Goal: Task Accomplishment & Management: Complete application form

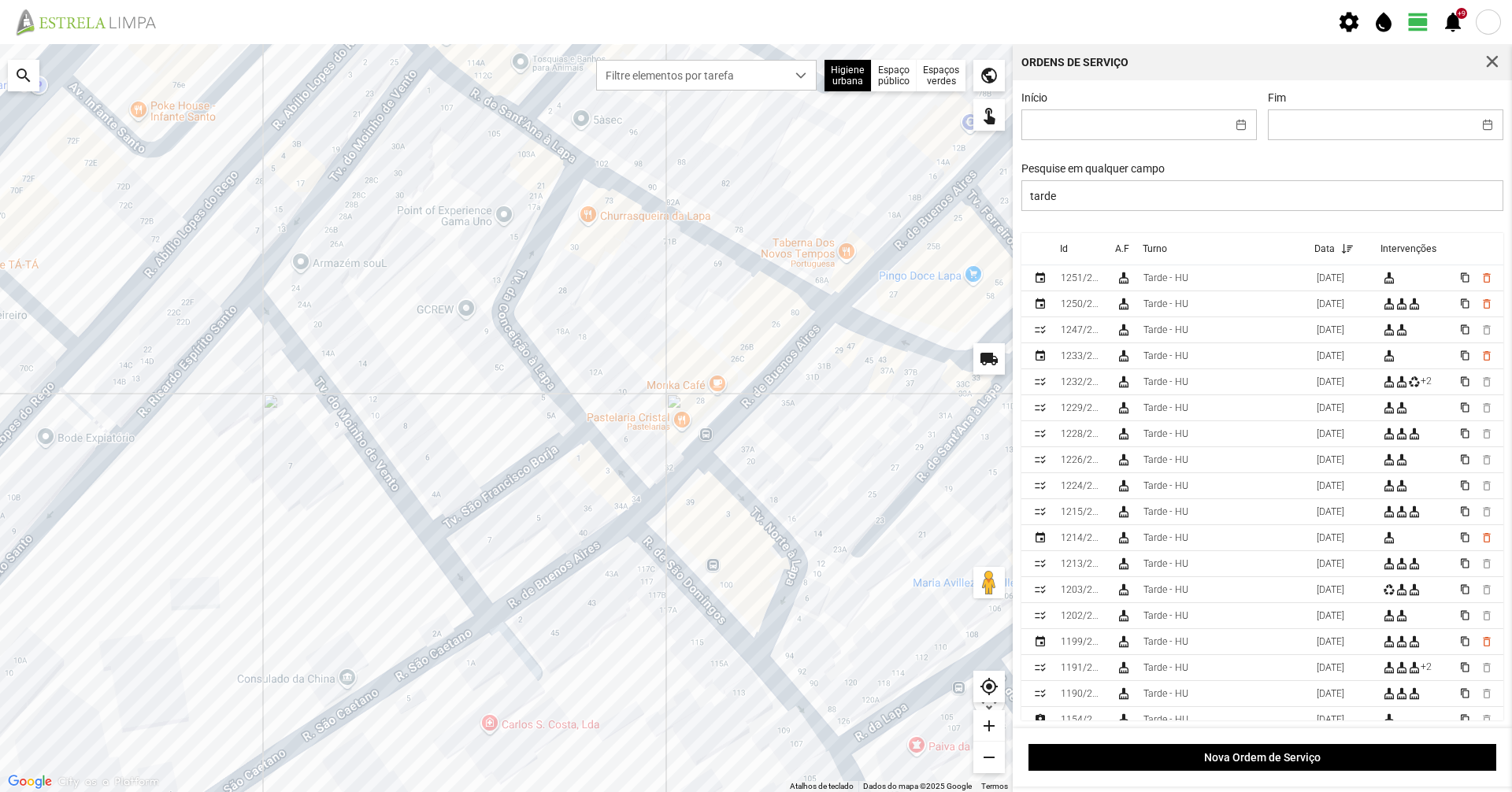
drag, startPoint x: 1165, startPoint y: 194, endPoint x: 954, endPoint y: 198, distance: 211.0
click at [954, 198] on div "Para navegar no mapa com gestos de toque, toque duas vezes sem soltar no mapa e…" at bounding box center [756, 417] width 1512 height 747
type input "noite"
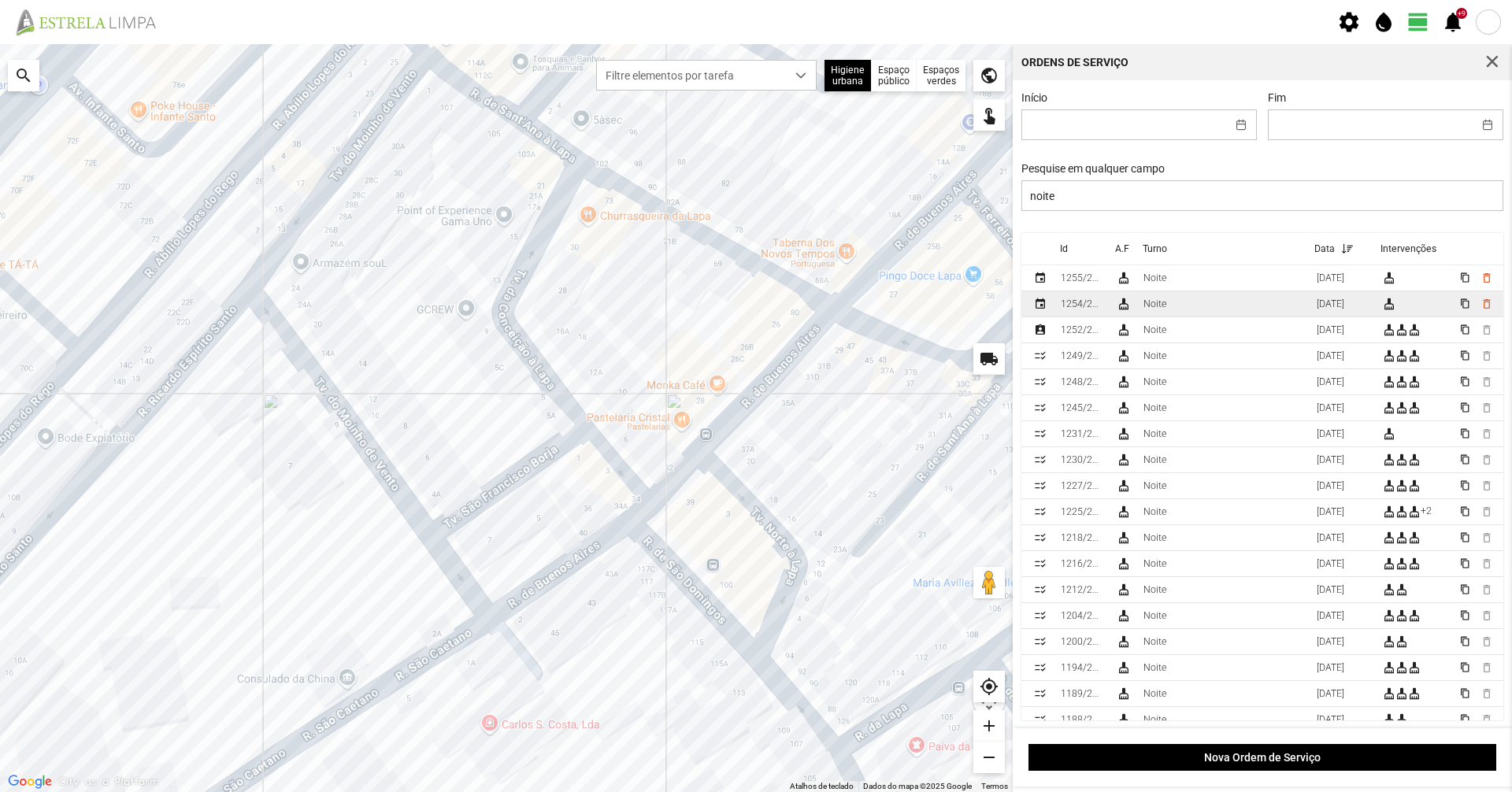
click at [1170, 304] on td "Noite" at bounding box center [1224, 304] width 173 height 26
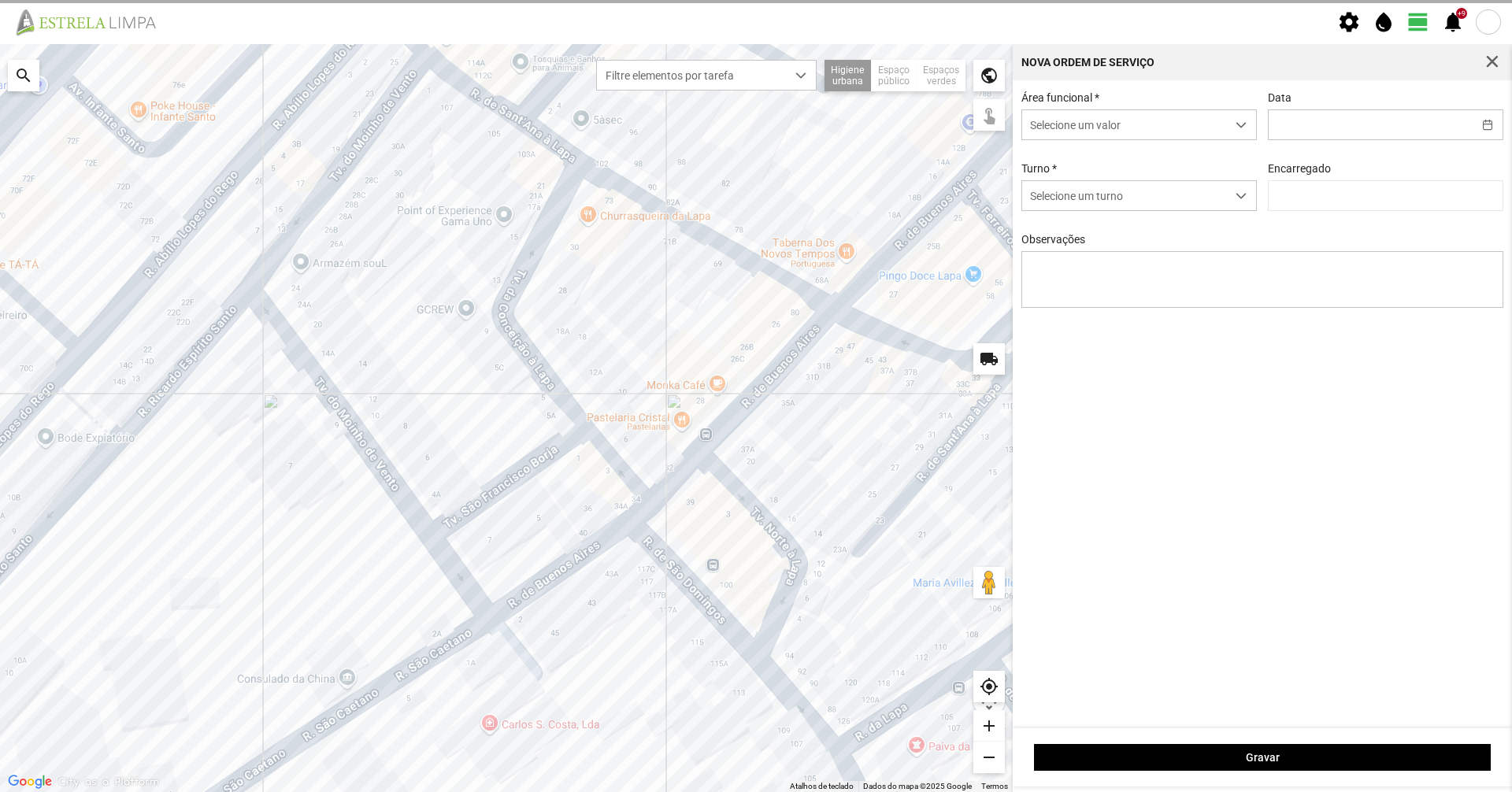
type input "[DATE]"
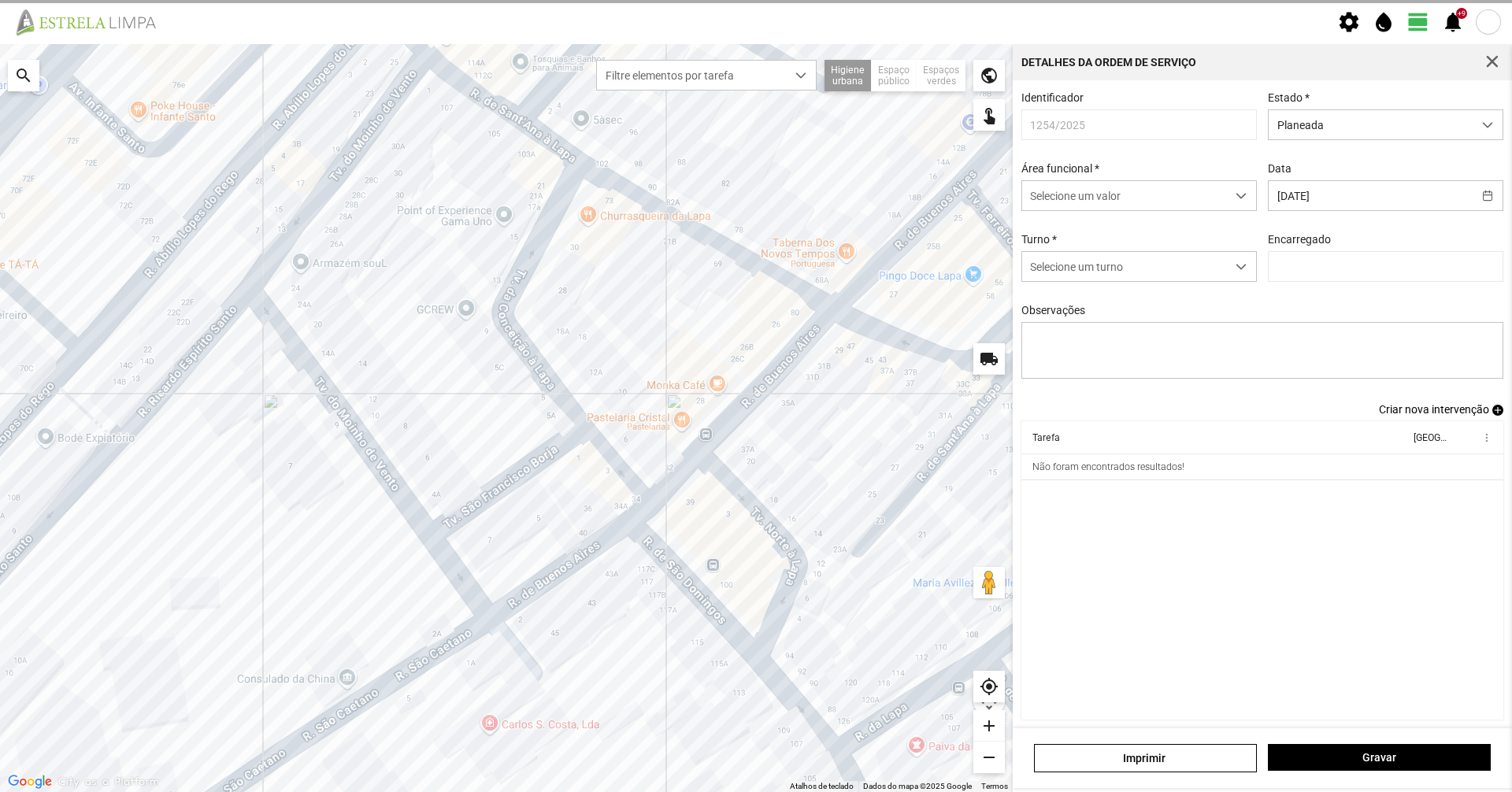
type input "[PERSON_NAME]"
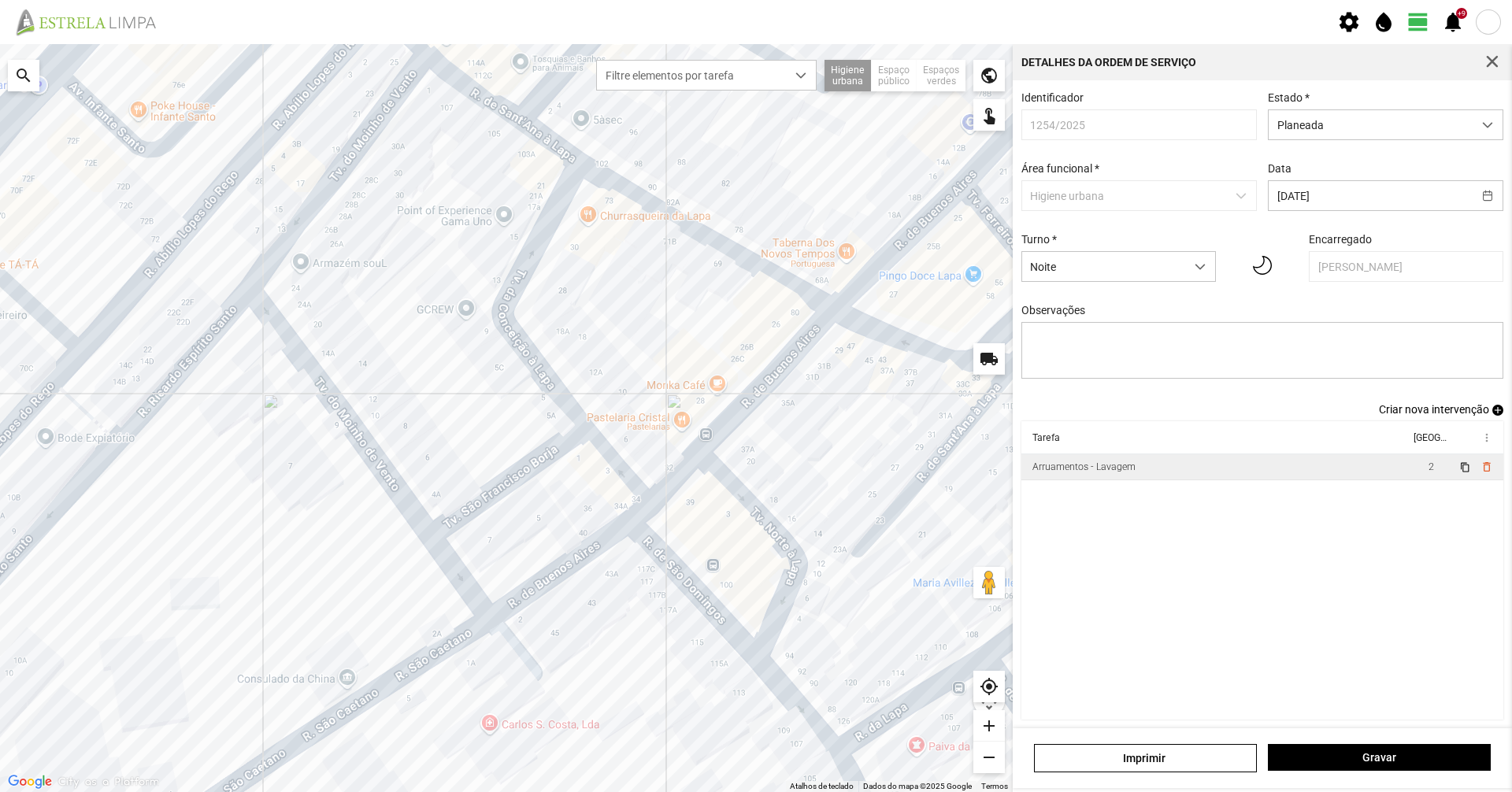
click at [1113, 470] on div "Arruamentos - Lavagem" at bounding box center [1083, 466] width 103 height 11
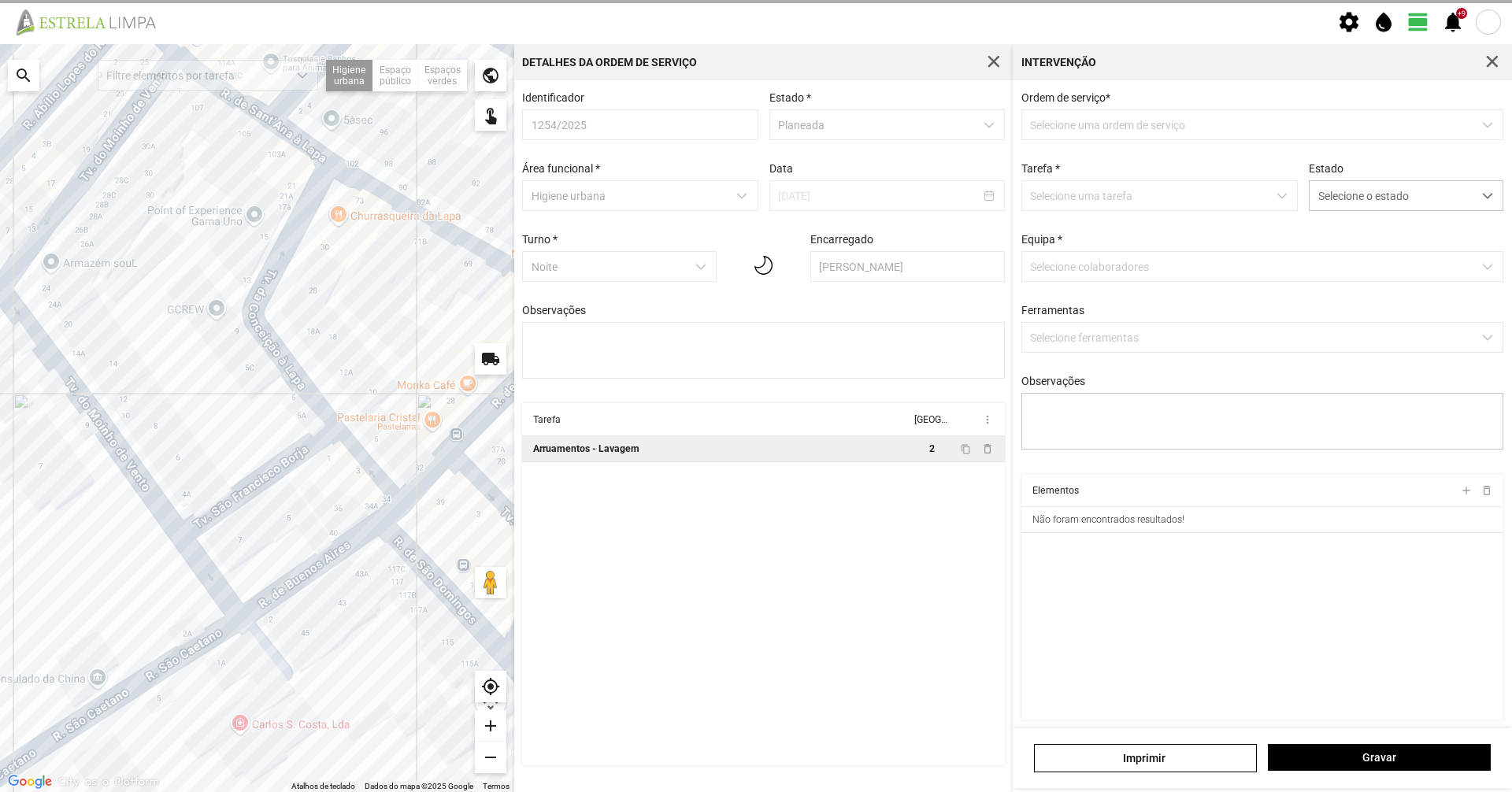
type textarea "Hugo, turé"
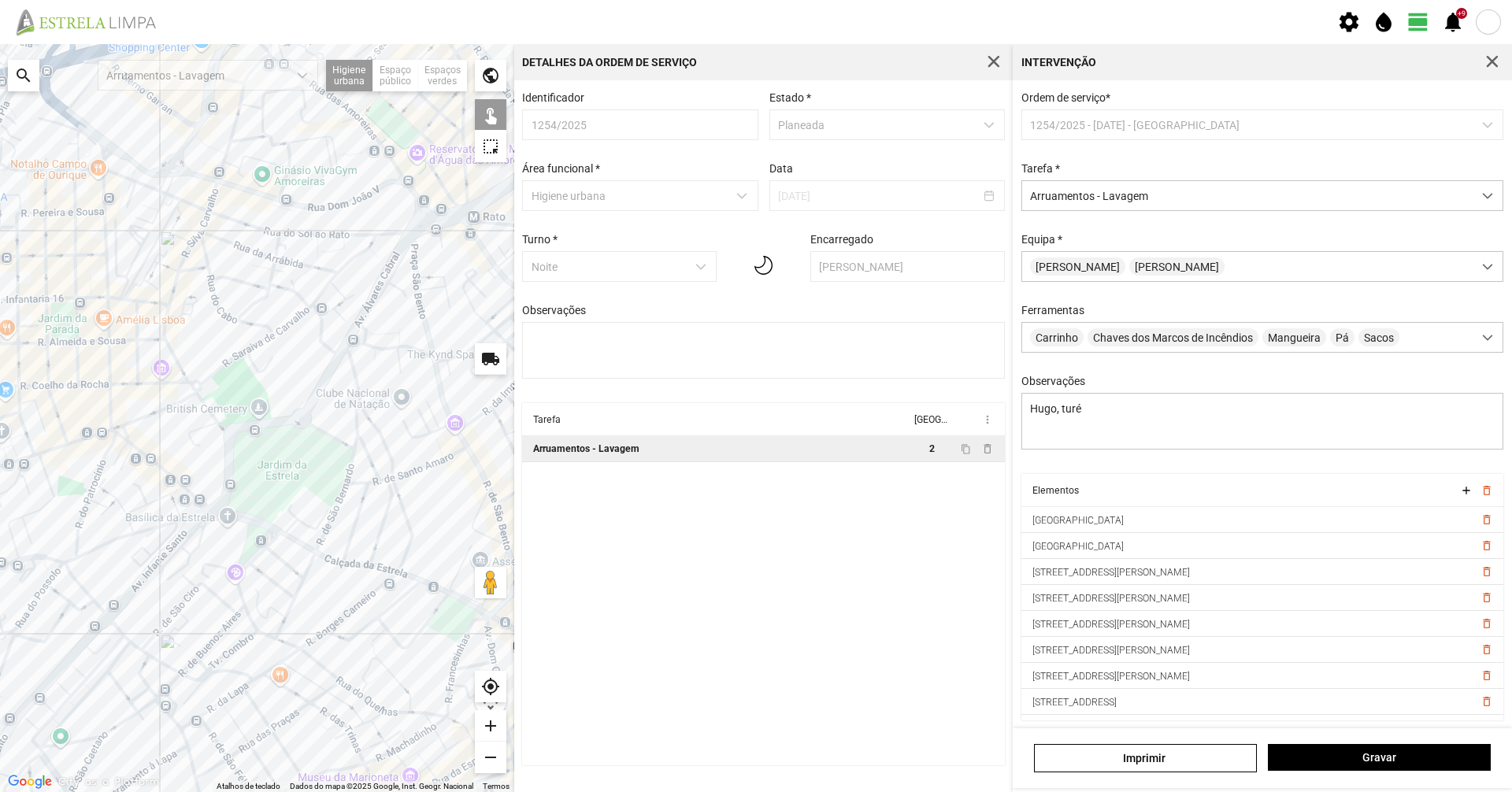
drag, startPoint x: 299, startPoint y: 352, endPoint x: 218, endPoint y: 544, distance: 208.4
click at [218, 544] on div at bounding box center [257, 417] width 515 height 747
click at [1481, 62] on button "button" at bounding box center [1492, 62] width 22 height 22
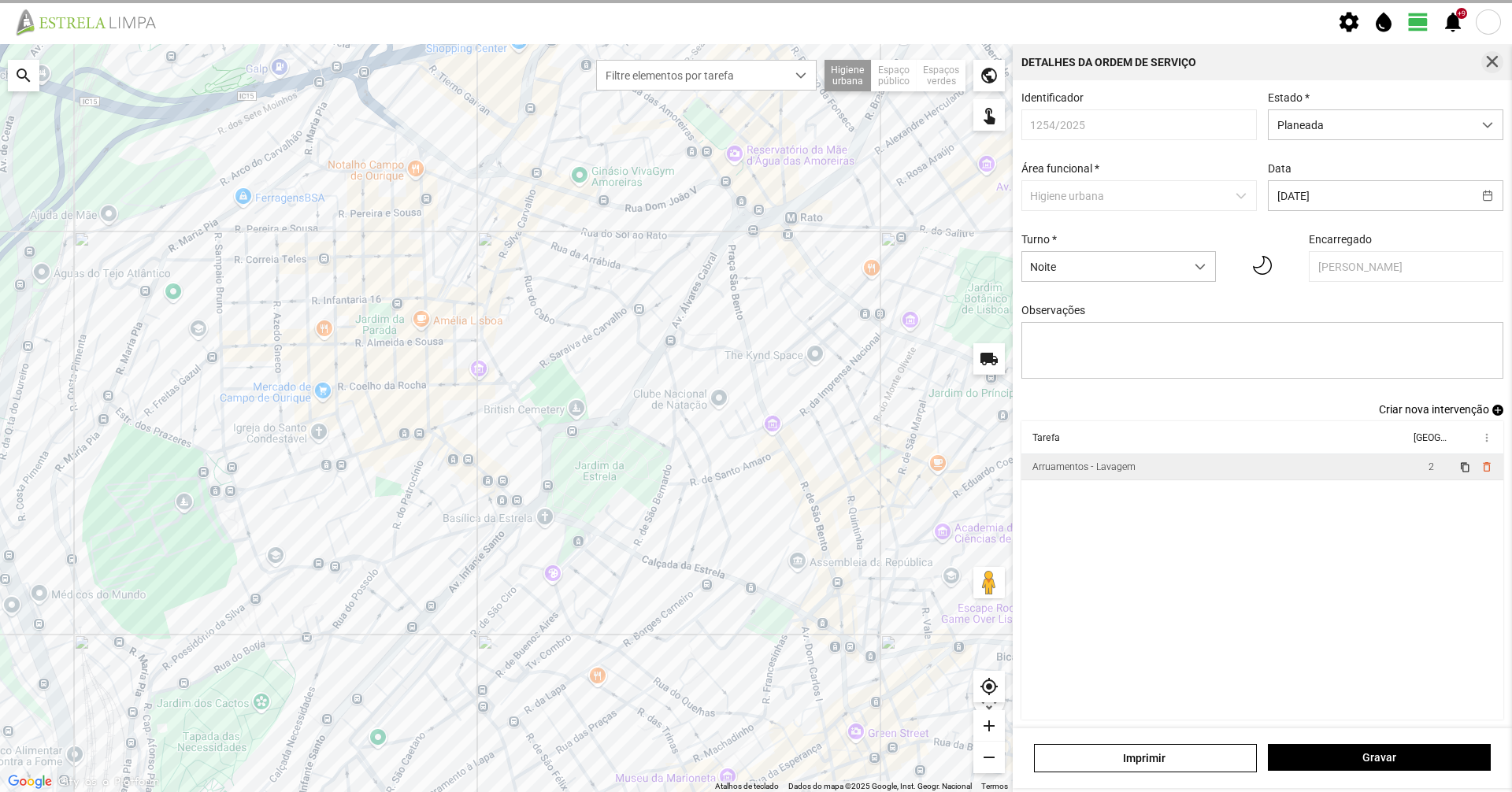
click at [1483, 61] on button "button" at bounding box center [1492, 62] width 22 height 22
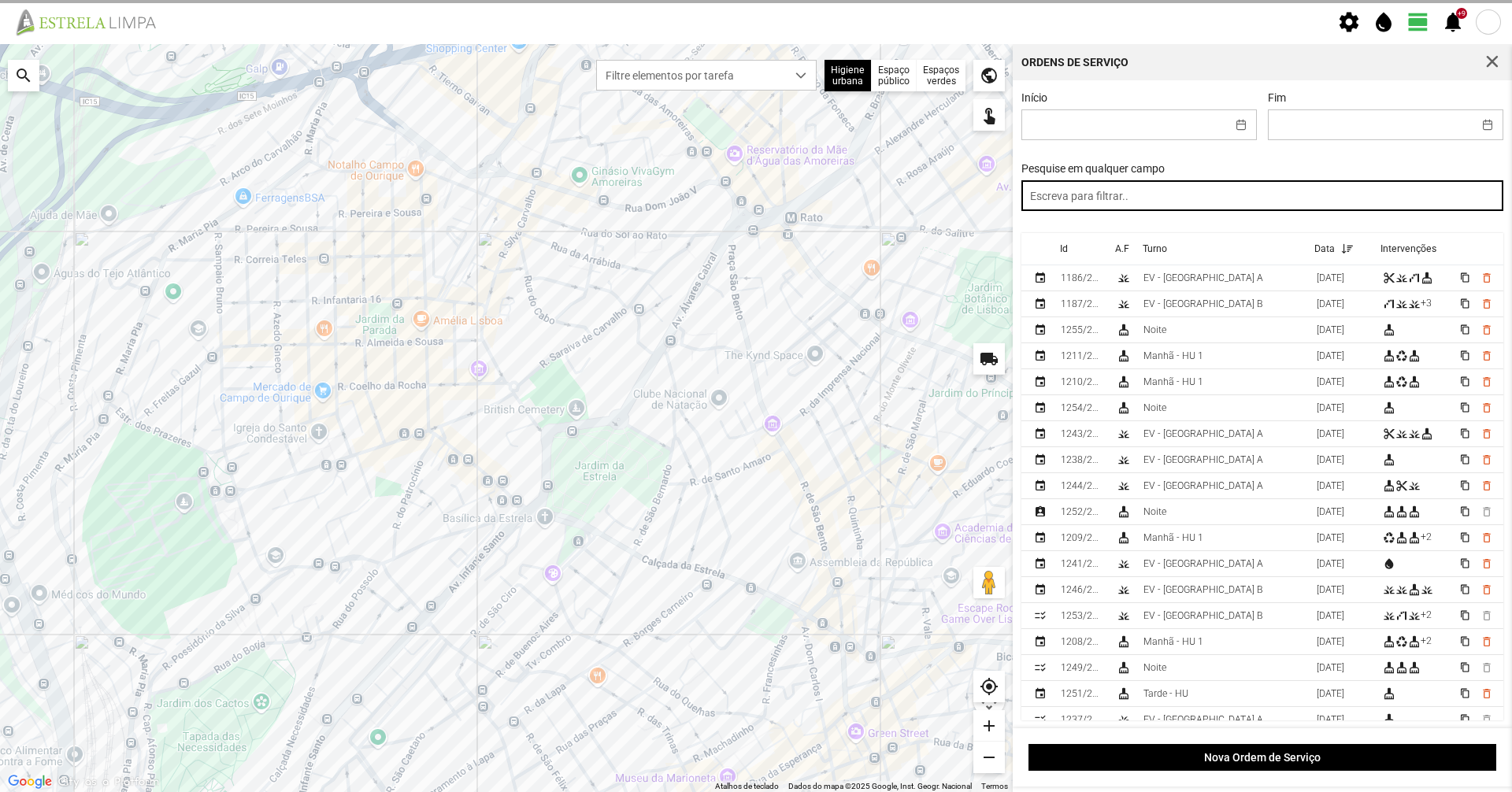
click at [1209, 198] on input "text" at bounding box center [1262, 196] width 483 height 31
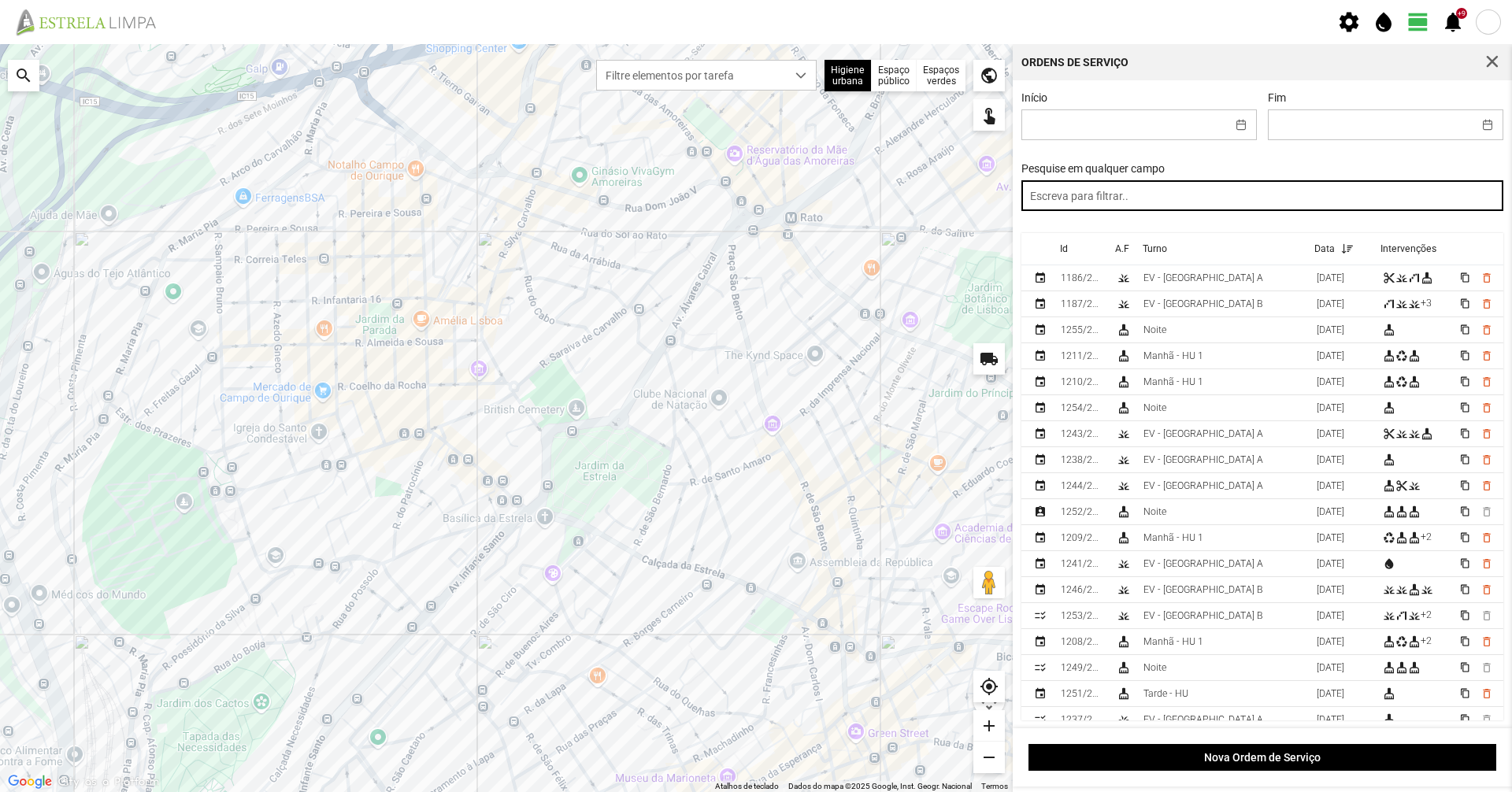
click at [1209, 198] on input "text" at bounding box center [1262, 196] width 483 height 31
click at [1130, 205] on input "text" at bounding box center [1262, 196] width 483 height 31
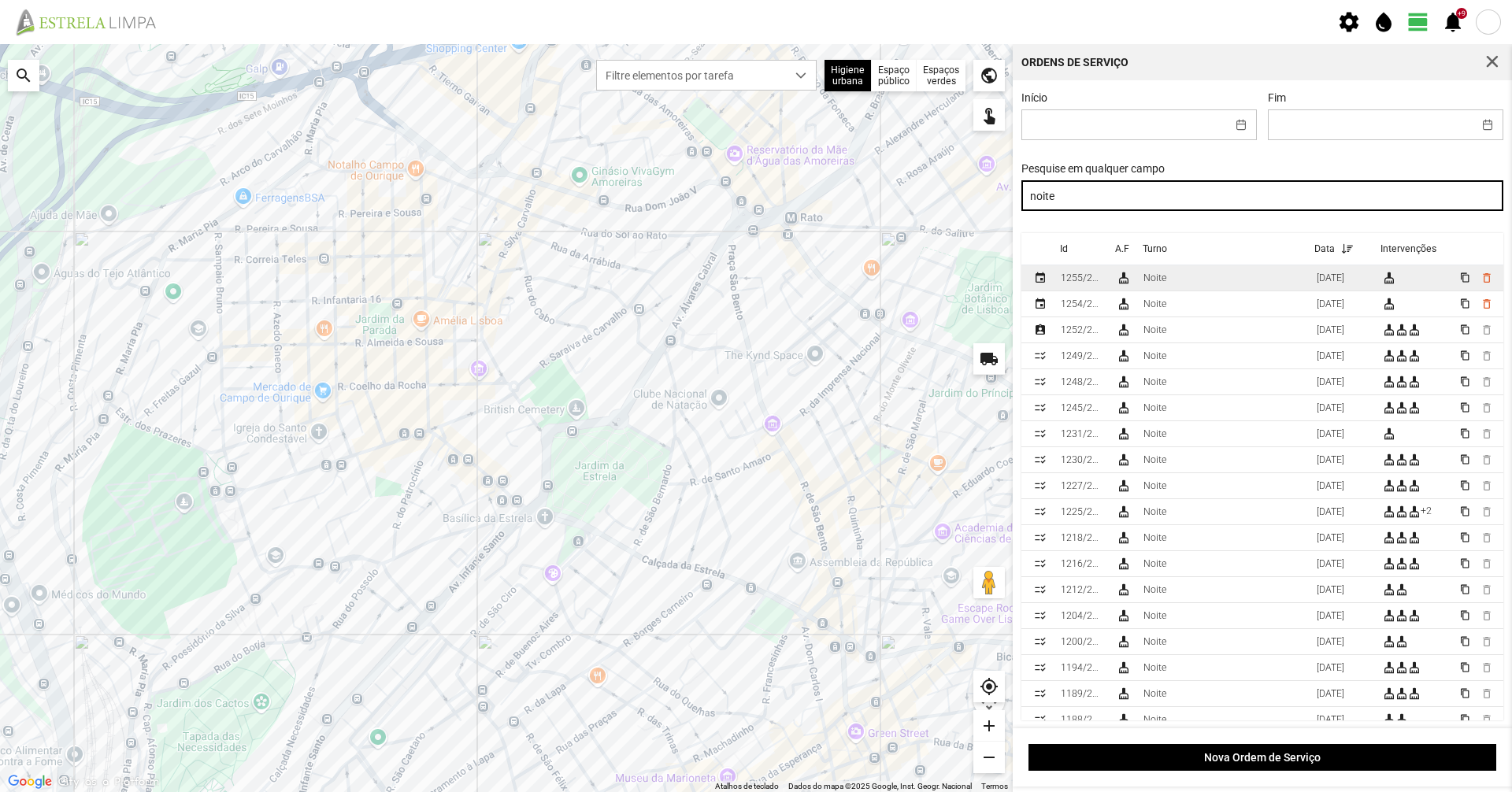
type input "noite"
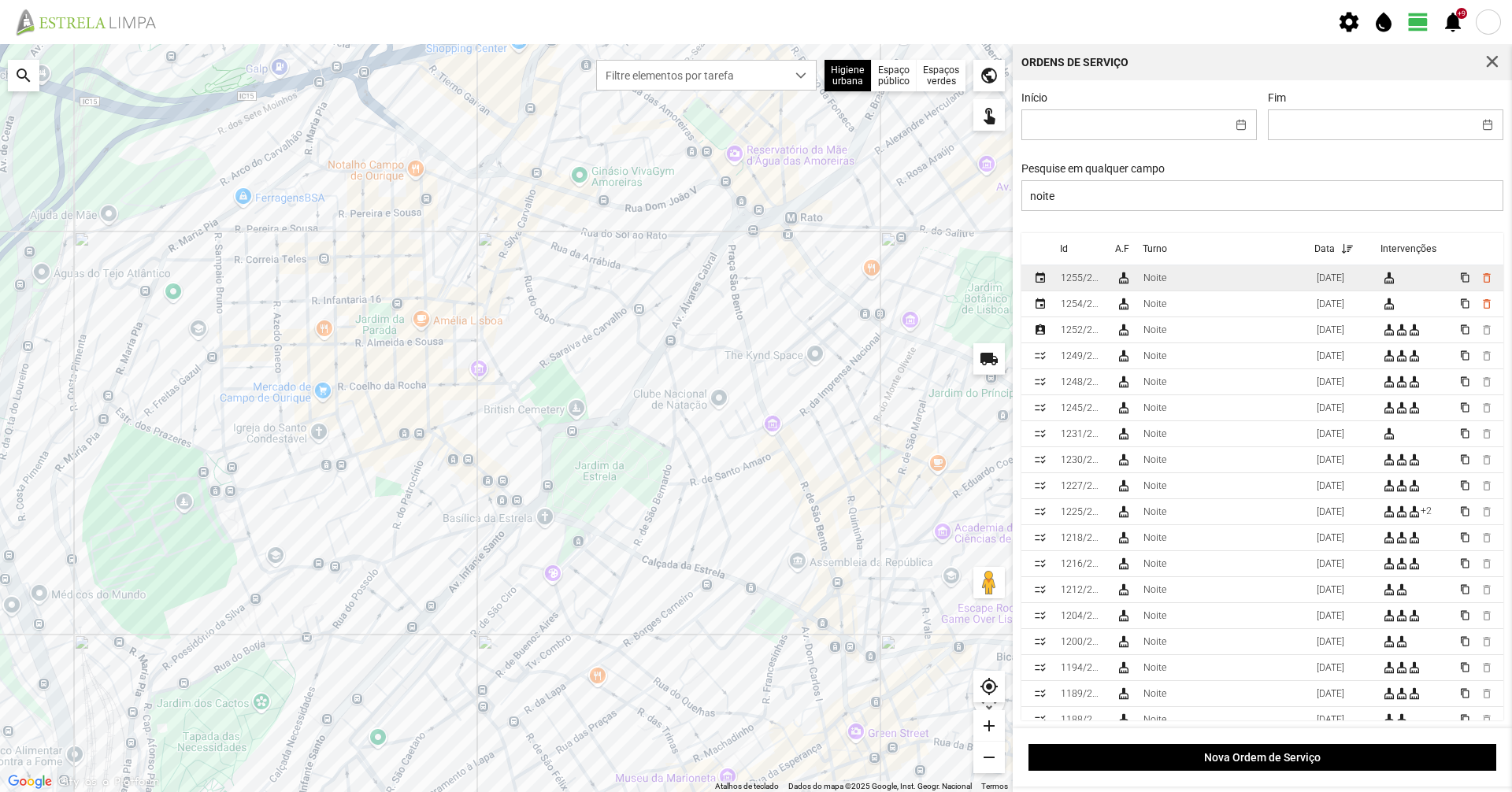
click at [1117, 272] on td "cleaning_services" at bounding box center [1123, 278] width 28 height 26
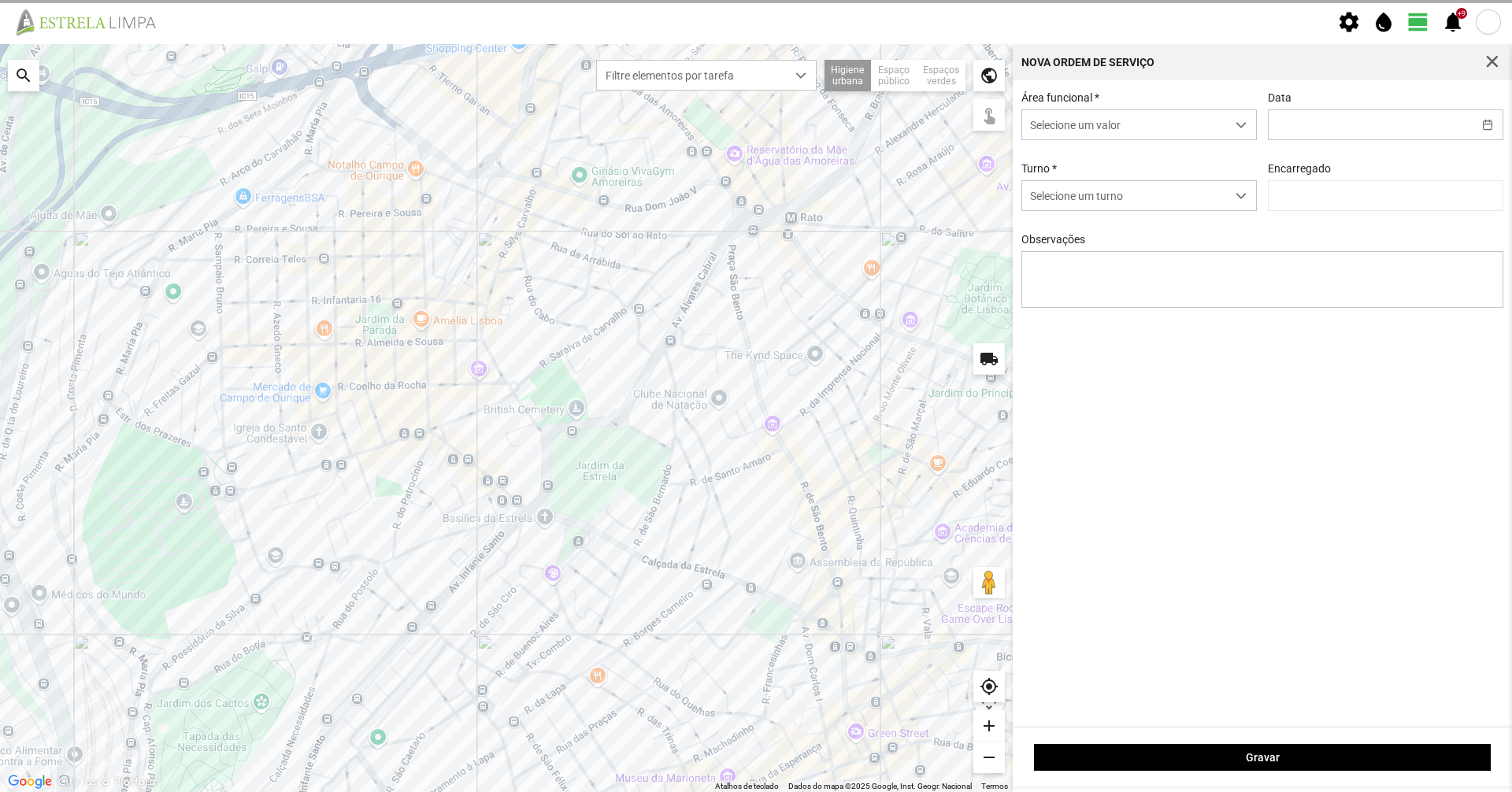
type input "[DATE]"
type input "[PERSON_NAME]"
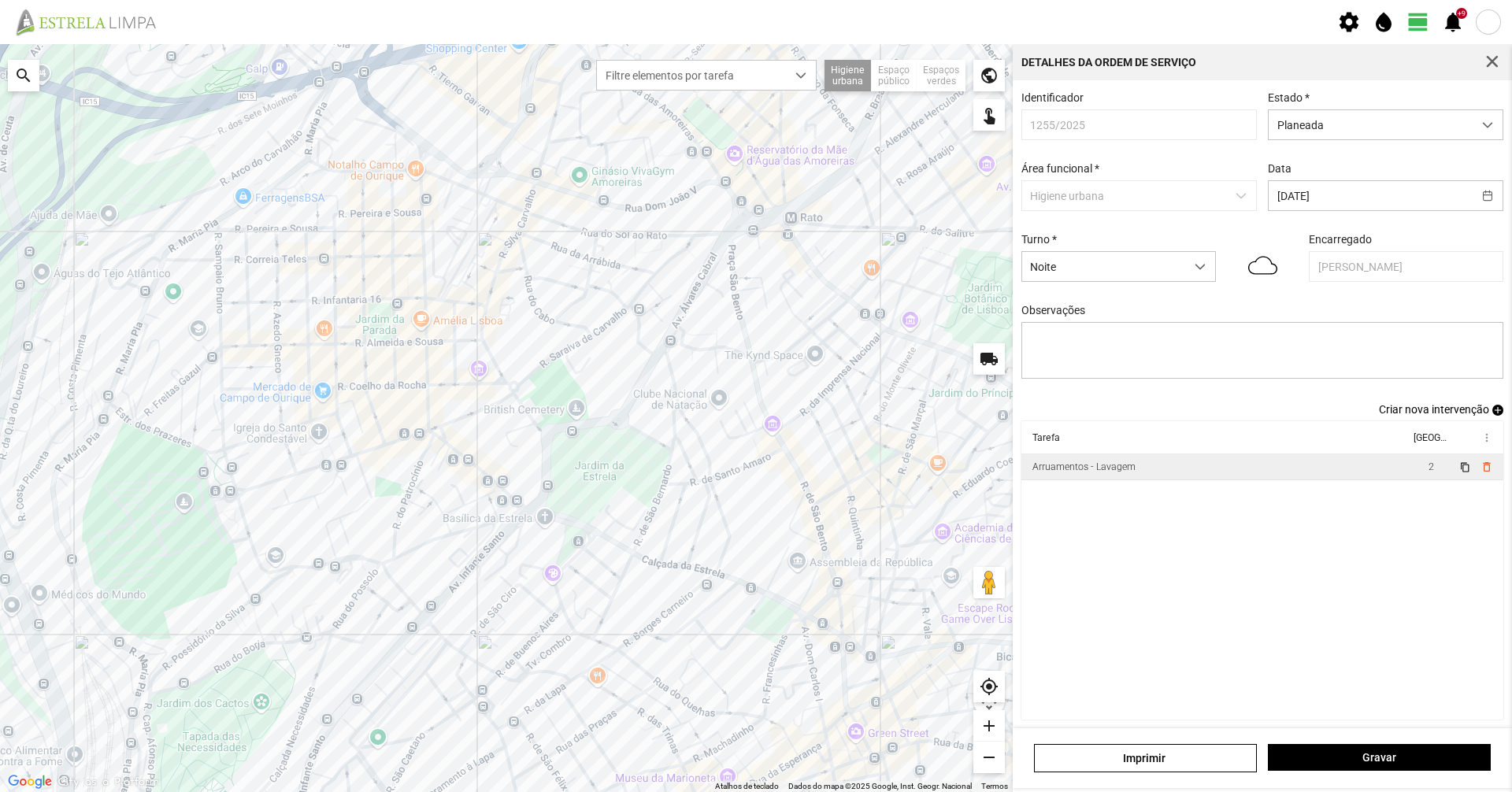
click at [1148, 480] on td "Arruamentos - Lavagem" at bounding box center [1215, 467] width 388 height 26
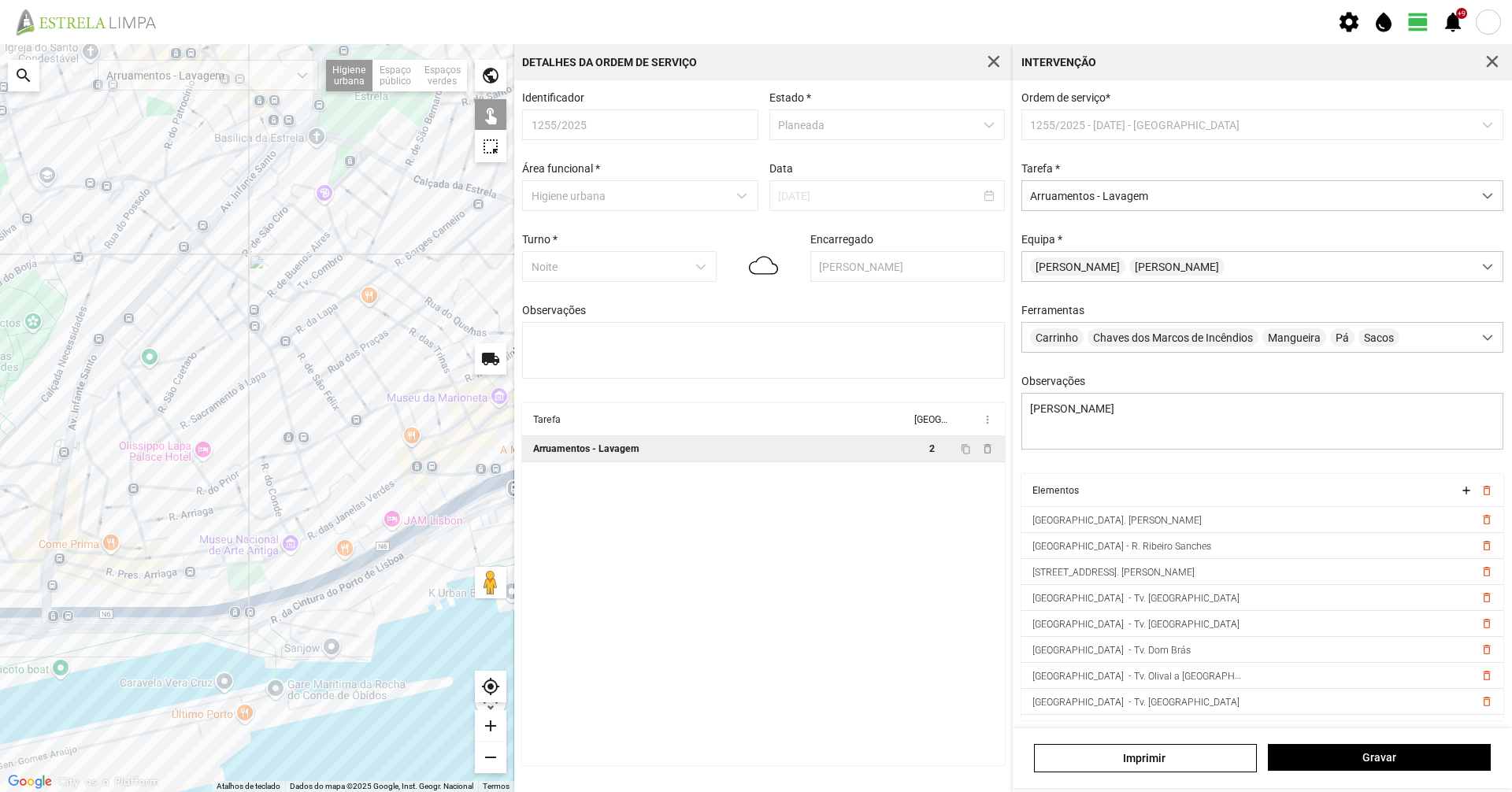
drag, startPoint x: 275, startPoint y: 619, endPoint x: 296, endPoint y: 232, distance: 387.6
click at [296, 232] on div at bounding box center [257, 417] width 515 height 747
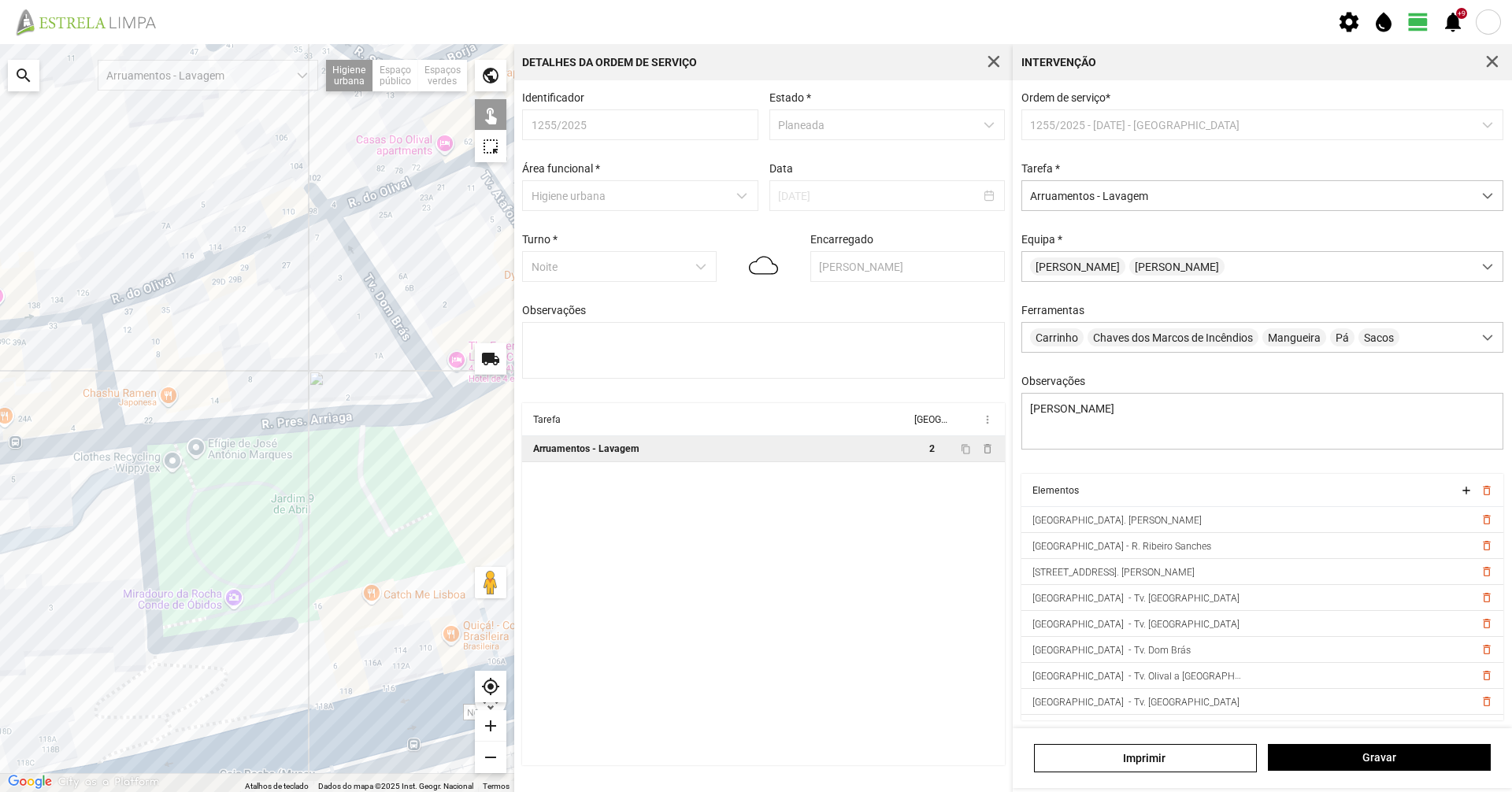
drag, startPoint x: 481, startPoint y: 434, endPoint x: 534, endPoint y: 436, distance: 53.0
click at [533, 432] on div "Para navegar no mapa com gestos de toque, toque duas vezes sem soltar no mapa e…" at bounding box center [756, 417] width 1512 height 747
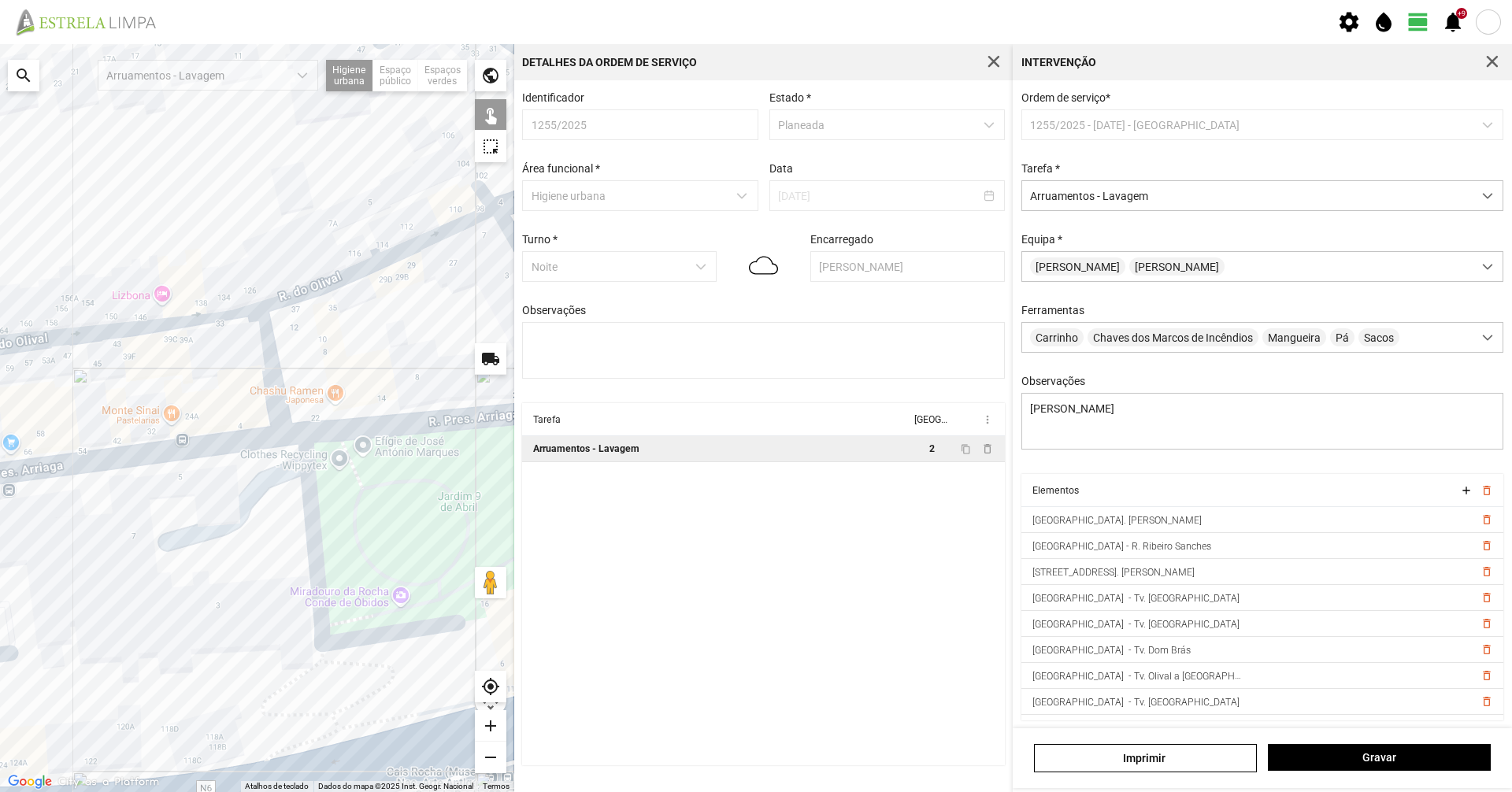
drag, startPoint x: 340, startPoint y: 513, endPoint x: 347, endPoint y: 506, distance: 9.9
click at [421, 513] on div at bounding box center [257, 417] width 515 height 747
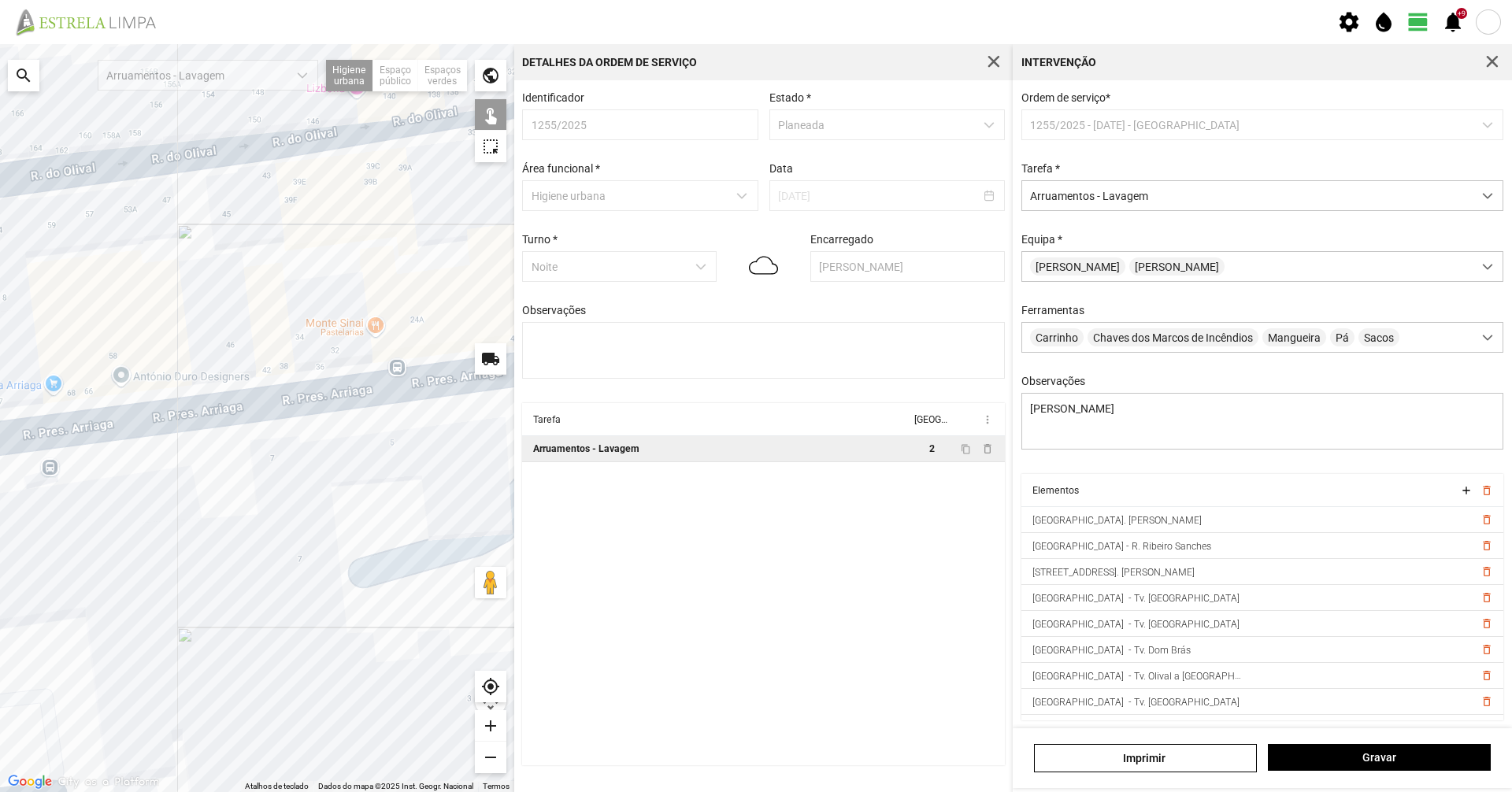
drag, startPoint x: 170, startPoint y: 539, endPoint x: 529, endPoint y: 516, distance: 359.7
click at [529, 516] on div "Para navegar no mapa com gestos de toque, toque duas vezes sem soltar no mapa e…" at bounding box center [756, 417] width 1512 height 747
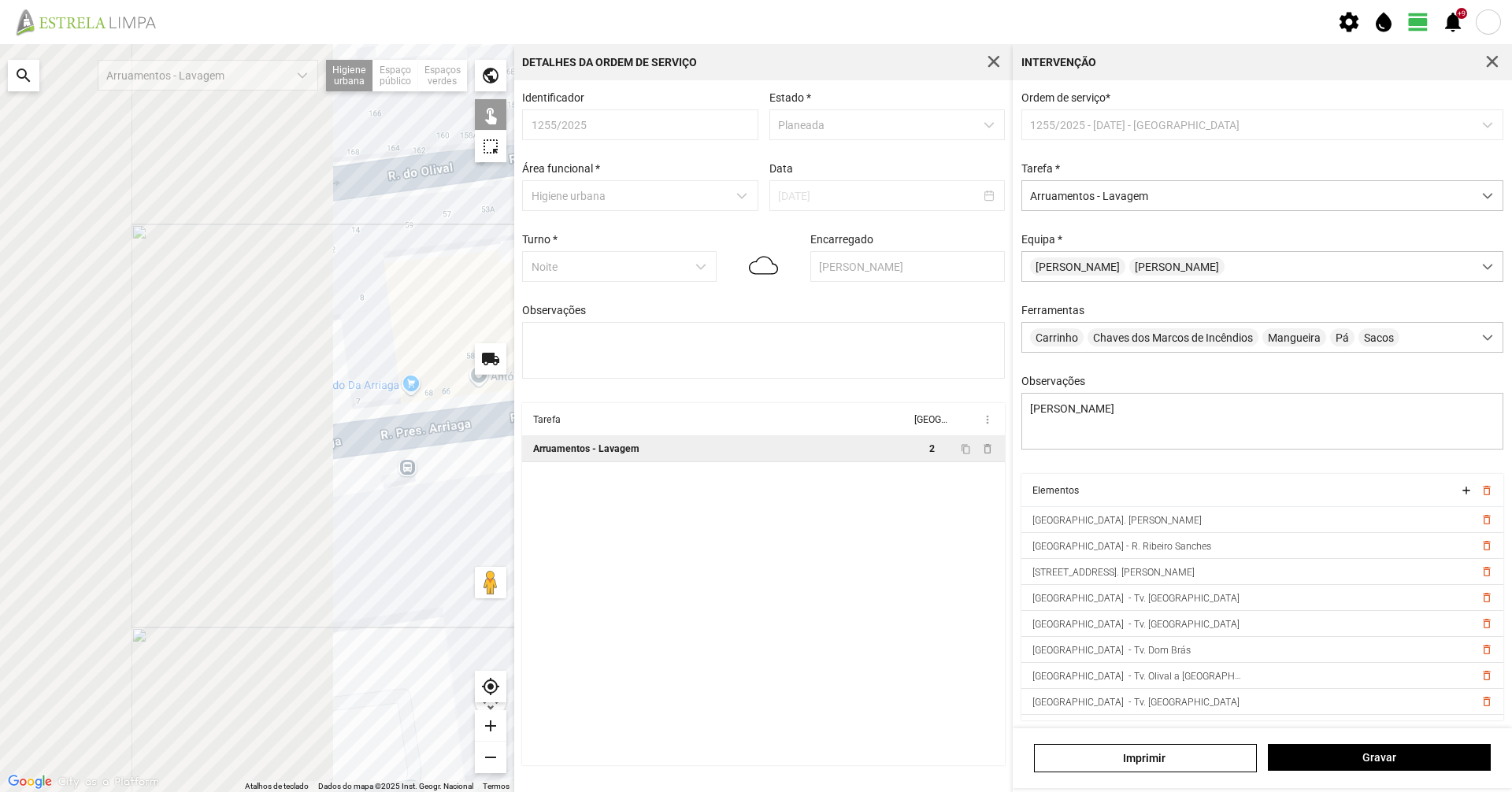
drag, startPoint x: 469, startPoint y: 509, endPoint x: 493, endPoint y: 509, distance: 24.0
click at [510, 509] on div at bounding box center [257, 417] width 515 height 747
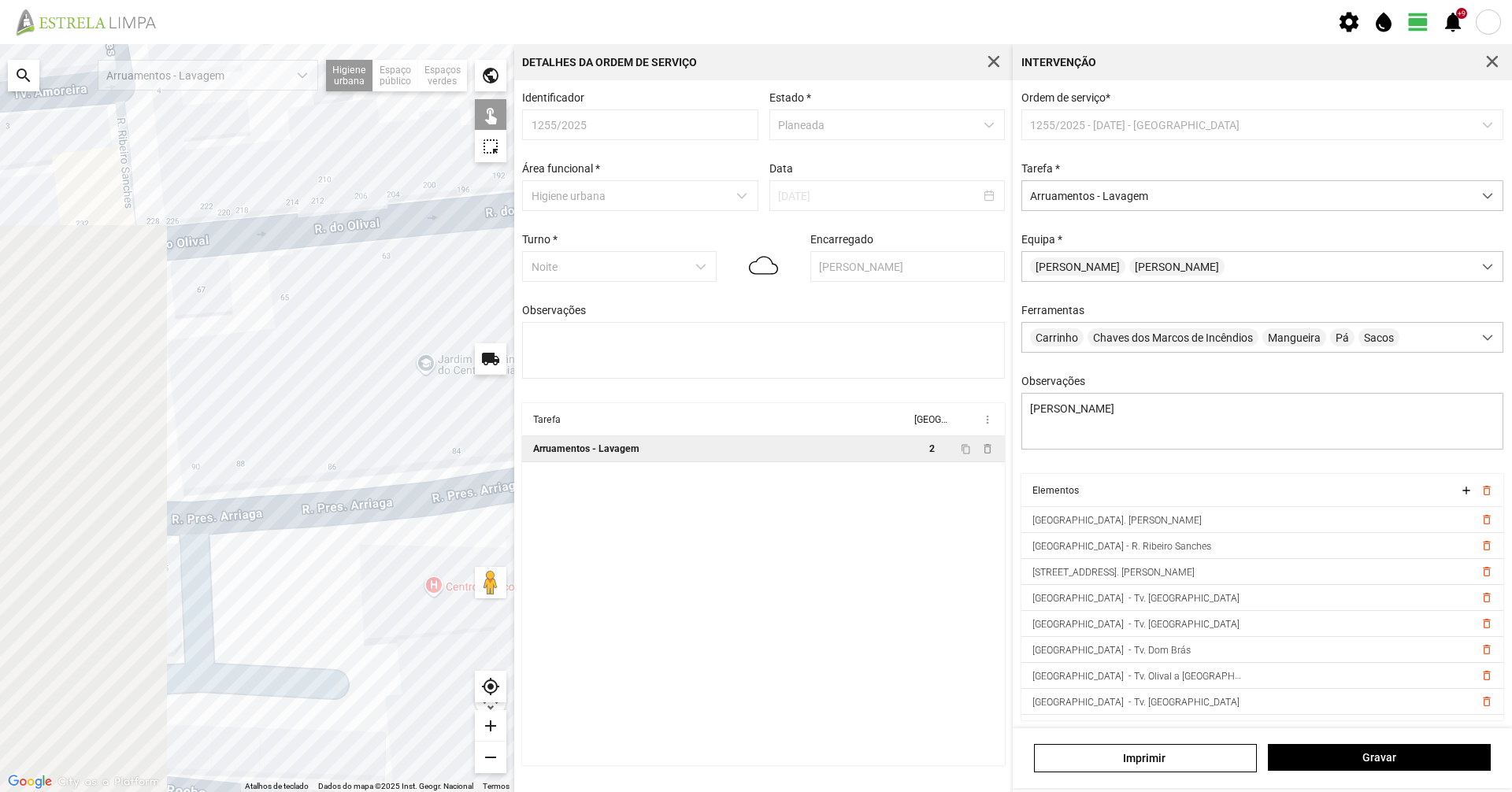
drag, startPoint x: 224, startPoint y: 516, endPoint x: 507, endPoint y: 517, distance: 283.0
click at [569, 517] on div "Para navegar no mapa com gestos de toque, toque duas vezes sem soltar no mapa e…" at bounding box center [756, 417] width 1512 height 747
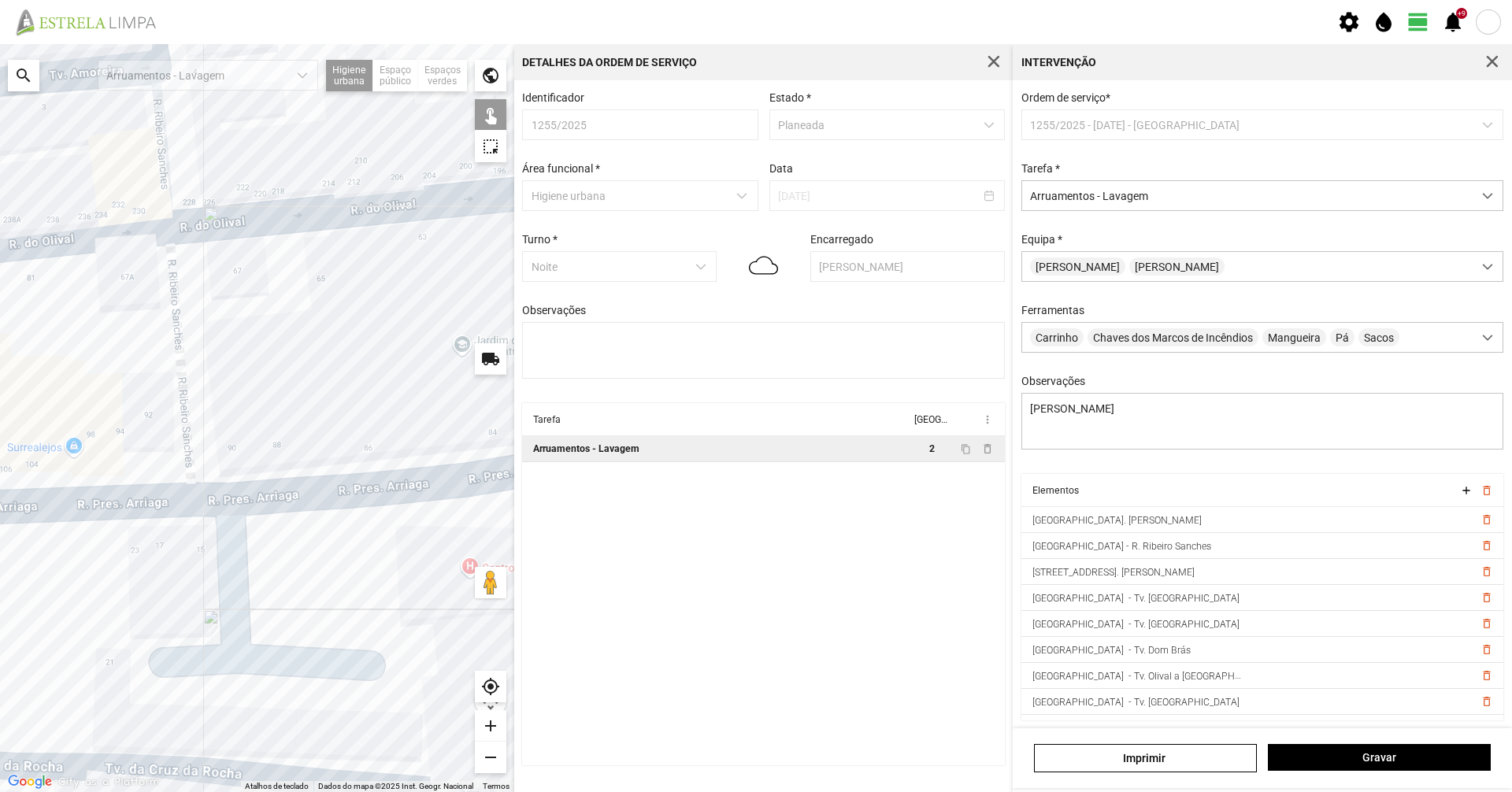
drag, startPoint x: 224, startPoint y: 546, endPoint x: 258, endPoint y: 527, distance: 38.9
click at [258, 527] on div at bounding box center [257, 417] width 515 height 747
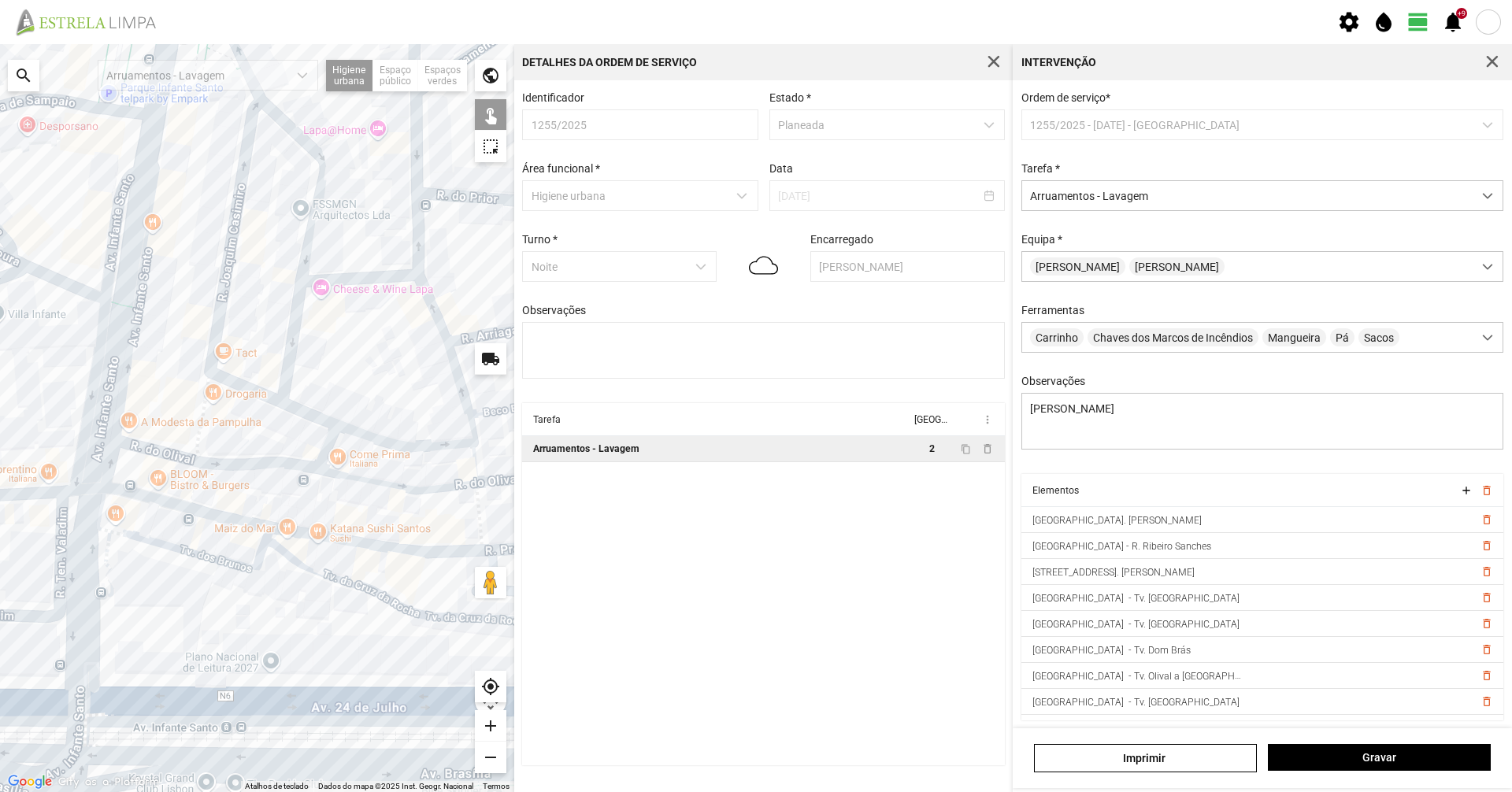
drag, startPoint x: 145, startPoint y: 480, endPoint x: 395, endPoint y: 521, distance: 253.3
click at [395, 521] on div at bounding box center [257, 417] width 515 height 747
click at [191, 493] on div at bounding box center [257, 417] width 515 height 747
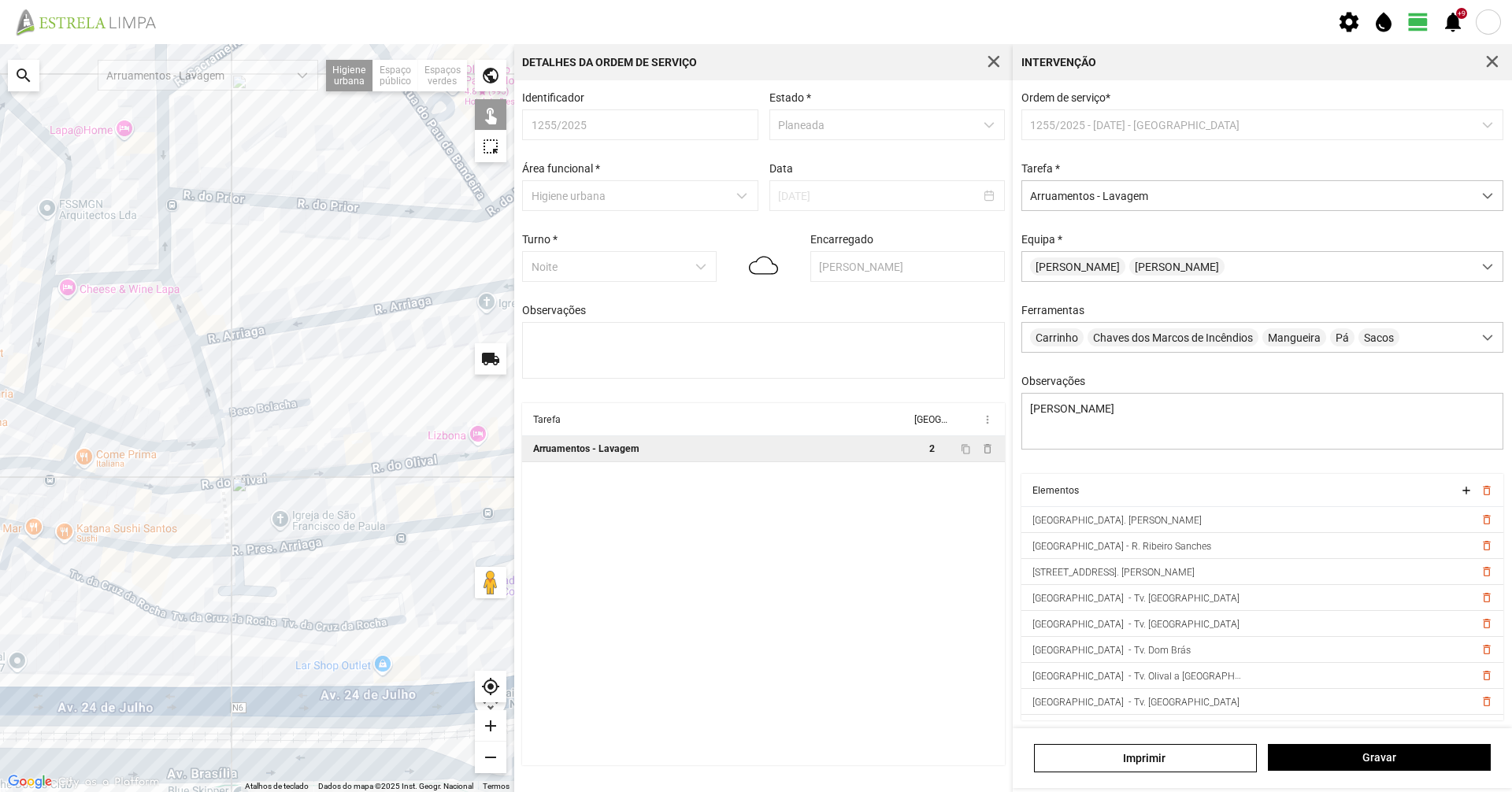
drag, startPoint x: 348, startPoint y: 499, endPoint x: 93, endPoint y: 499, distance: 255.0
click at [93, 499] on div at bounding box center [257, 417] width 515 height 747
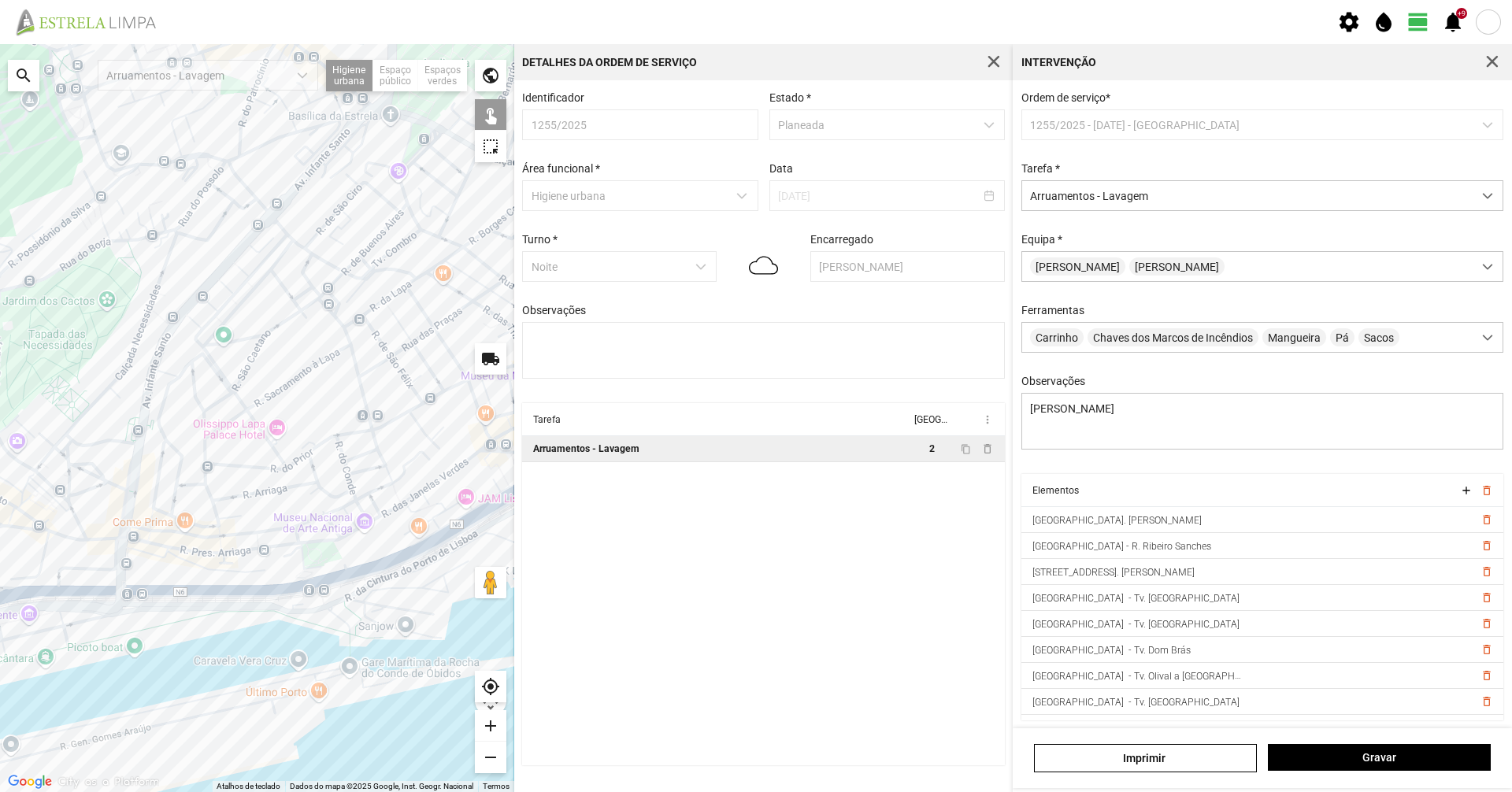
drag, startPoint x: 287, startPoint y: 526, endPoint x: 375, endPoint y: 584, distance: 105.4
click at [375, 584] on div at bounding box center [257, 417] width 515 height 747
click at [1501, 53] on div at bounding box center [1492, 62] width 22 height 22
click at [1500, 57] on button "button" at bounding box center [1492, 62] width 22 height 22
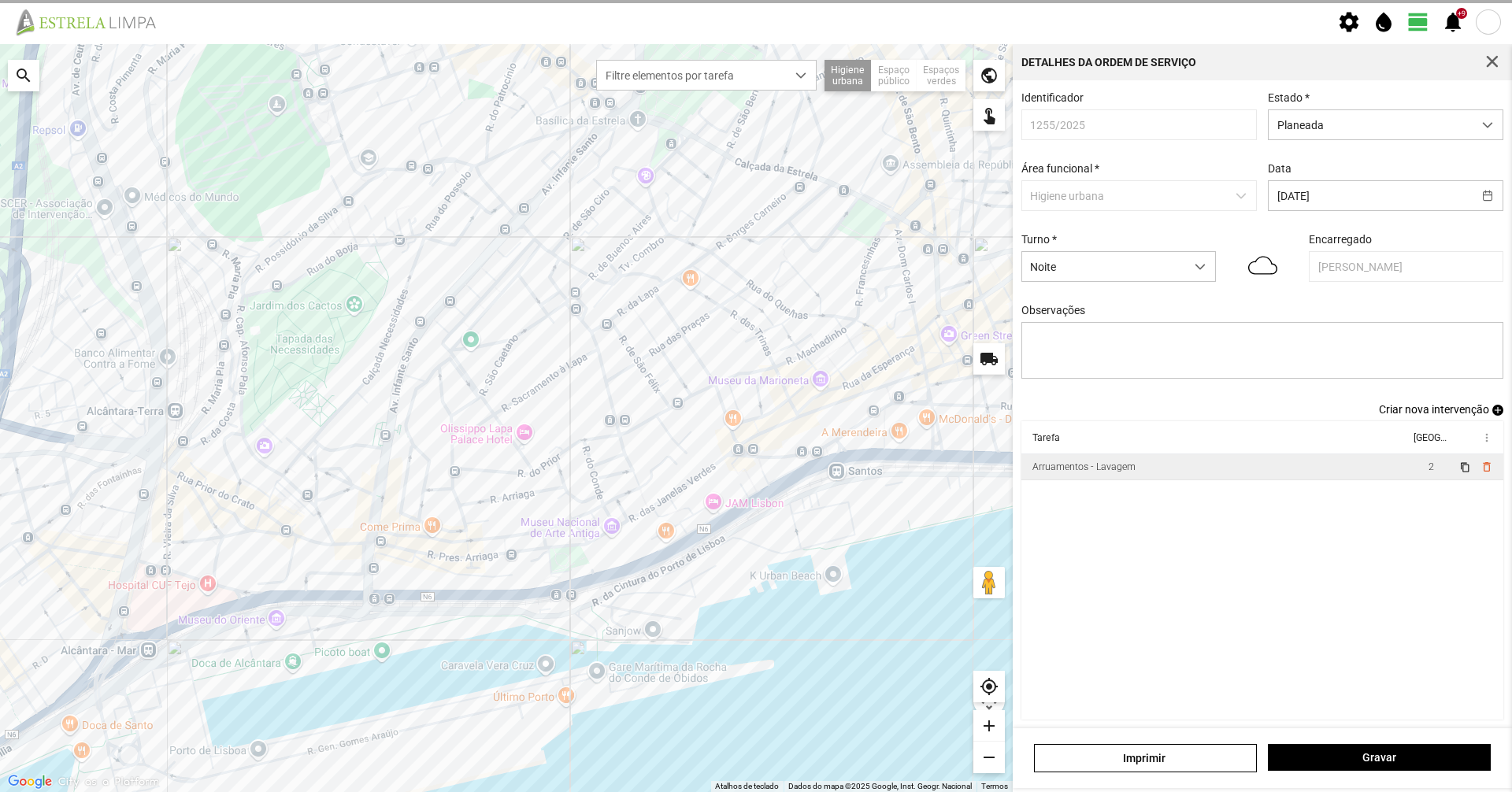
click at [1499, 58] on span "button" at bounding box center [1492, 62] width 14 height 14
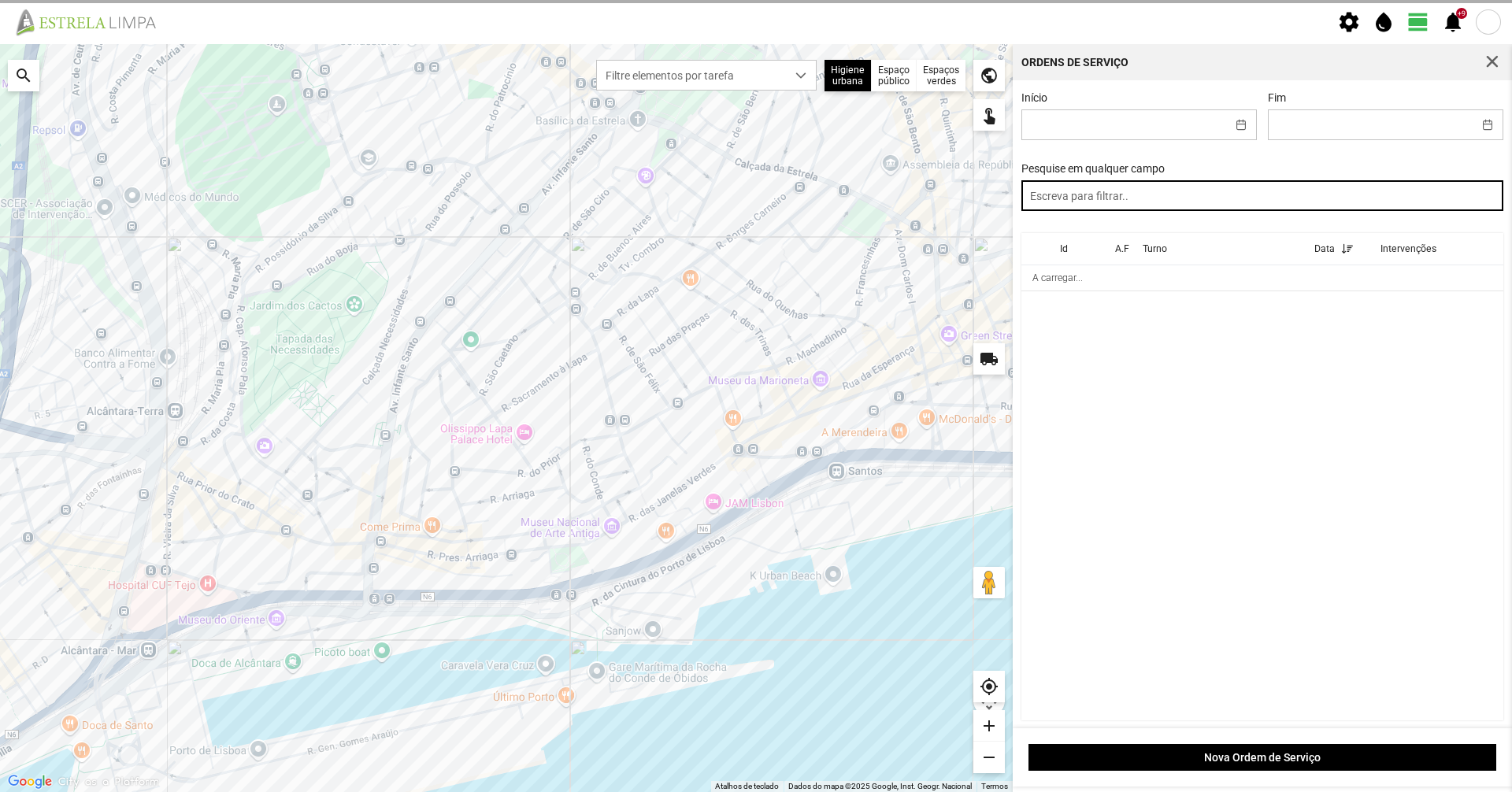
click at [1284, 202] on input "text" at bounding box center [1262, 196] width 483 height 31
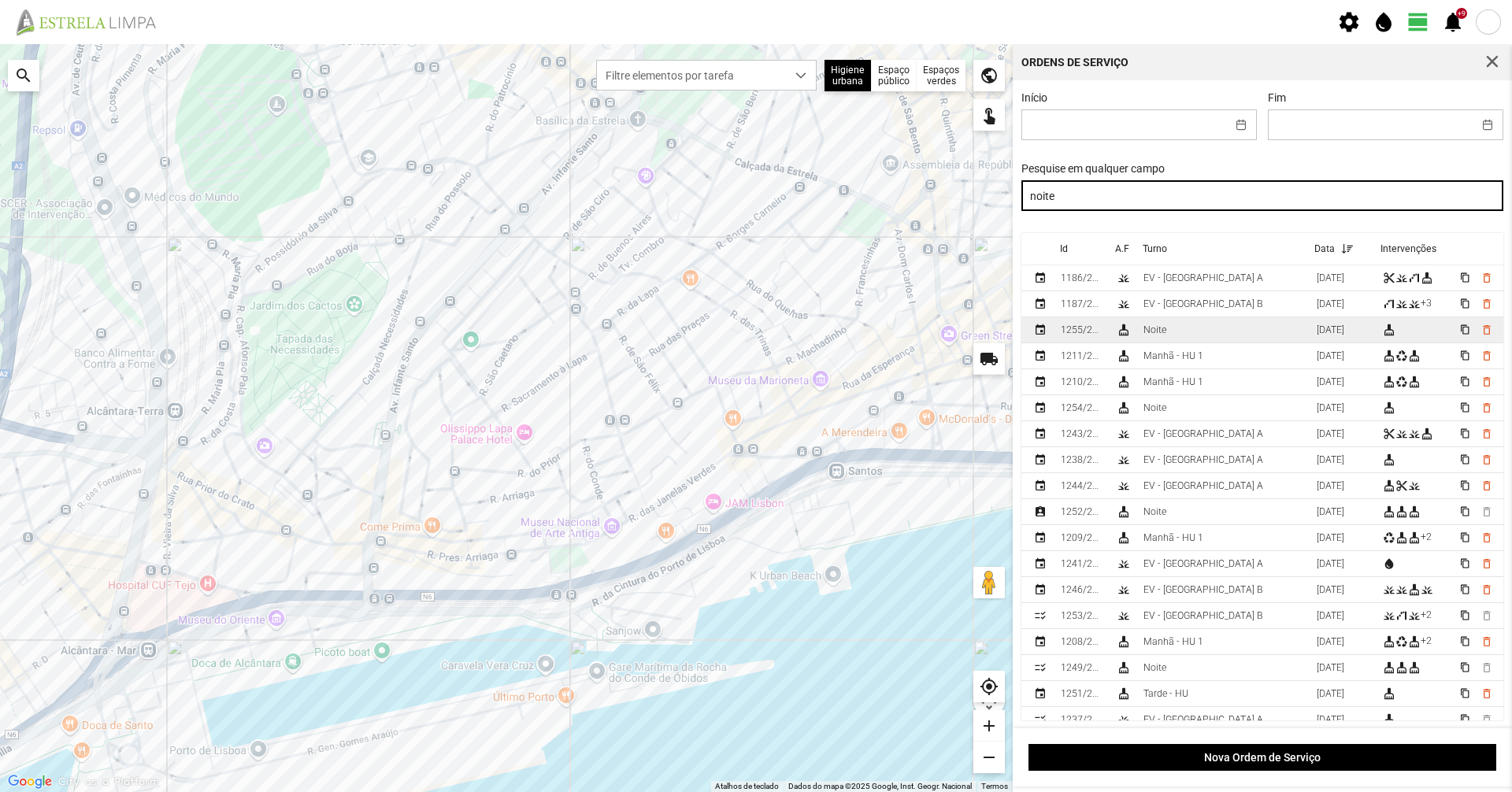
type input "noite"
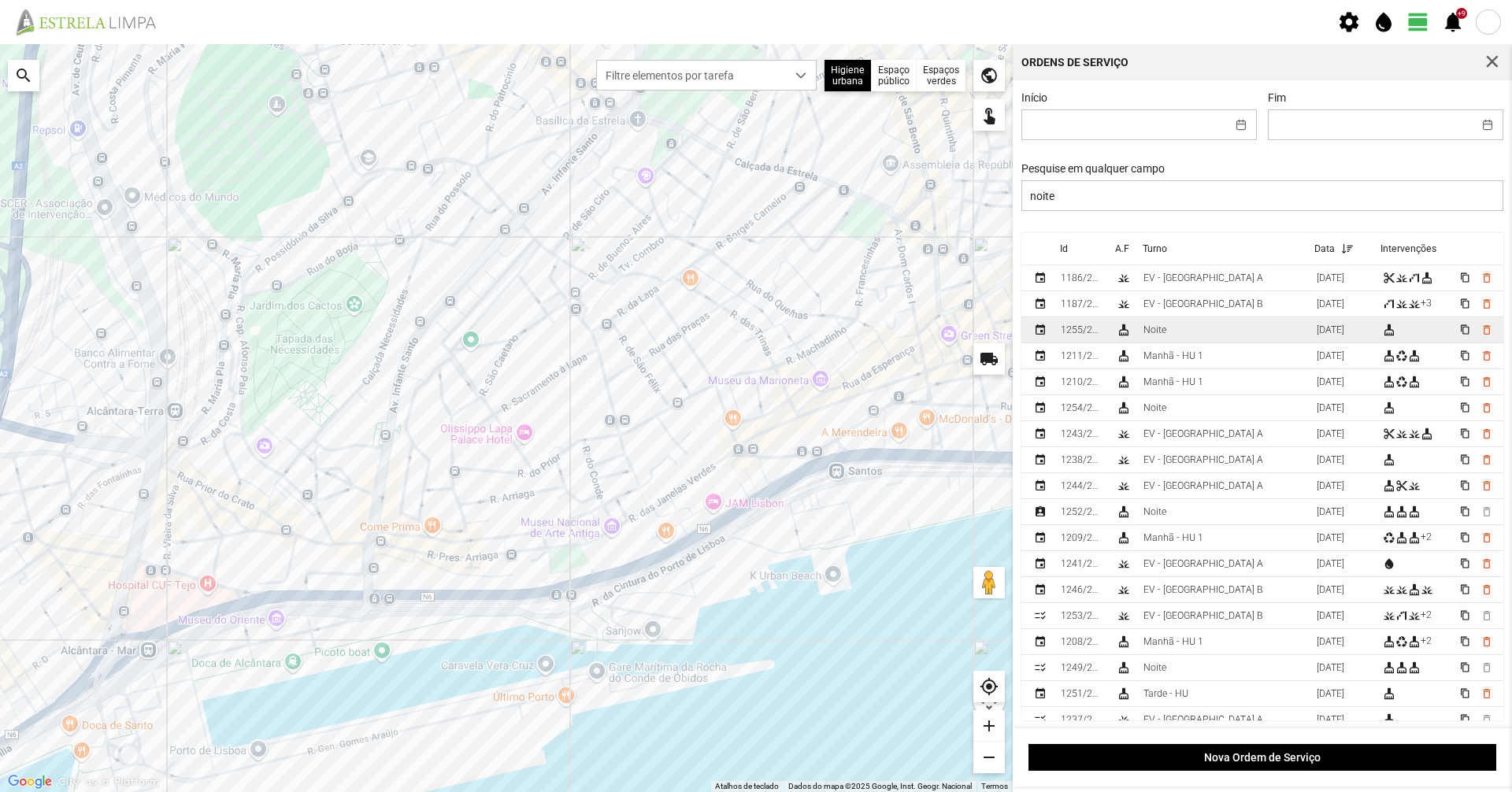
click at [1207, 322] on td "Noite" at bounding box center [1224, 330] width 173 height 26
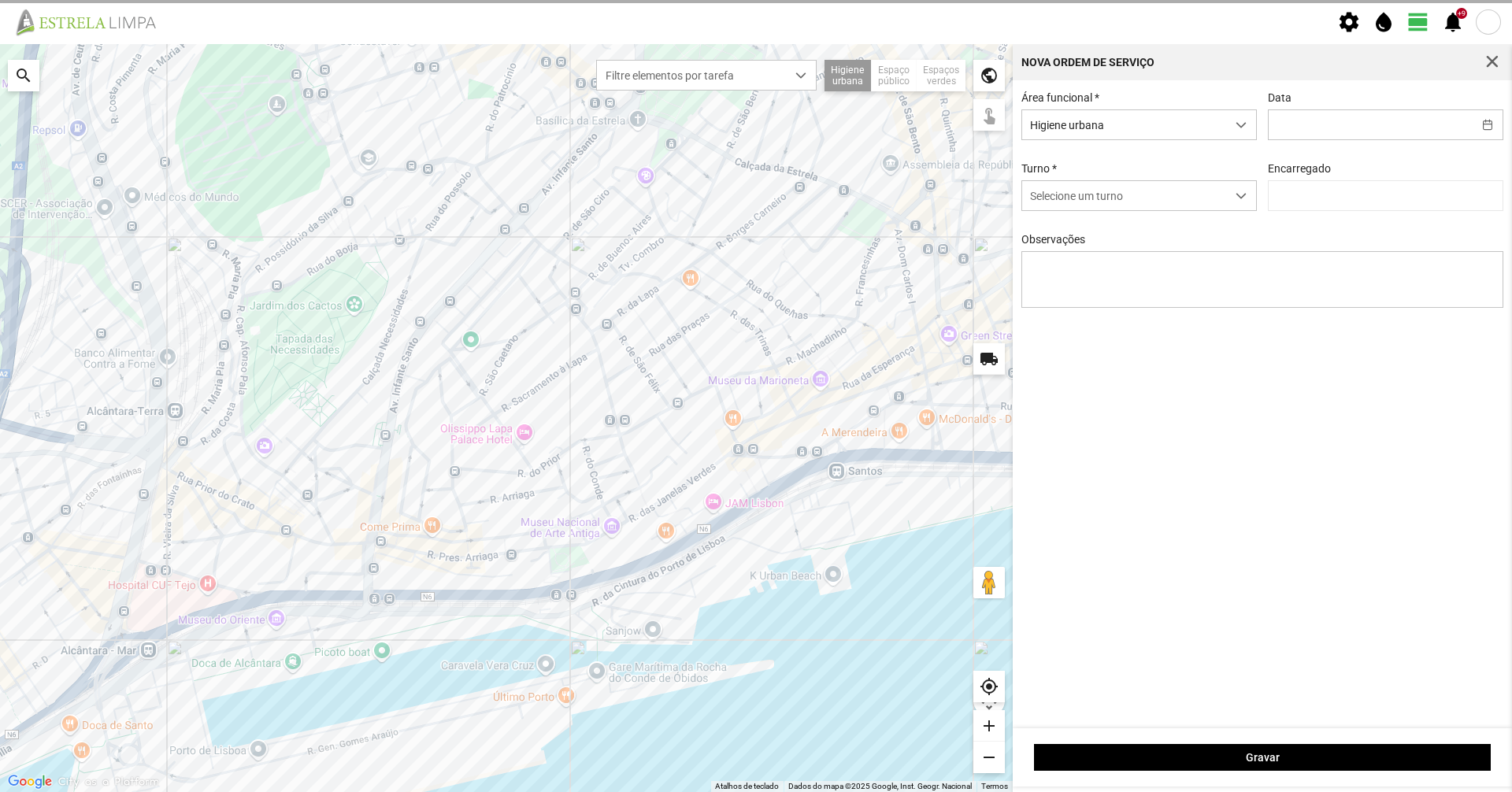
type input "[DATE]"
type input "[PERSON_NAME]"
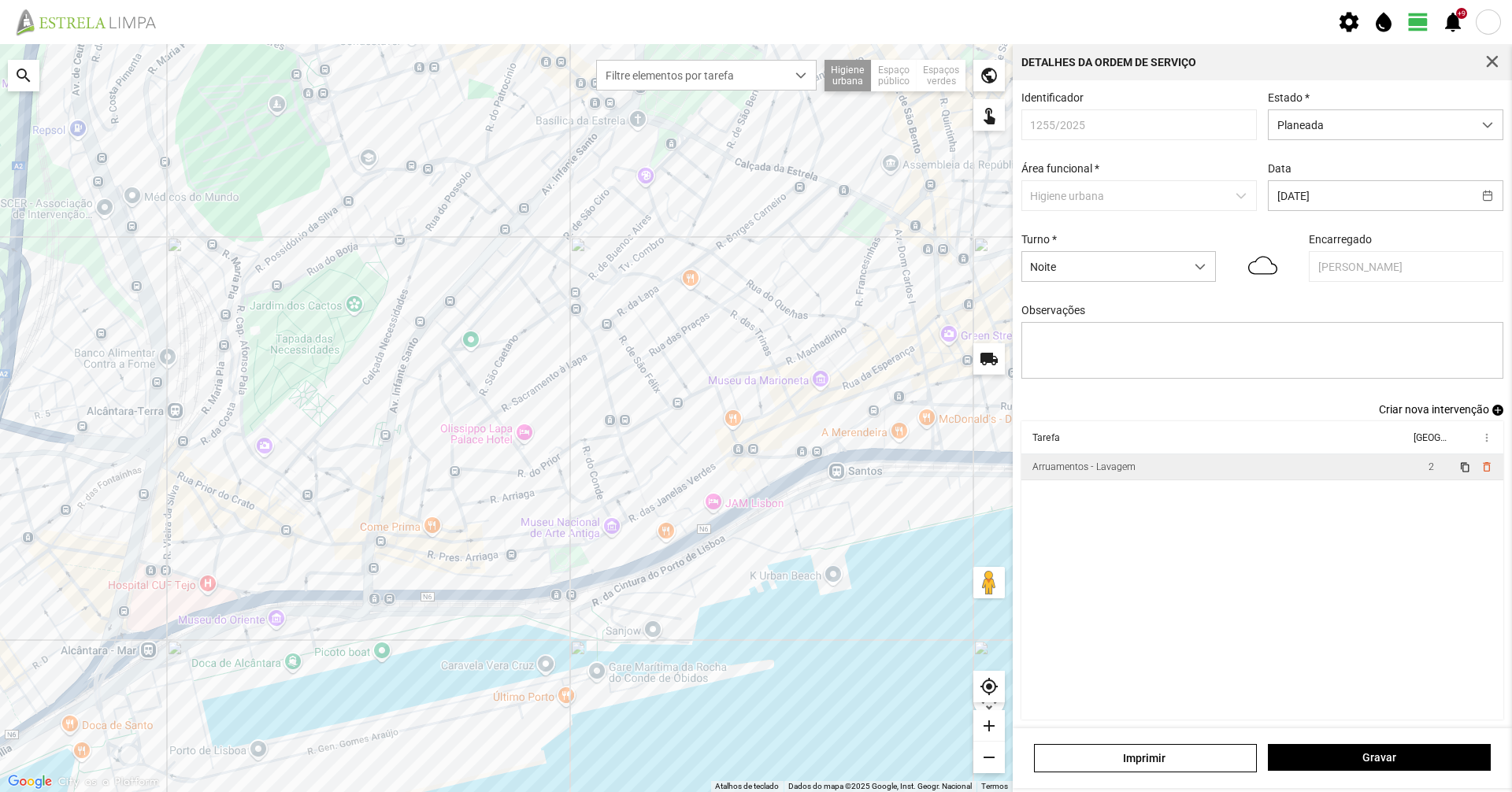
click at [1134, 466] on td "Arruamentos - Lavagem" at bounding box center [1215, 467] width 388 height 26
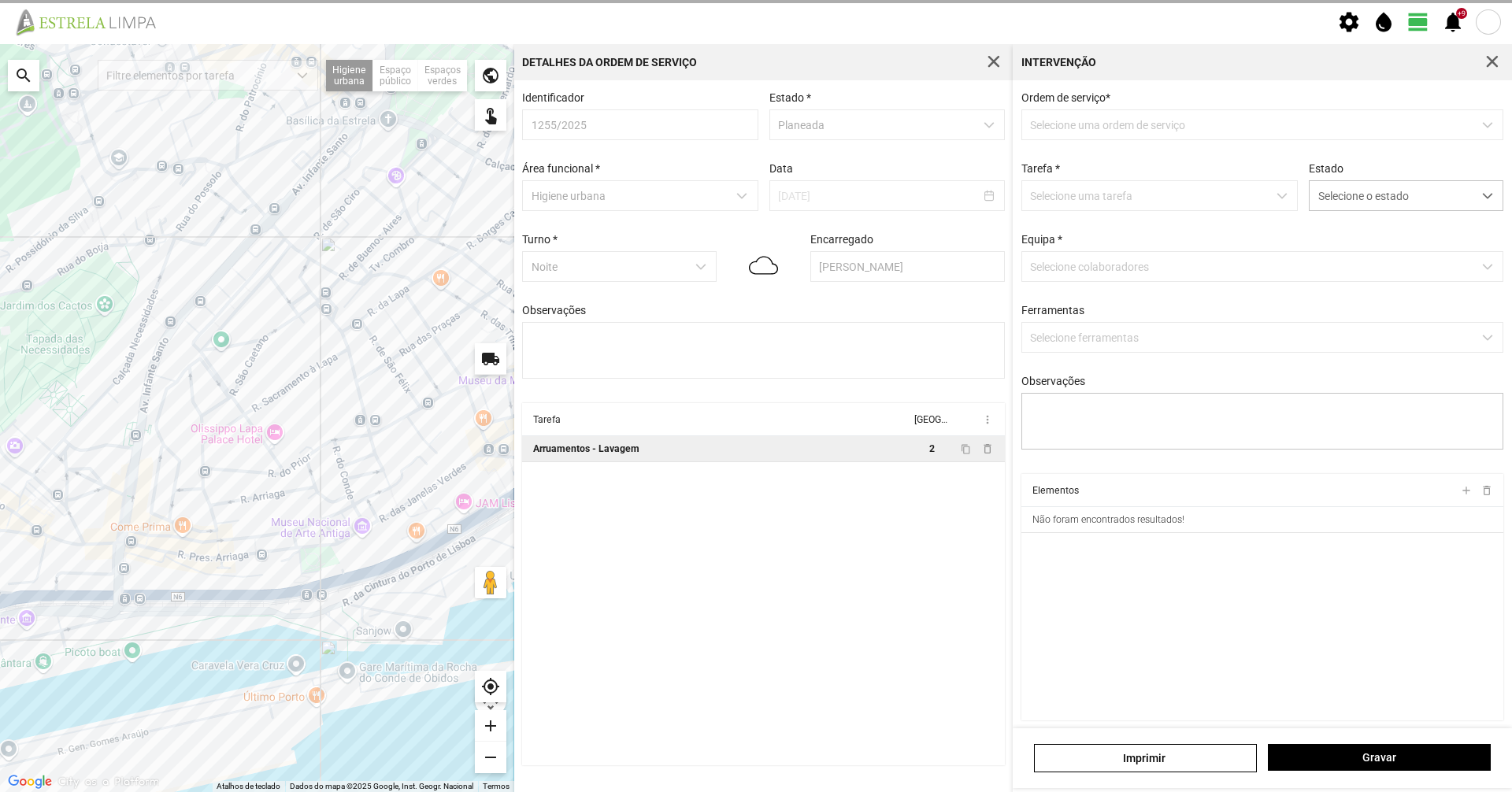
type textarea "[PERSON_NAME]"
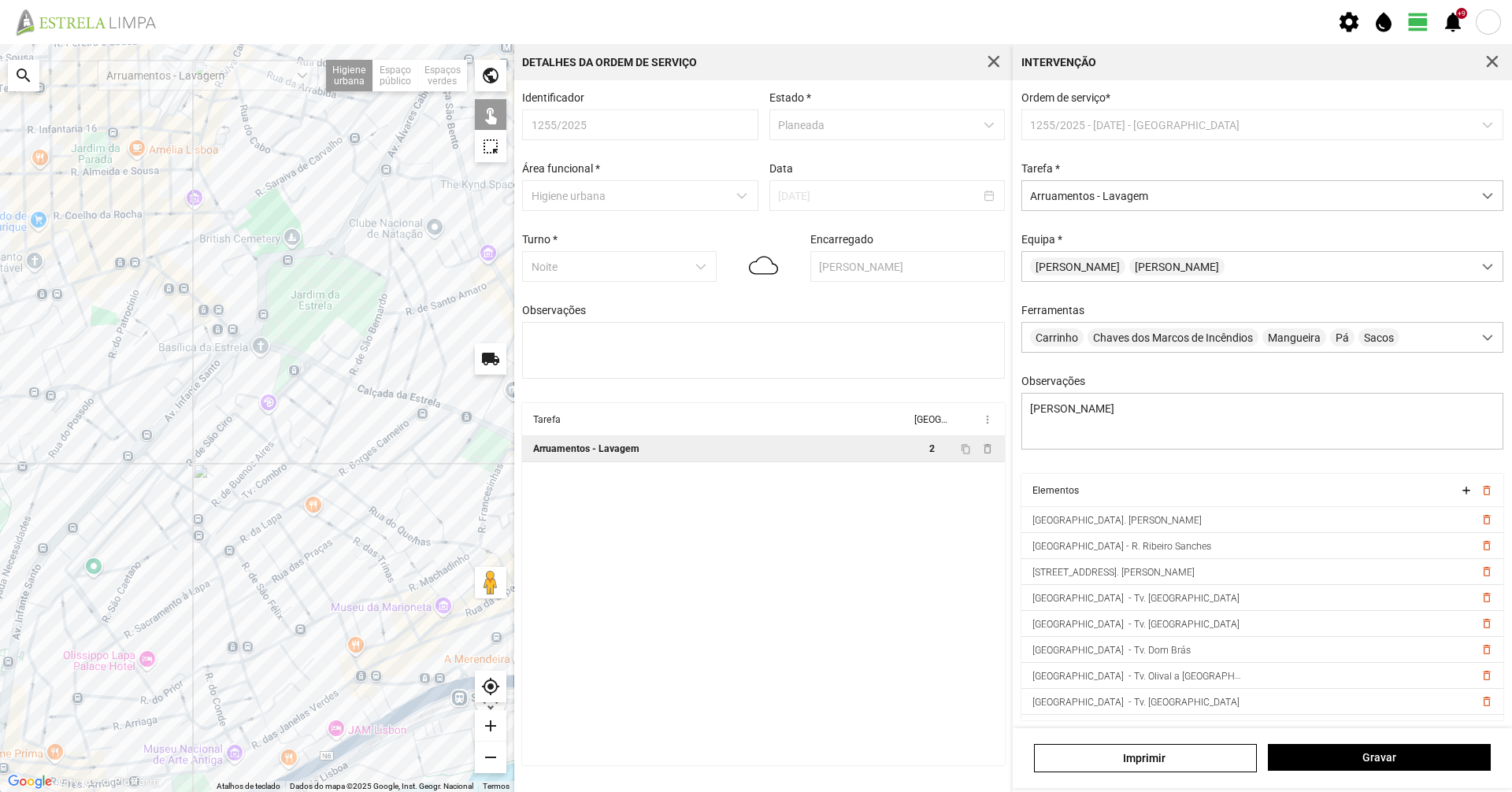
drag, startPoint x: 459, startPoint y: 341, endPoint x: 327, endPoint y: 568, distance: 262.6
click at [327, 568] on div at bounding box center [257, 417] width 515 height 747
click at [1497, 60] on span "button" at bounding box center [1492, 62] width 14 height 14
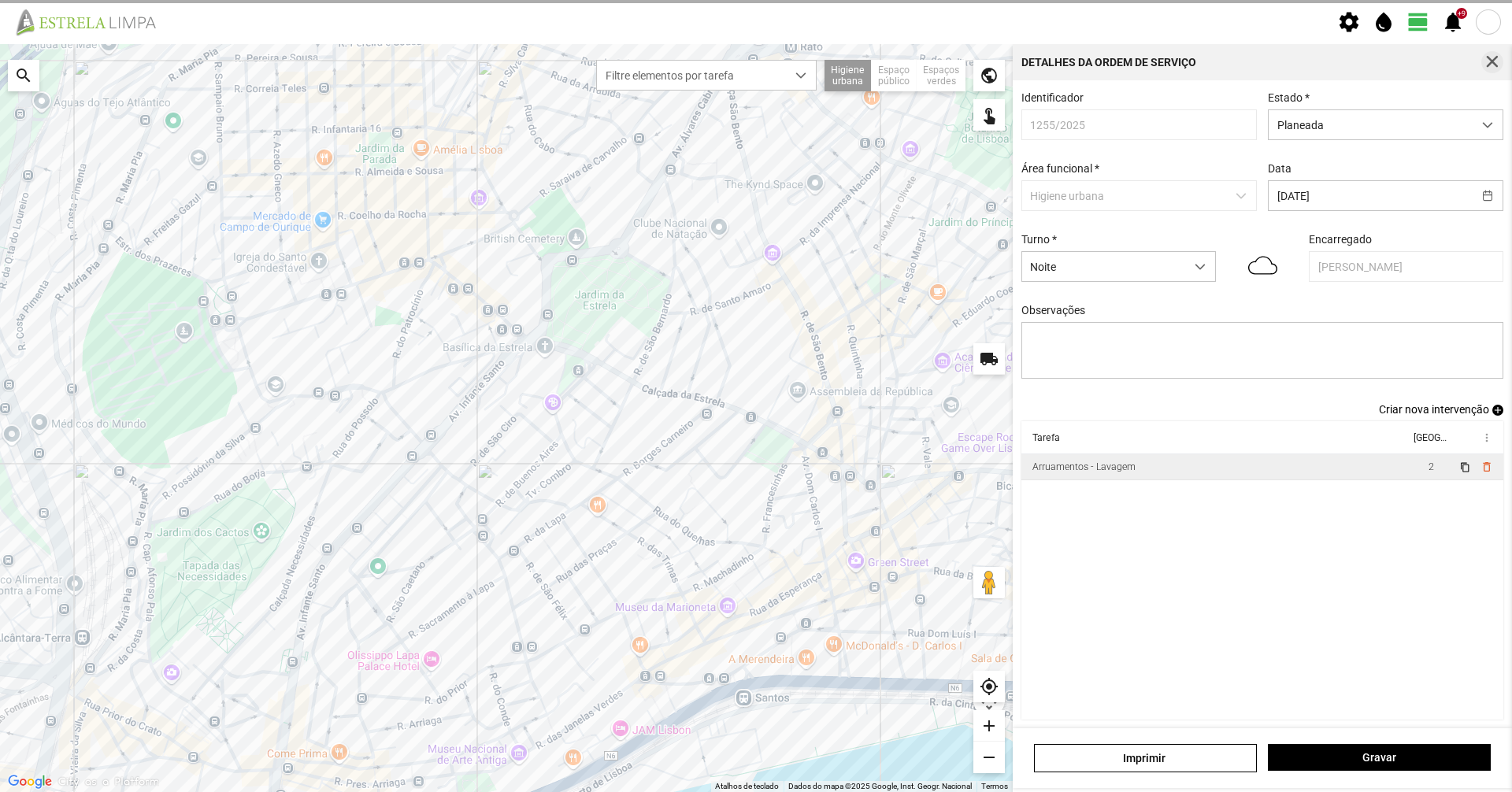
click at [1488, 70] on button "button" at bounding box center [1492, 62] width 22 height 22
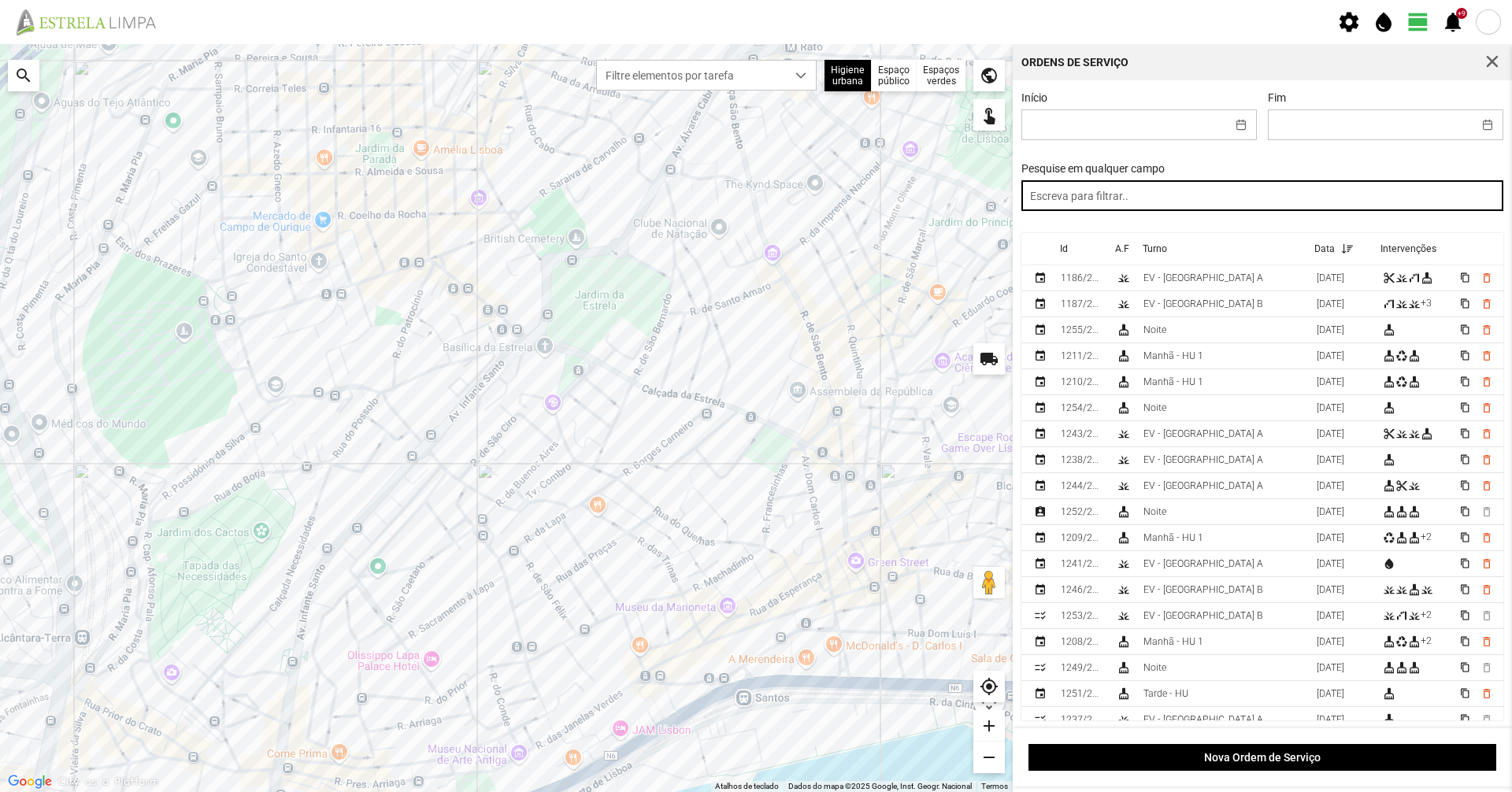
click at [1277, 201] on input "text" at bounding box center [1262, 196] width 483 height 31
type input "noite"
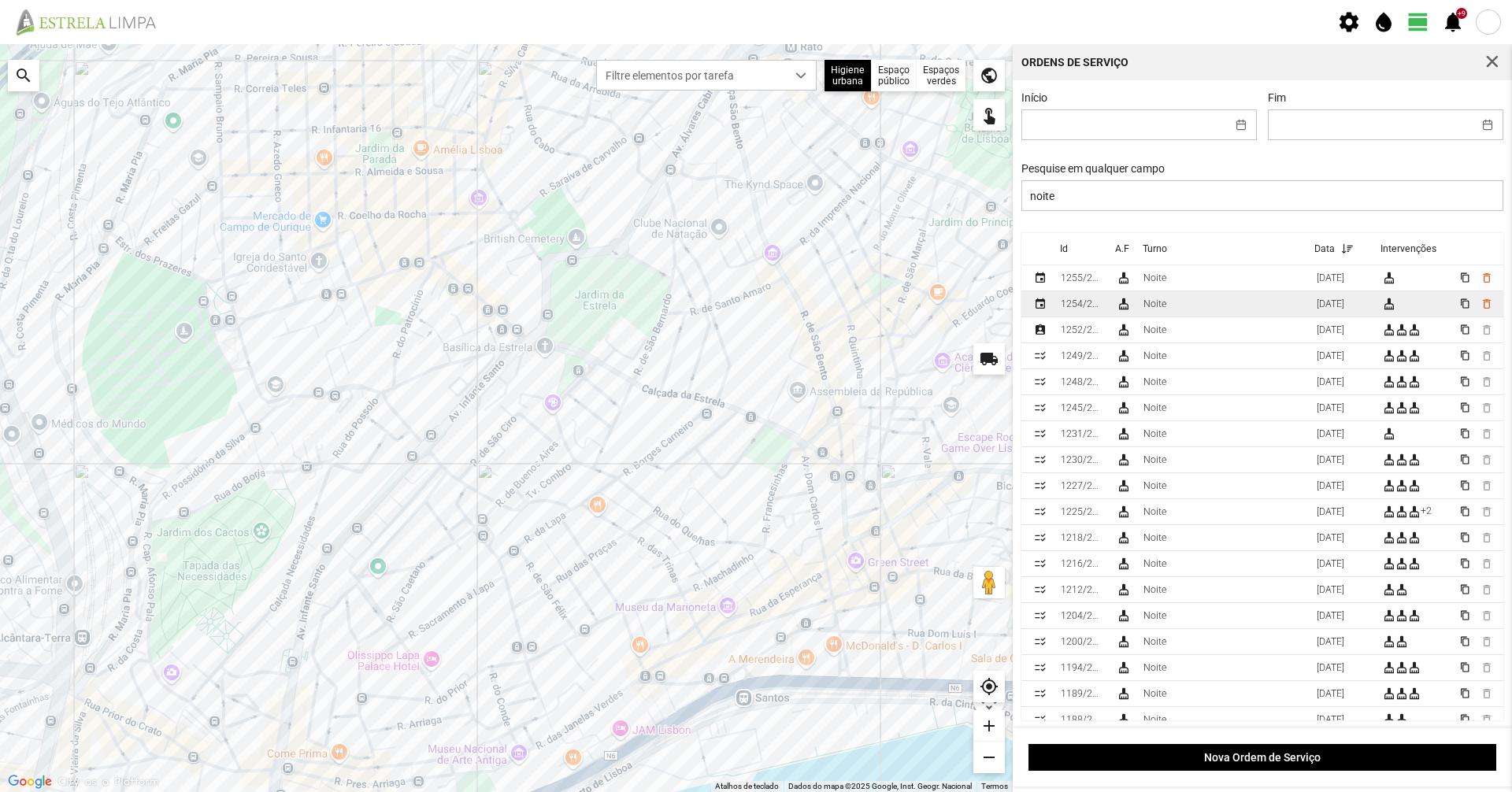
click at [1153, 303] on div "Noite" at bounding box center [1155, 304] width 23 height 11
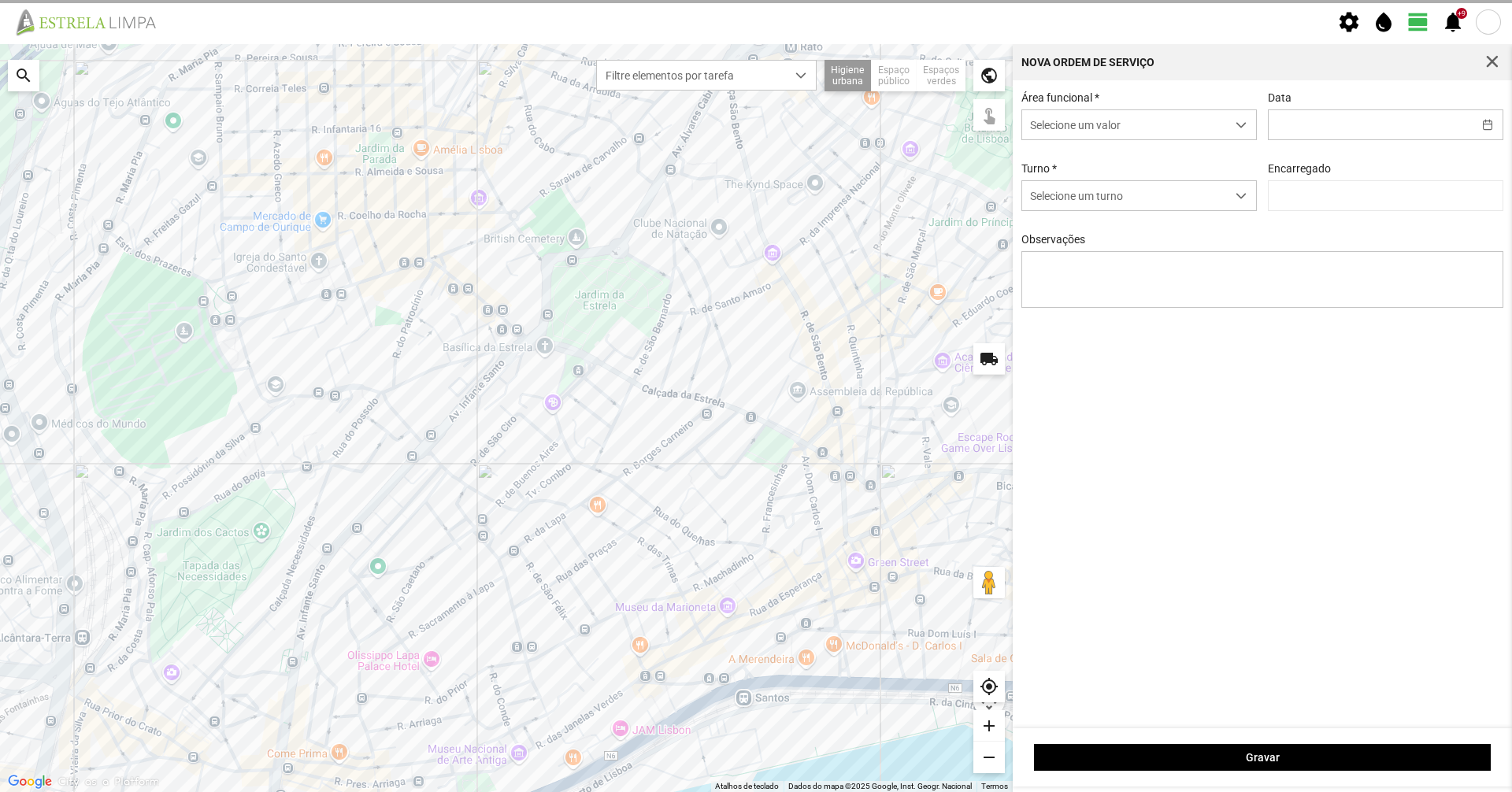
type input "[DATE]"
type input "[PERSON_NAME]"
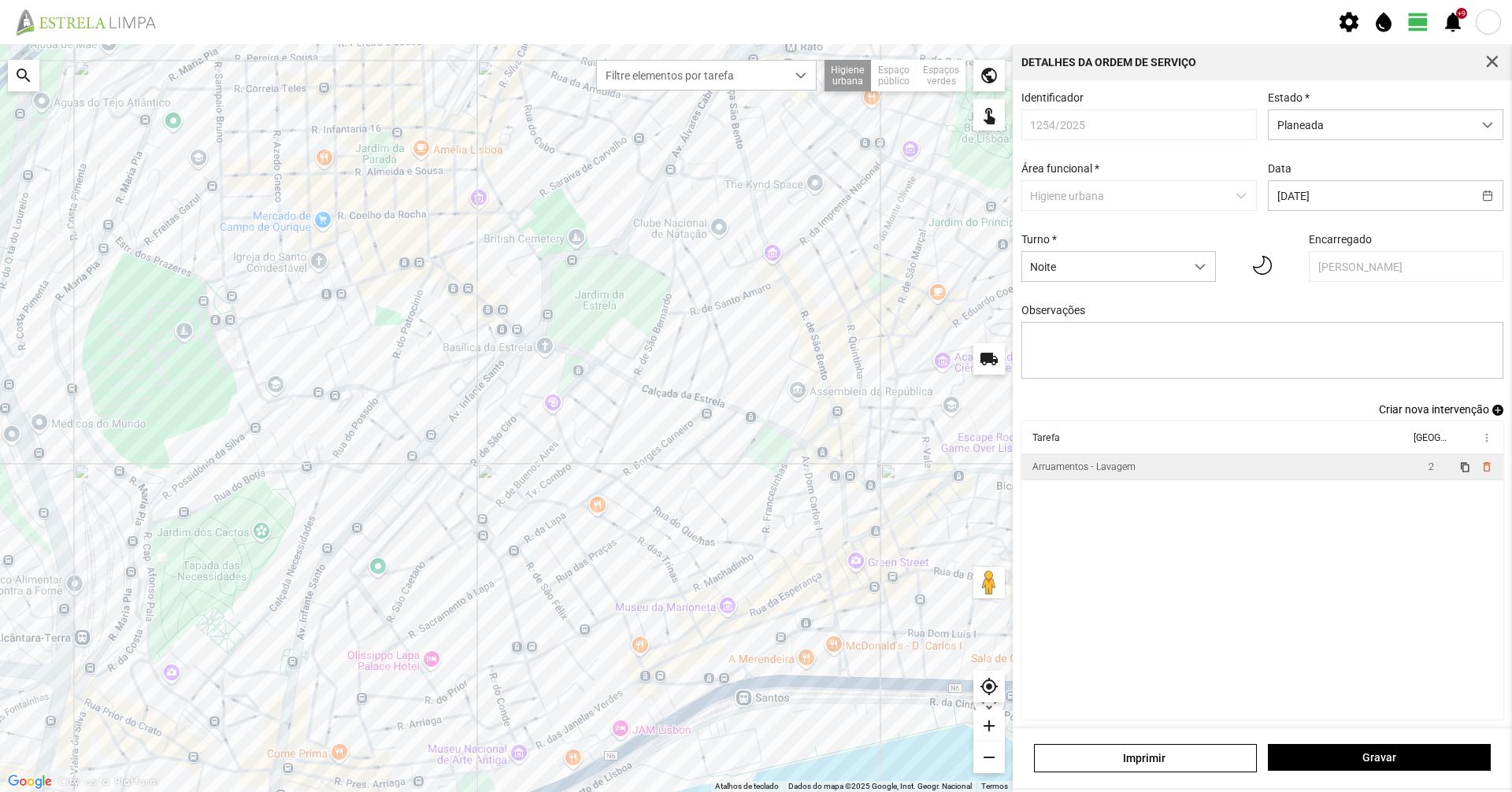
click at [1113, 472] on div "Arruamentos - Lavagem" at bounding box center [1083, 466] width 103 height 11
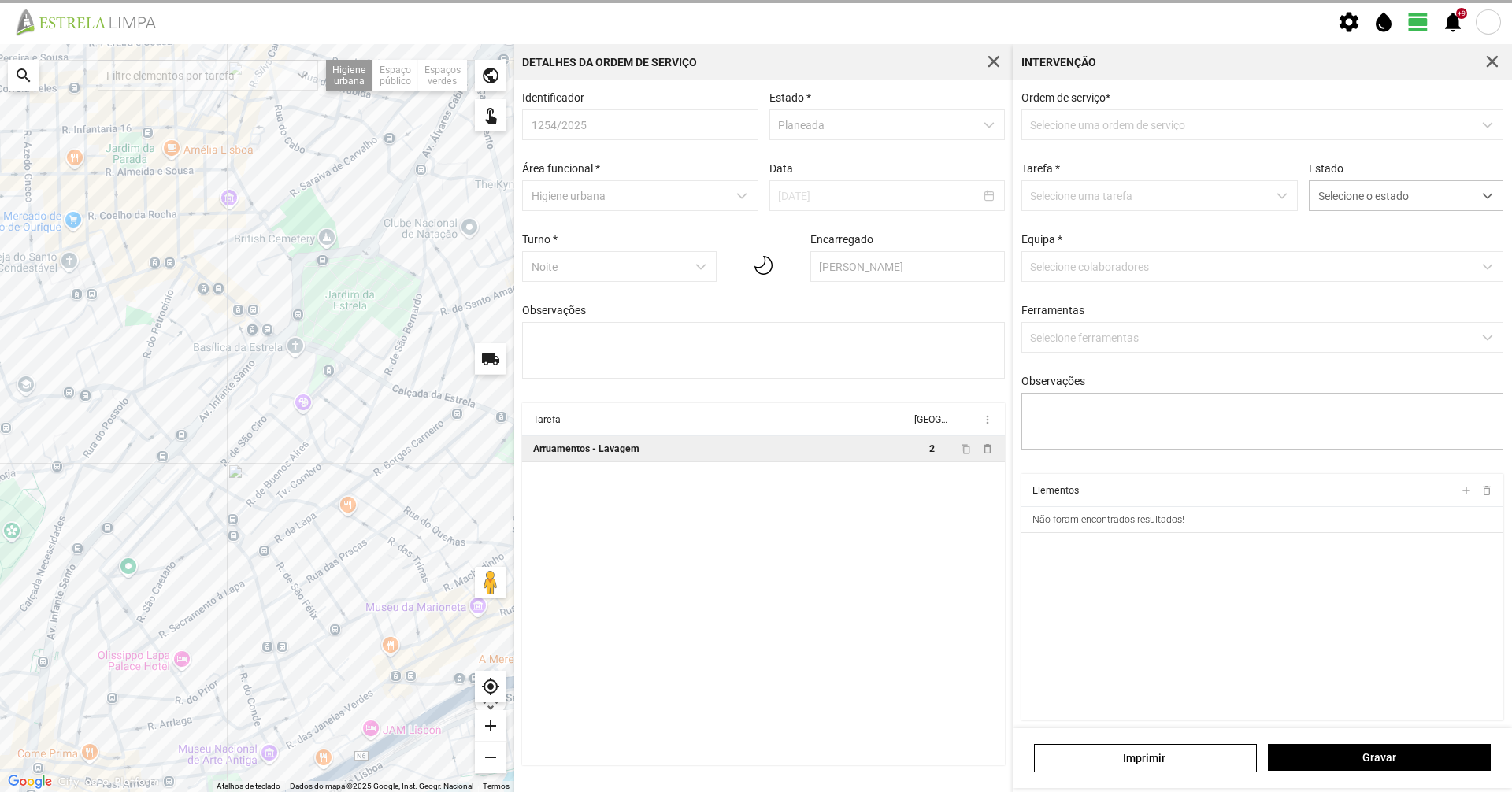
type textarea "Hugo, turé"
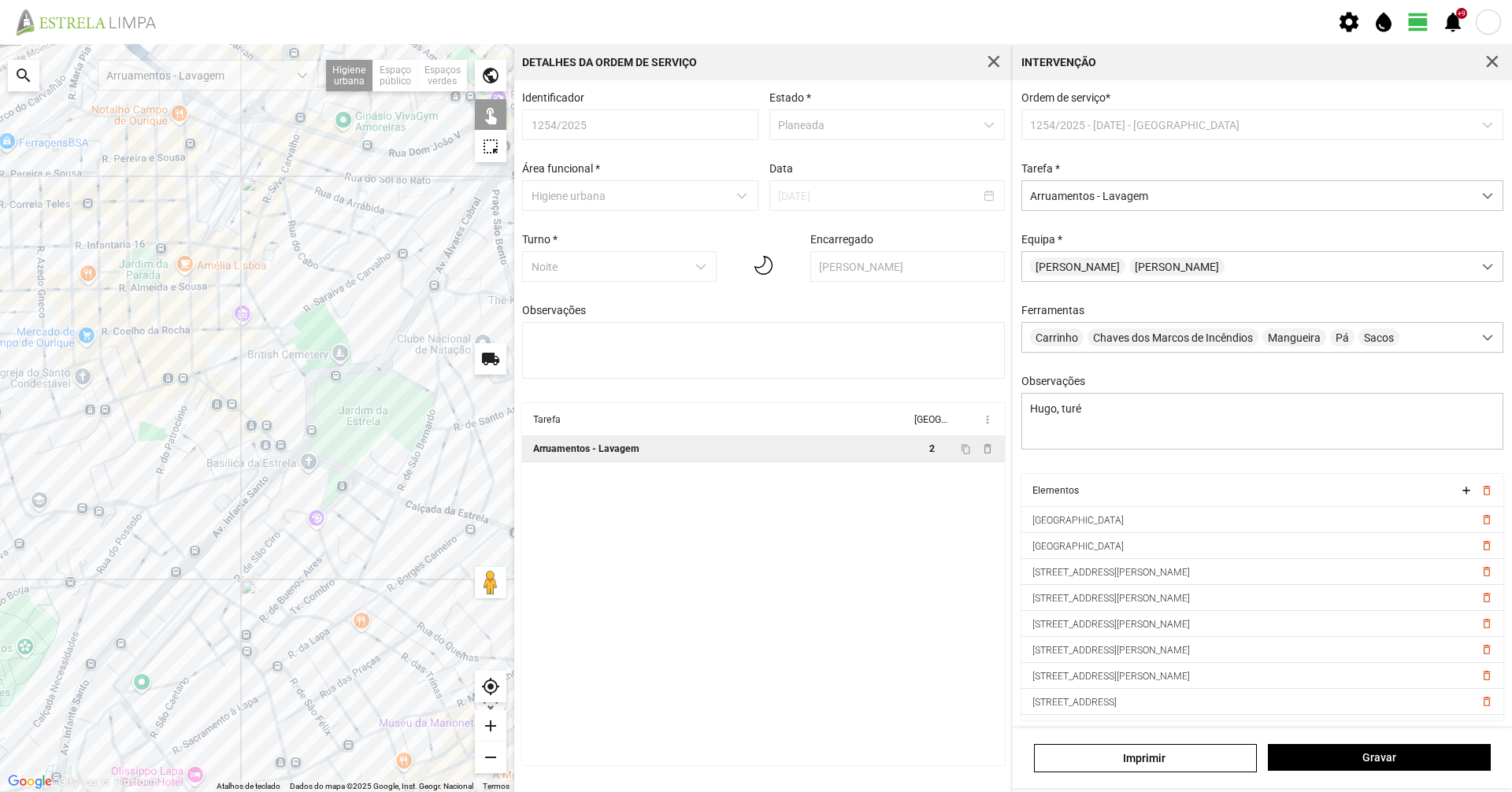
drag, startPoint x: 278, startPoint y: 228, endPoint x: 269, endPoint y: 492, distance: 264.2
click at [269, 492] on div at bounding box center [257, 417] width 515 height 747
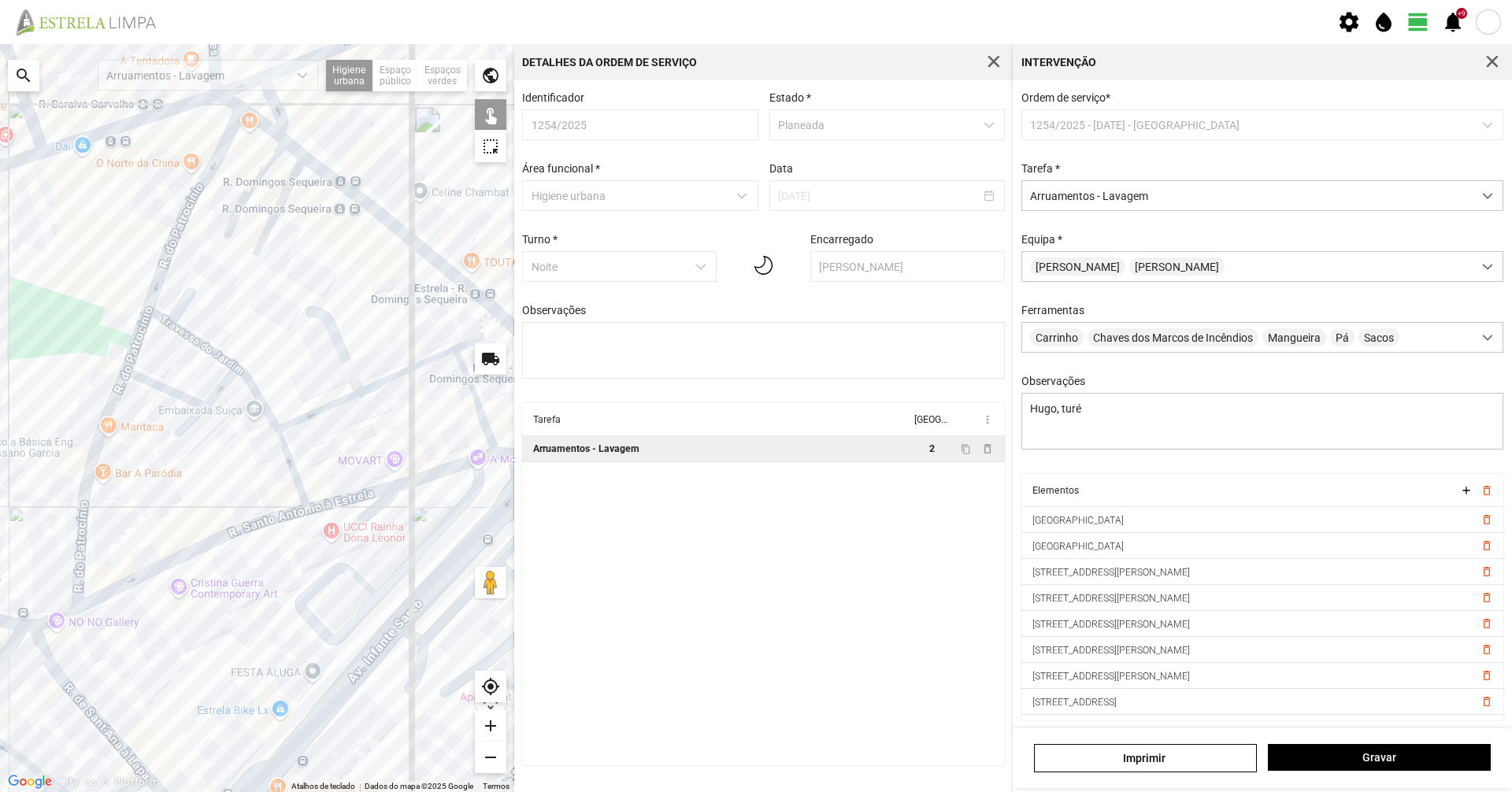
drag, startPoint x: 280, startPoint y: 275, endPoint x: 233, endPoint y: 430, distance: 162.0
click at [233, 430] on div at bounding box center [257, 417] width 515 height 747
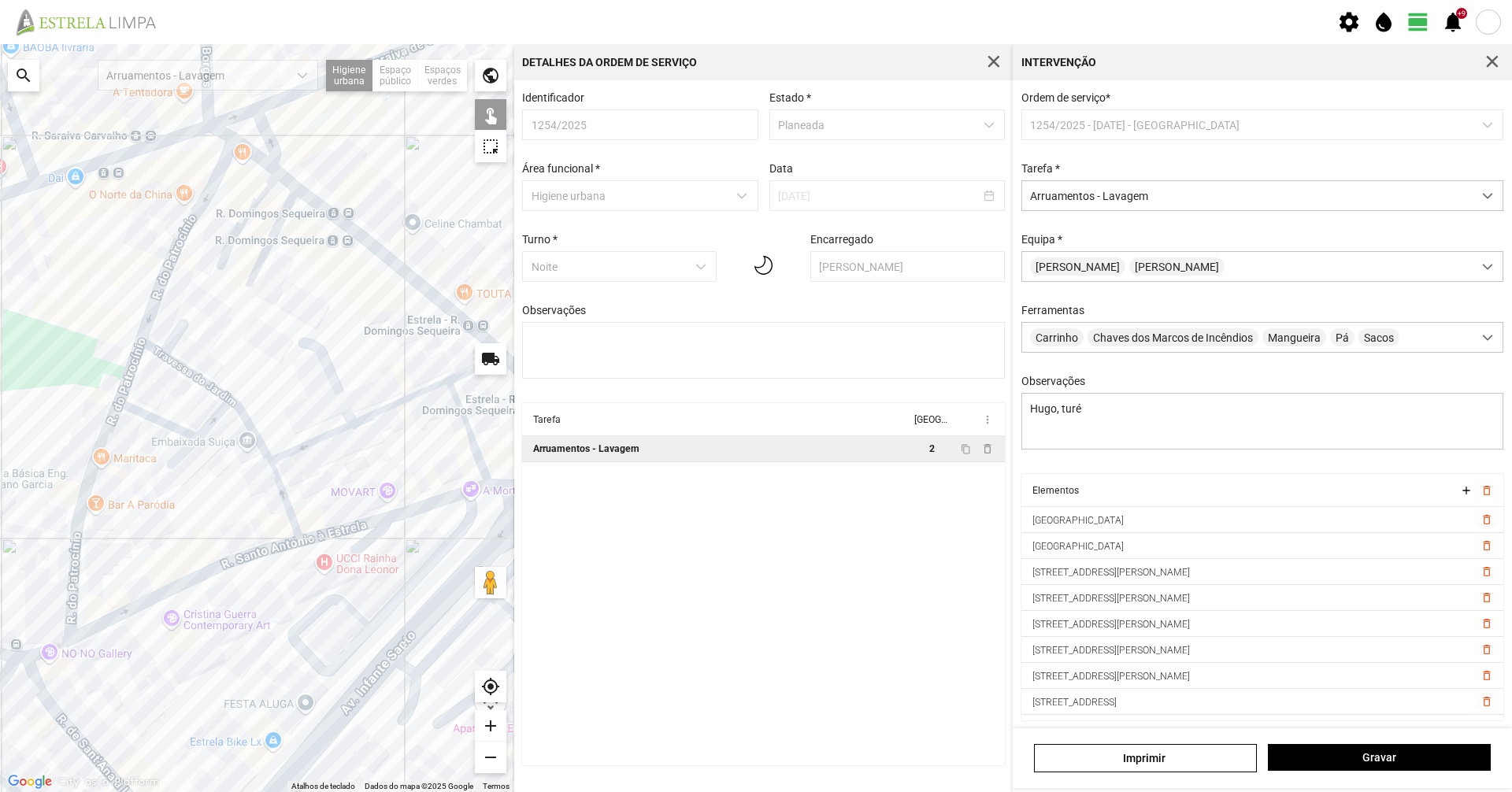
drag, startPoint x: 270, startPoint y: 317, endPoint x: 221, endPoint y: 463, distance: 154.0
click at [221, 463] on div at bounding box center [257, 417] width 515 height 747
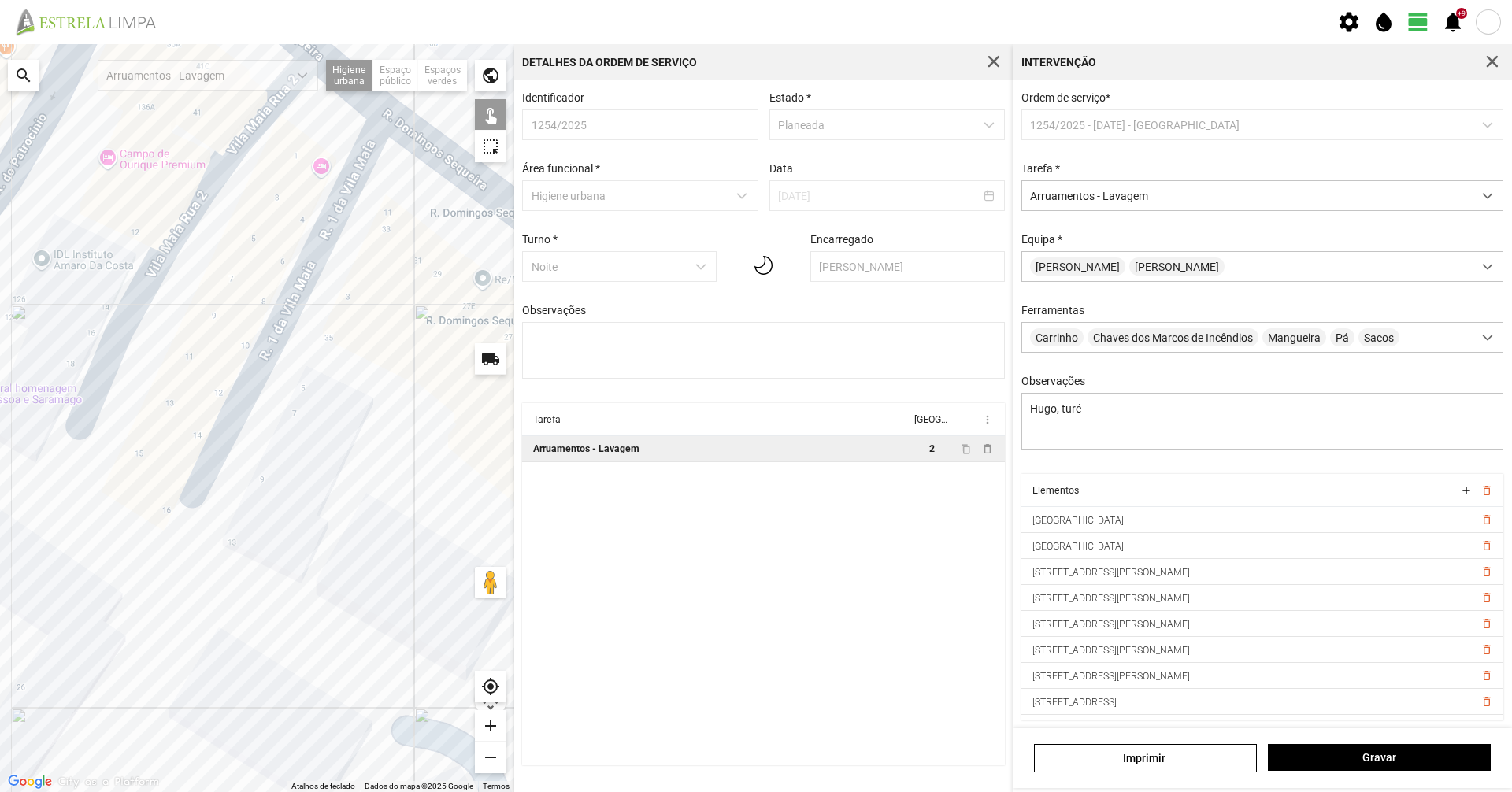
drag, startPoint x: 214, startPoint y: 450, endPoint x: 286, endPoint y: 500, distance: 87.7
click at [286, 500] on div at bounding box center [257, 417] width 515 height 747
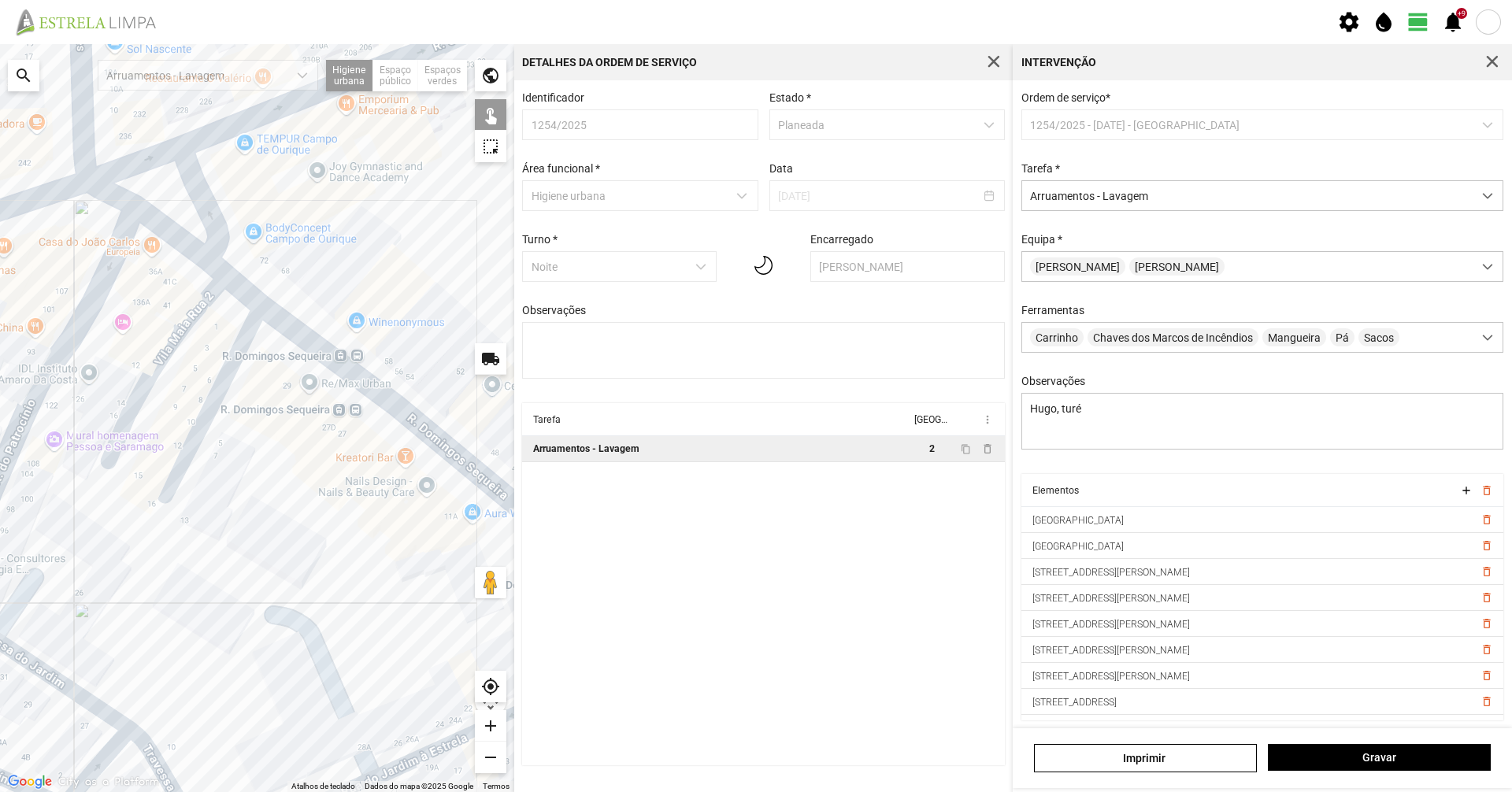
drag, startPoint x: 406, startPoint y: 138, endPoint x: 263, endPoint y: 592, distance: 476.0
click at [264, 592] on div at bounding box center [257, 417] width 515 height 747
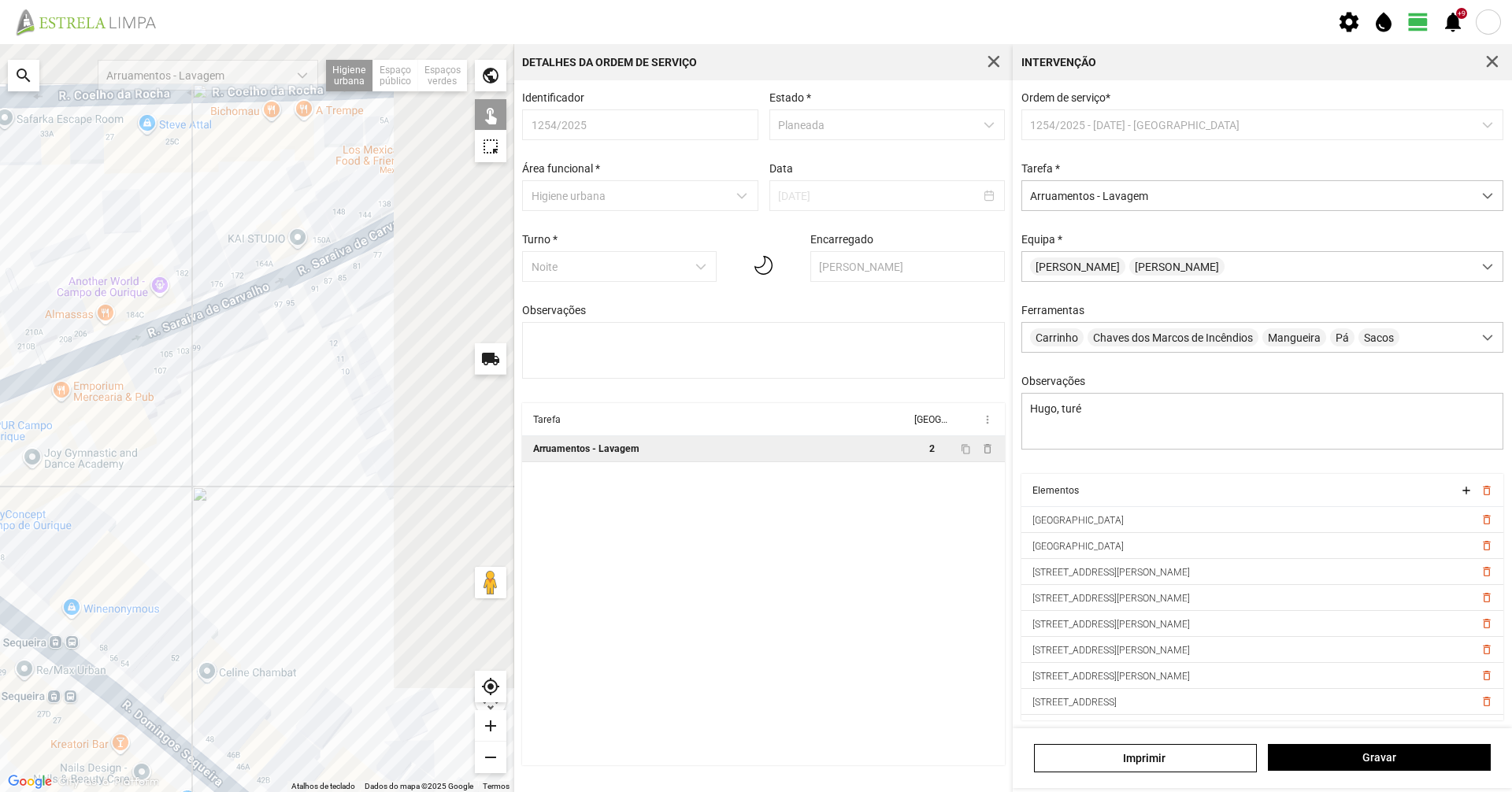
drag, startPoint x: 317, startPoint y: 417, endPoint x: 79, endPoint y: 638, distance: 324.8
click at [79, 638] on div at bounding box center [257, 417] width 515 height 747
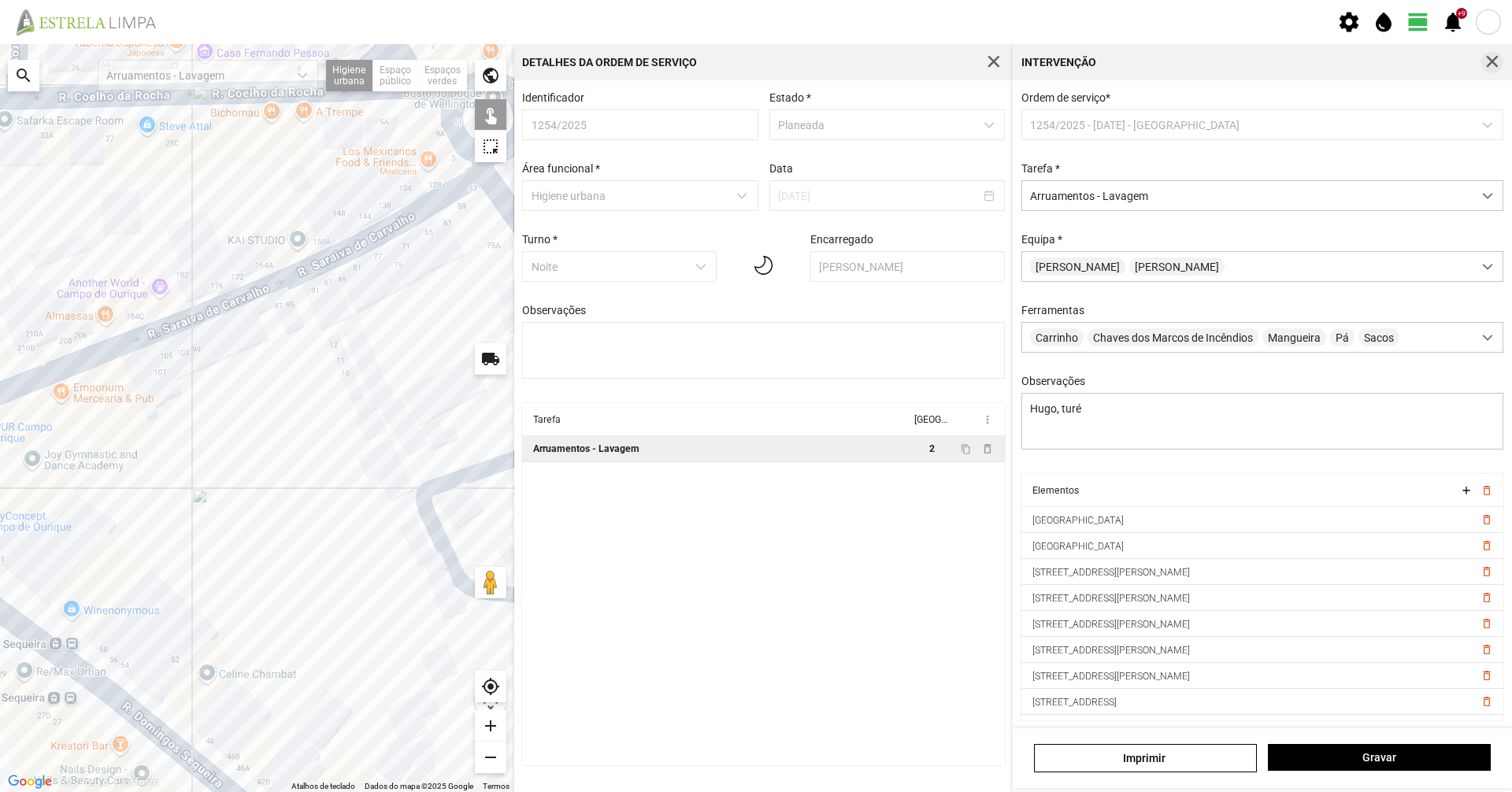
click at [1482, 64] on button "button" at bounding box center [1492, 62] width 22 height 22
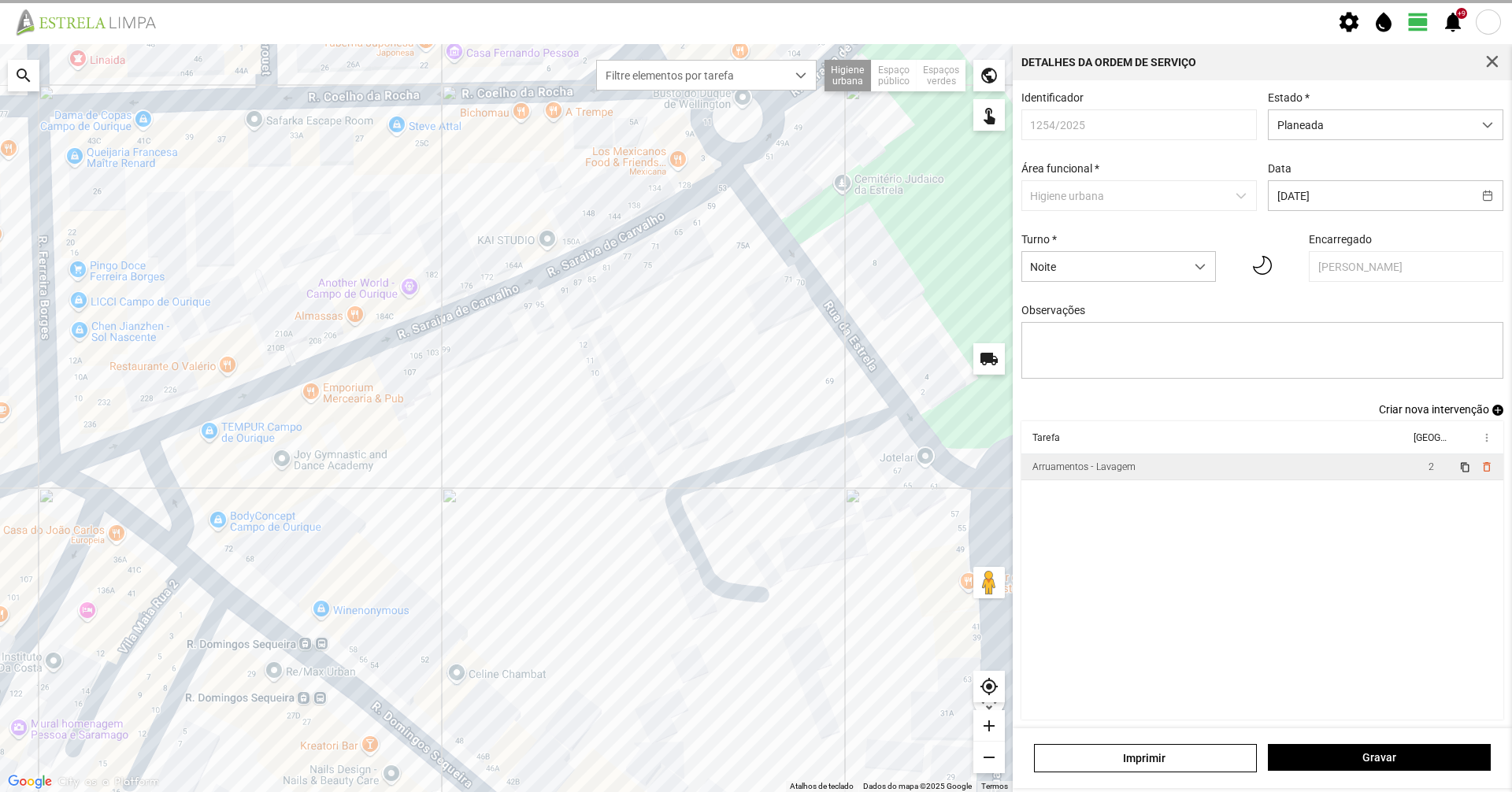
click at [1482, 64] on button "button" at bounding box center [1492, 62] width 22 height 22
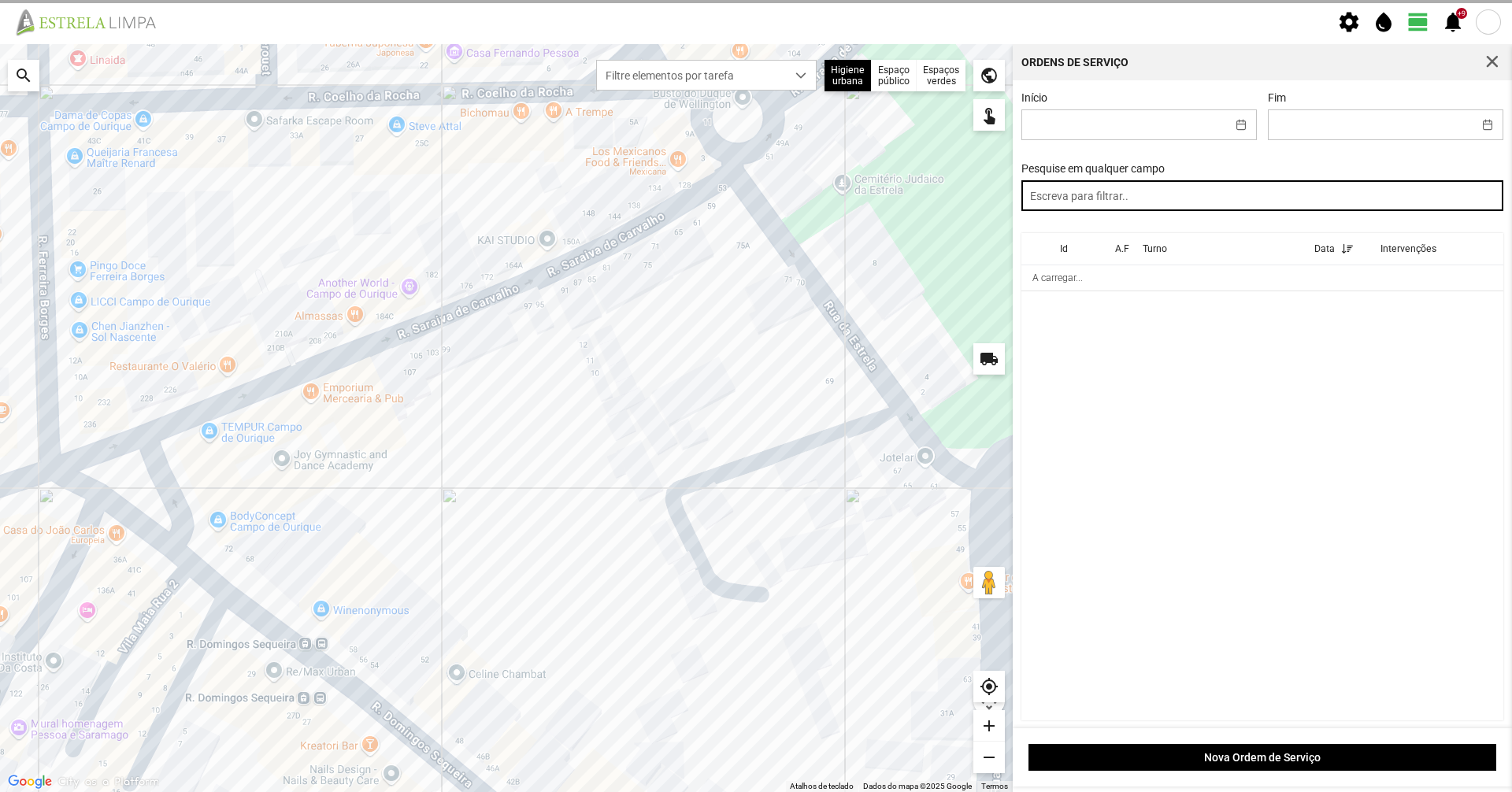
click at [1335, 189] on input "text" at bounding box center [1262, 196] width 483 height 31
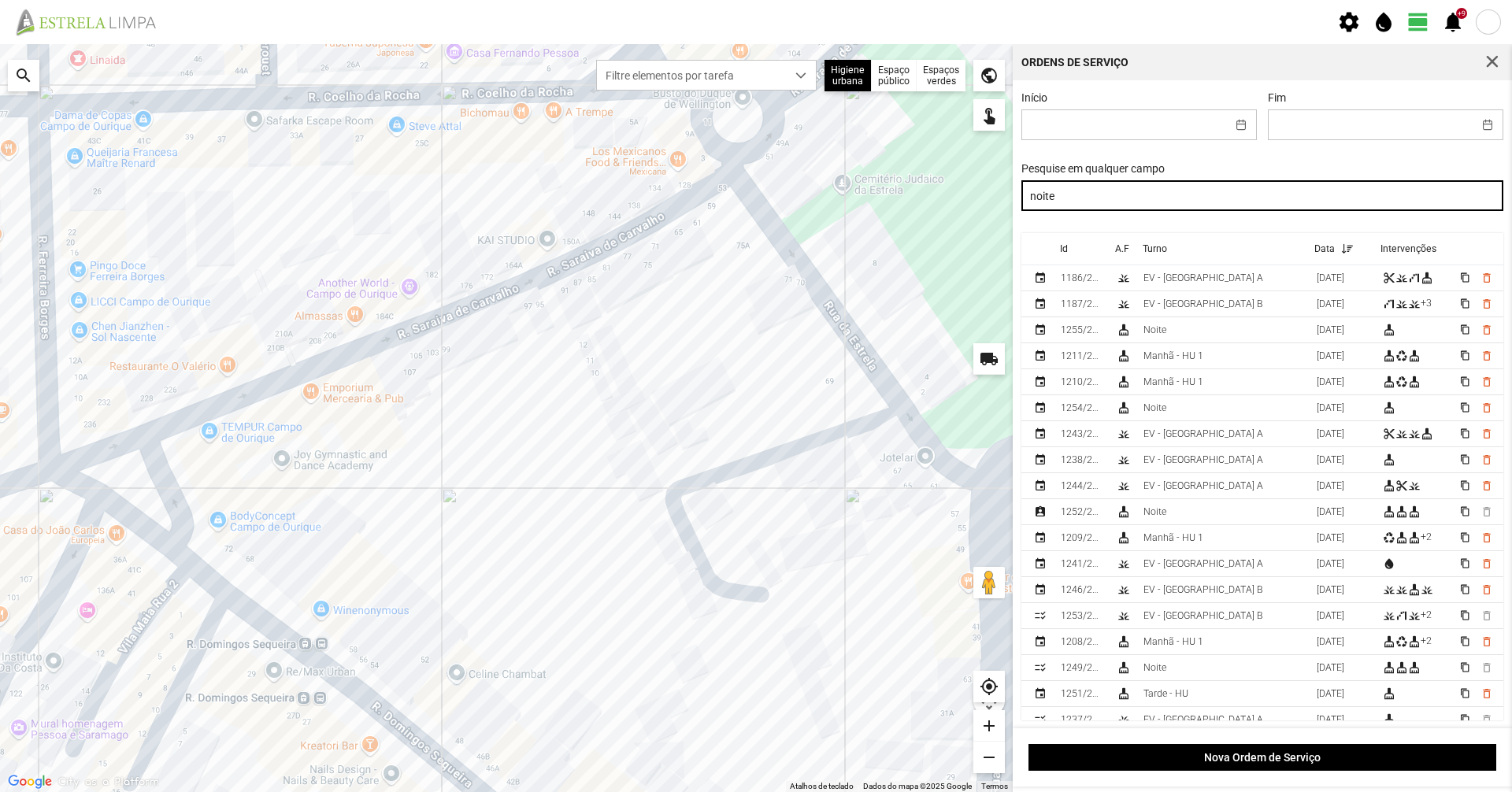
type input "noite"
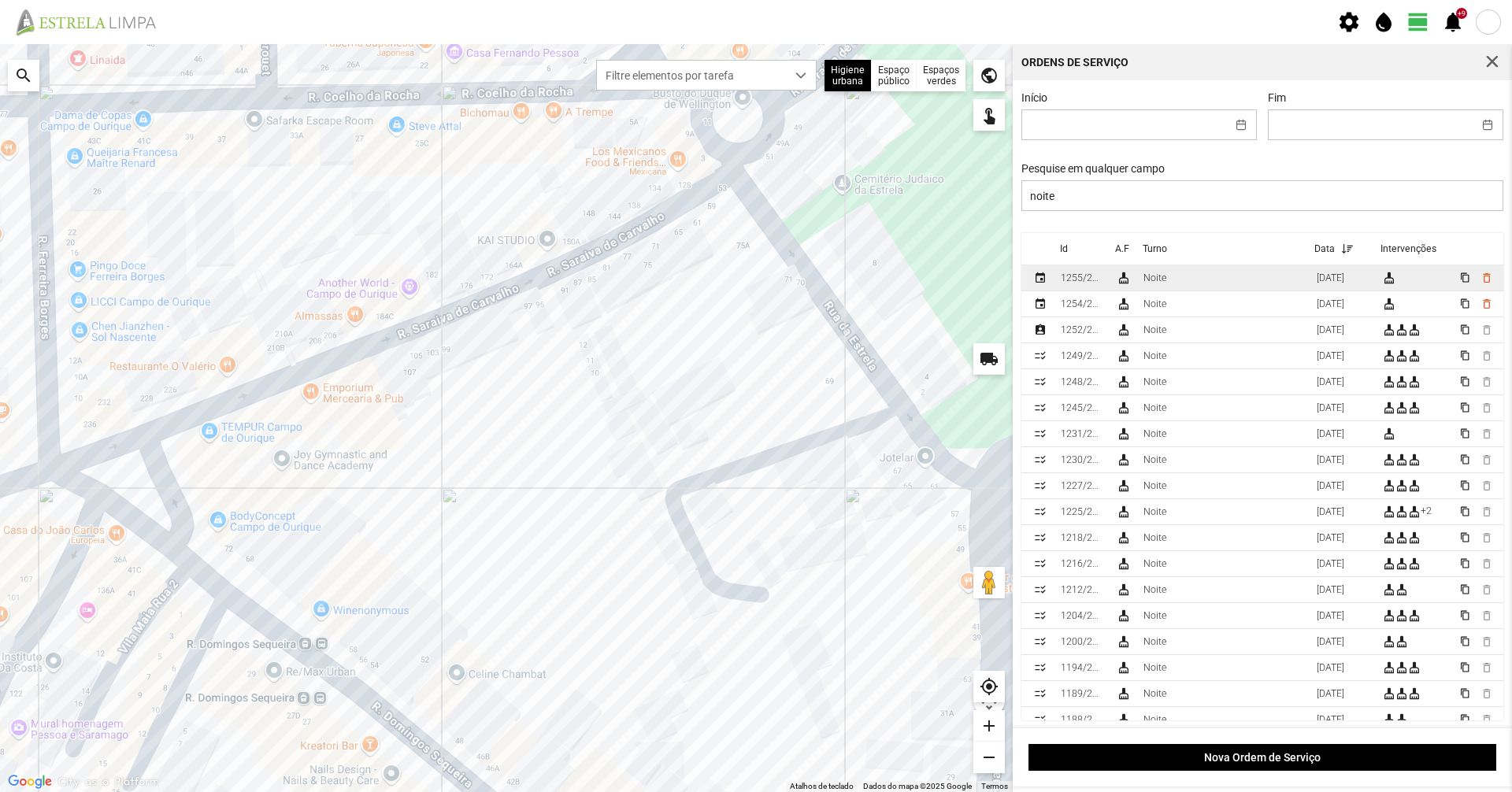
click at [1261, 279] on td "Noite" at bounding box center [1224, 278] width 173 height 26
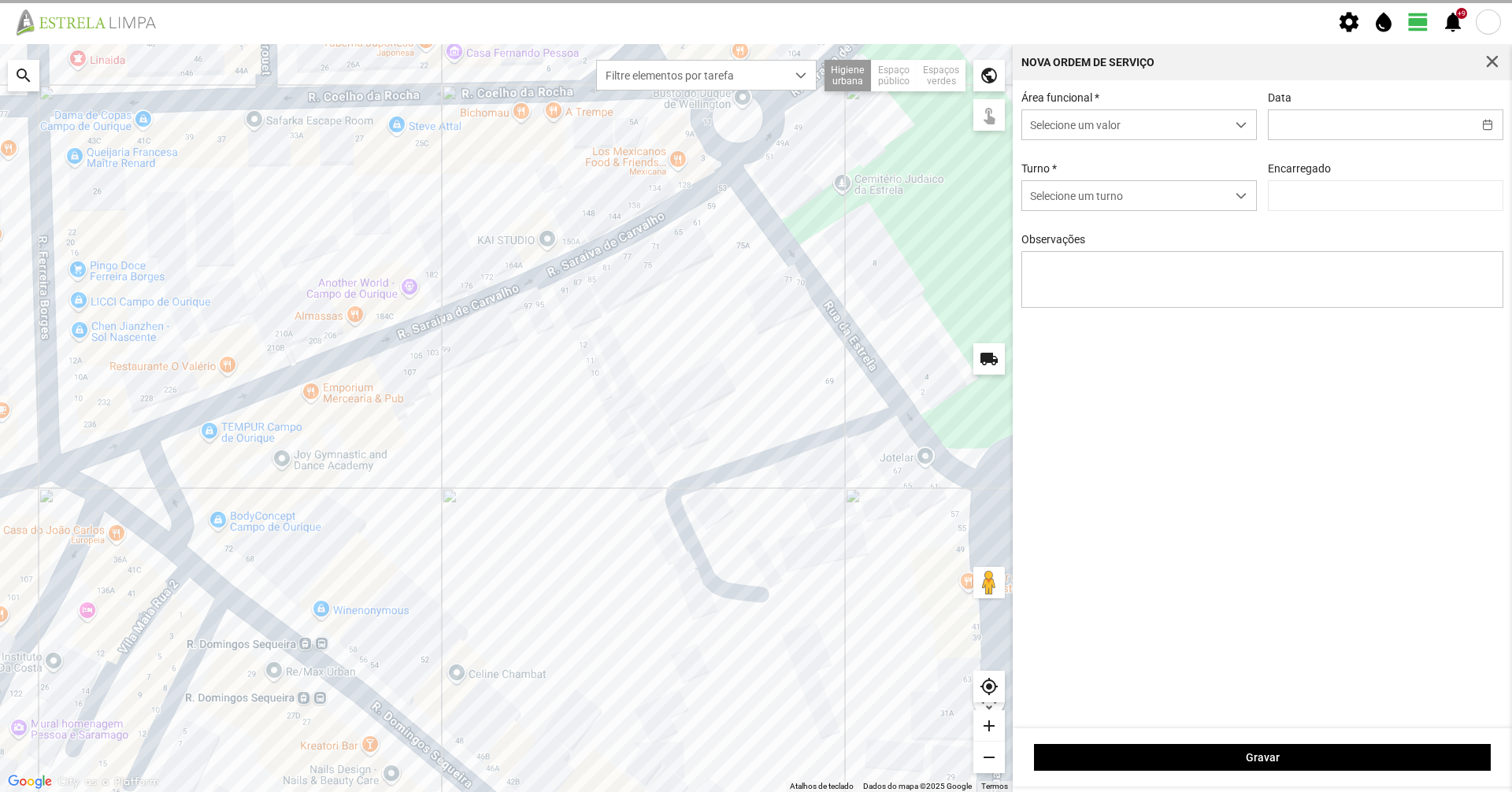
type input "[DATE]"
type input "[PERSON_NAME]"
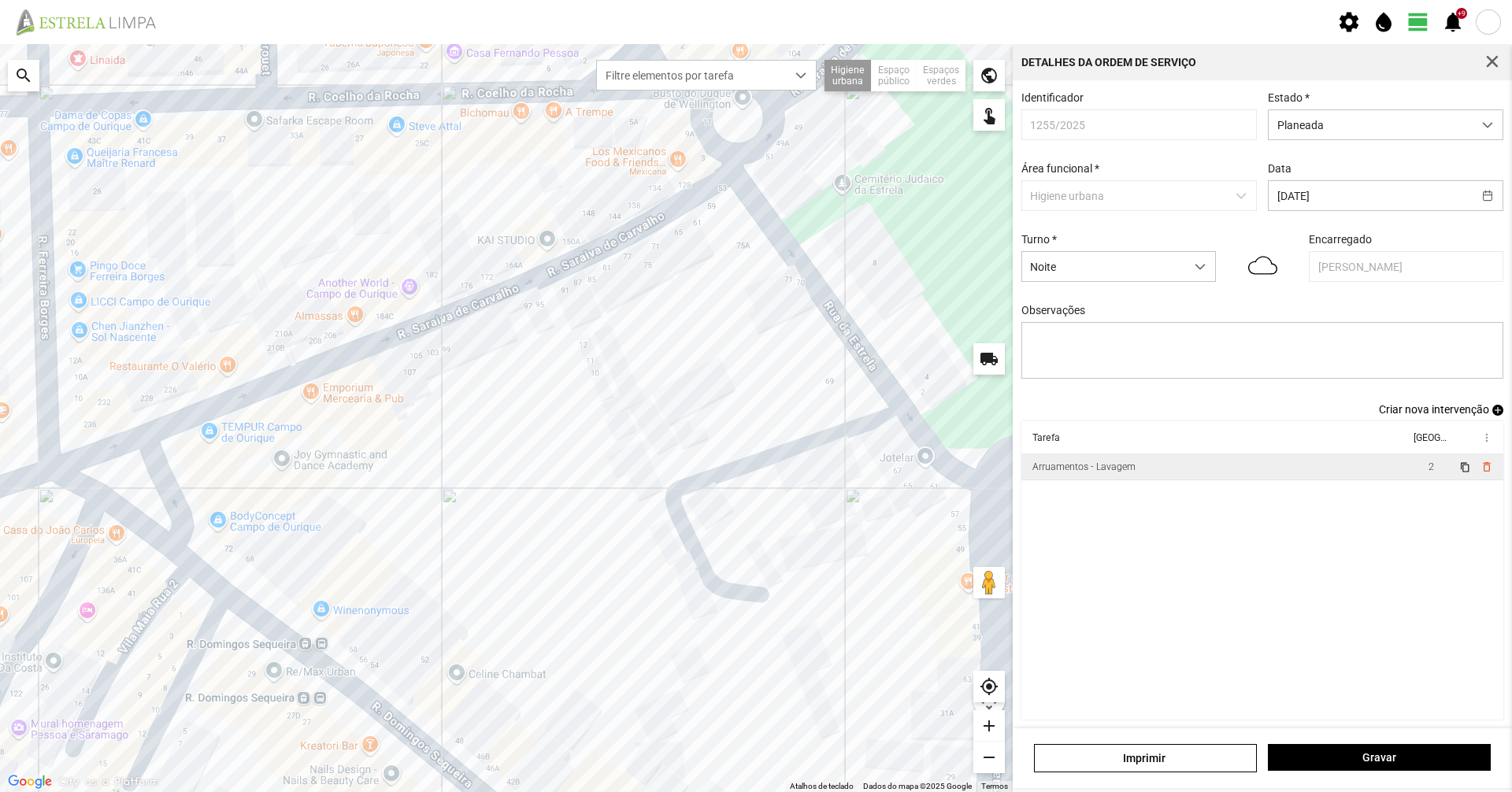
click at [1211, 480] on td "Arruamentos - Lavagem" at bounding box center [1215, 467] width 388 height 26
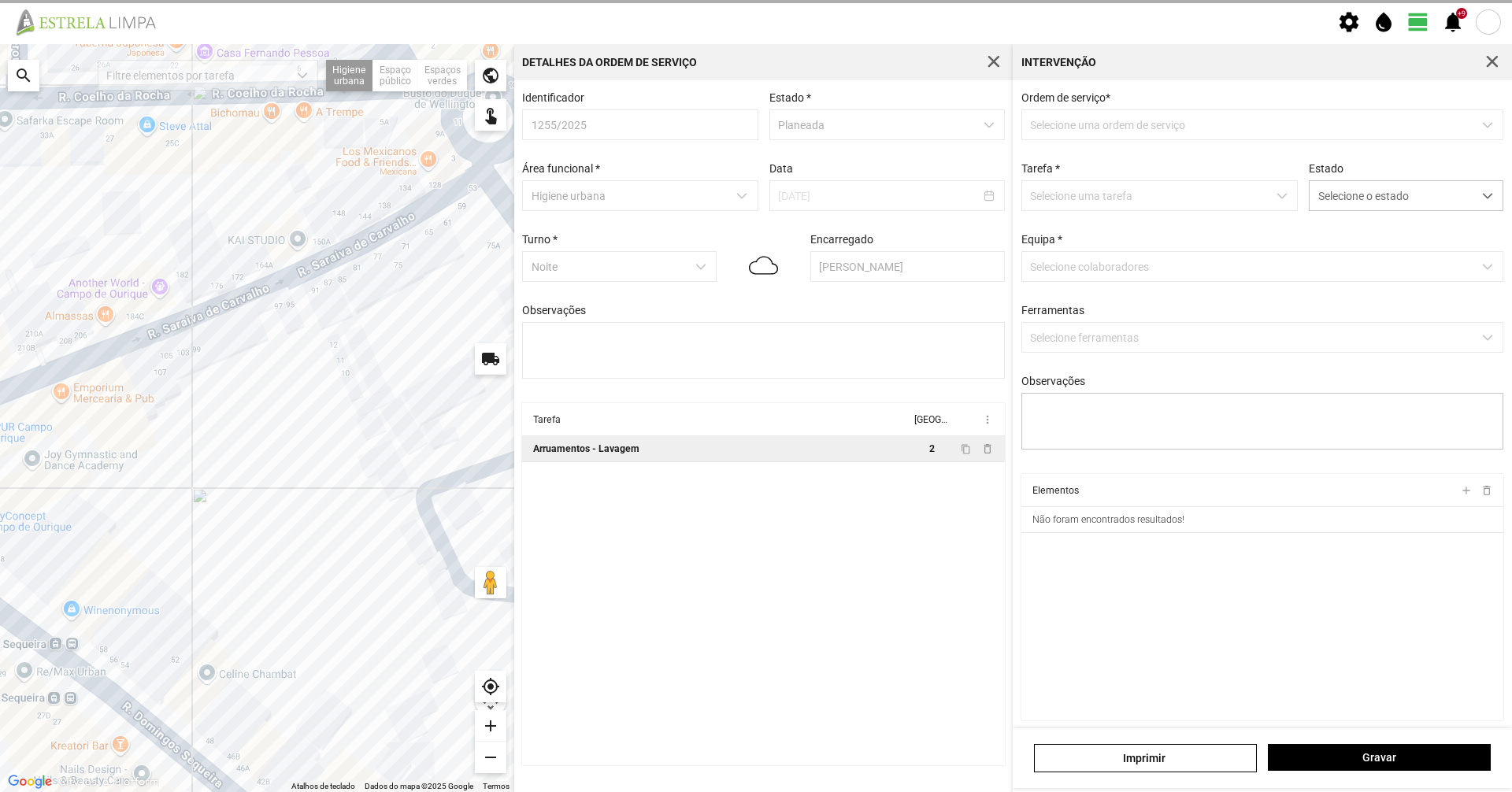
type textarea "[PERSON_NAME]"
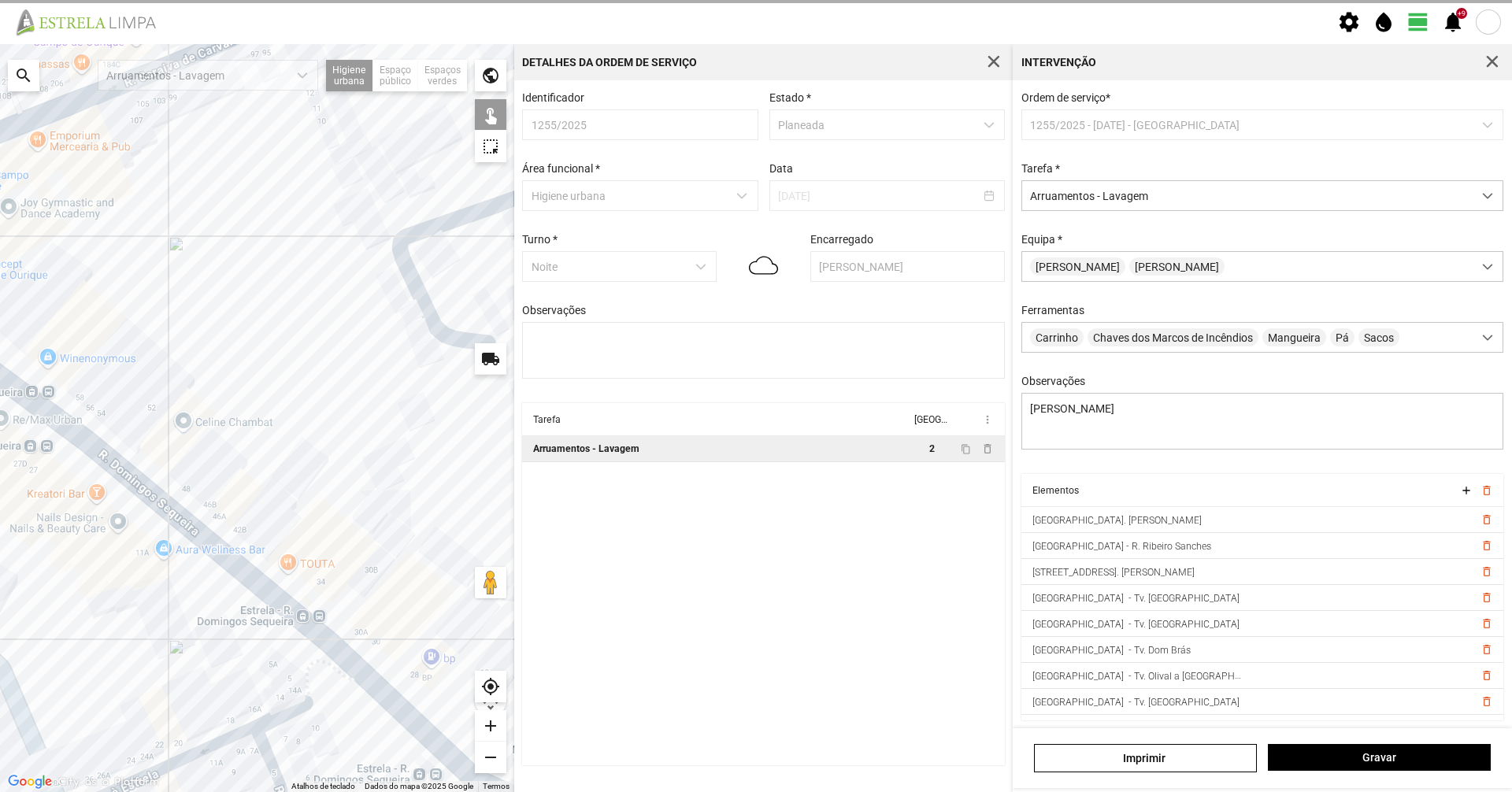
drag, startPoint x: 415, startPoint y: 632, endPoint x: 372, endPoint y: 393, distance: 242.8
click at [372, 393] on div at bounding box center [257, 417] width 515 height 747
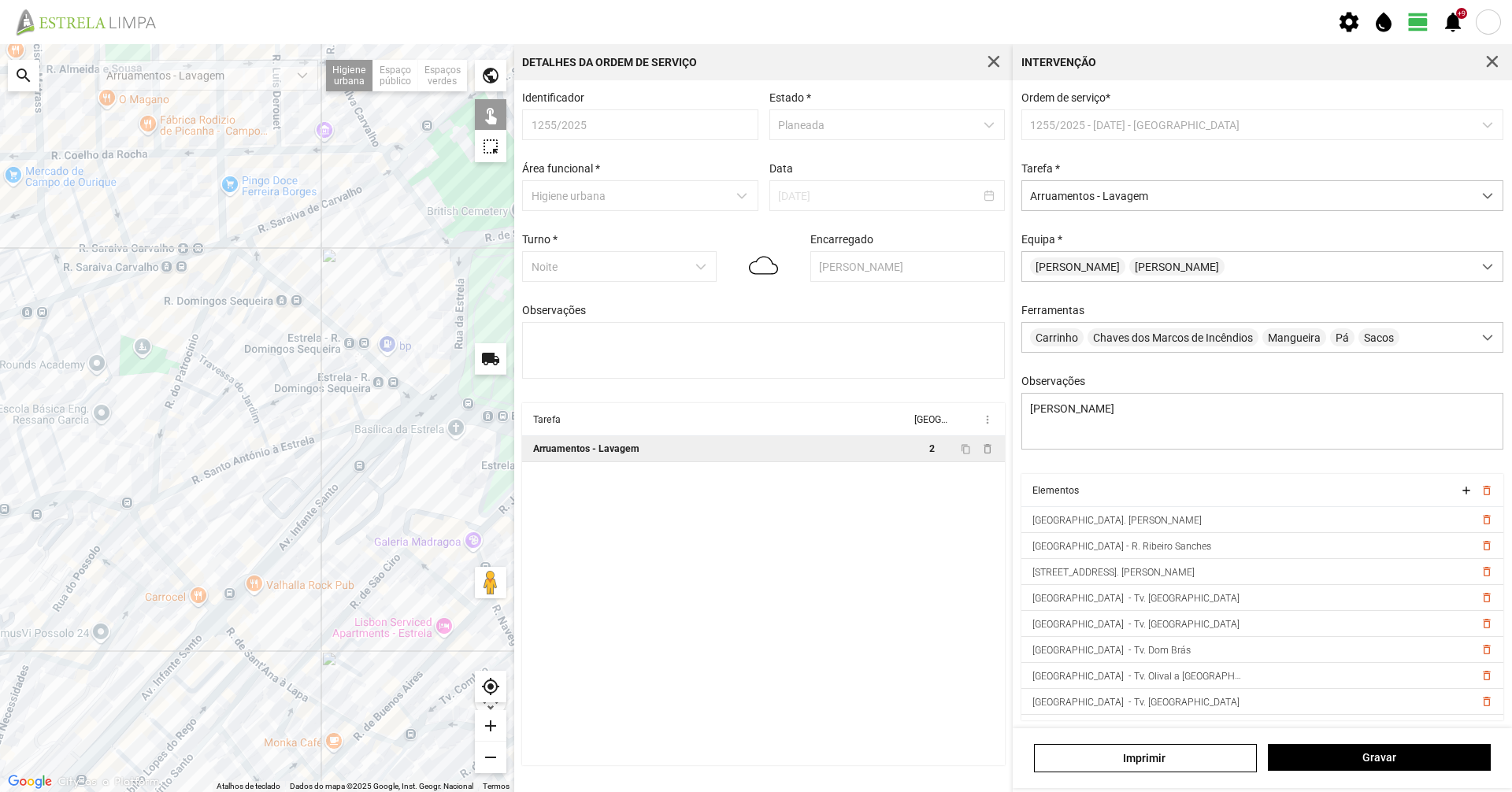
drag, startPoint x: 353, startPoint y: 362, endPoint x: 379, endPoint y: 320, distance: 49.4
click at [357, 348] on div at bounding box center [257, 417] width 515 height 747
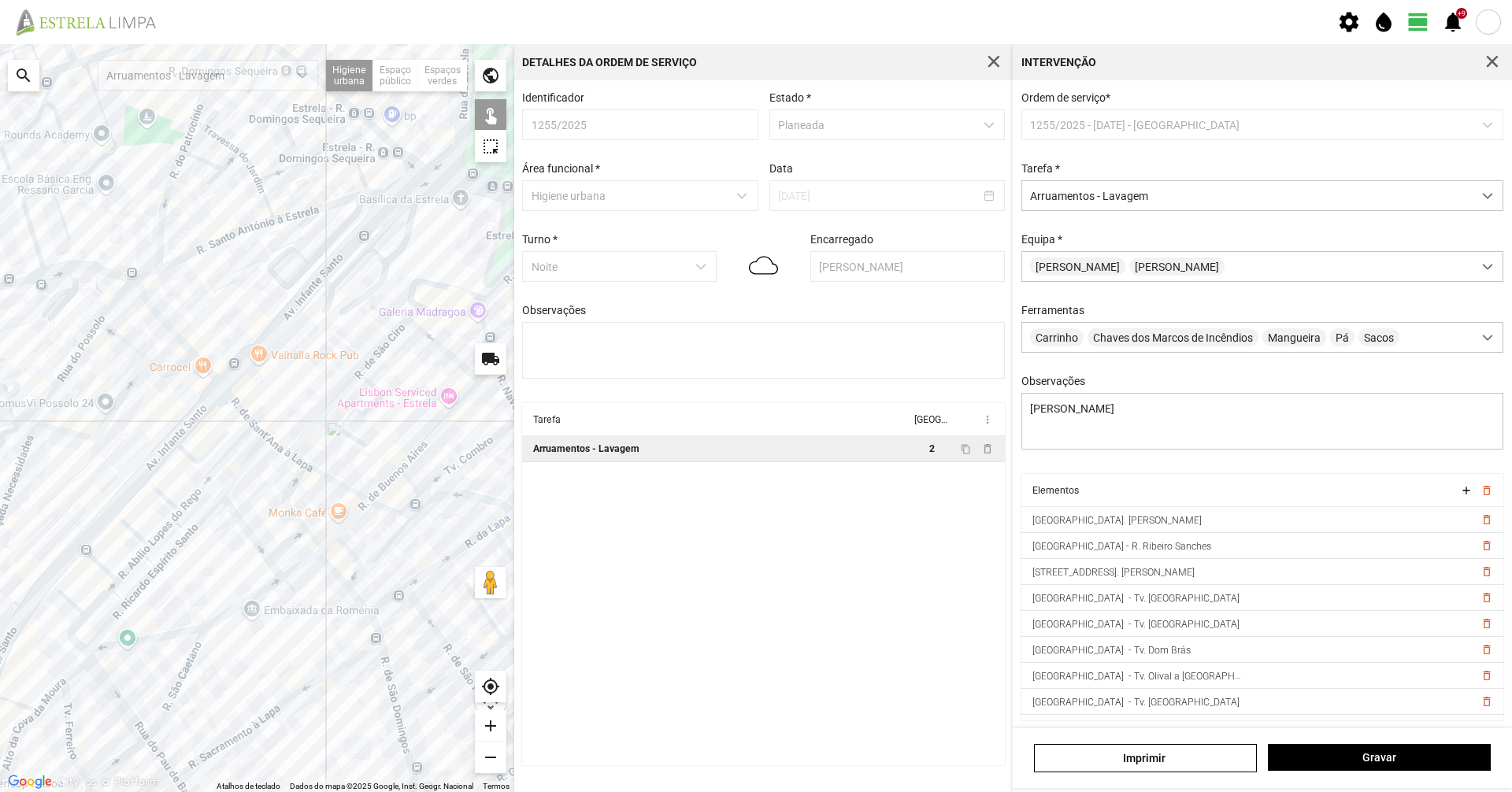
drag, startPoint x: 368, startPoint y: 373, endPoint x: 380, endPoint y: 269, distance: 104.7
click at [380, 269] on div at bounding box center [257, 417] width 515 height 747
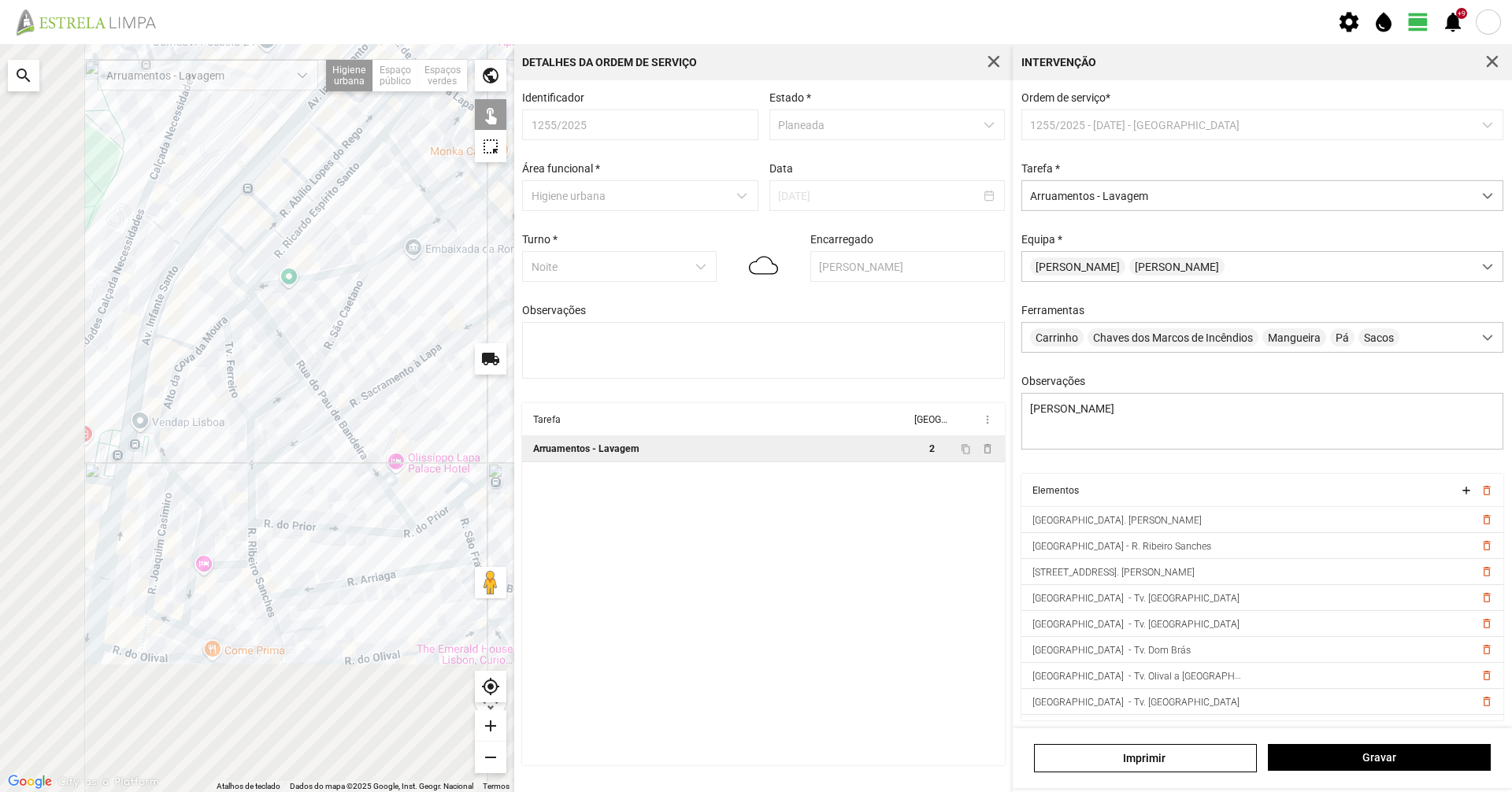
drag, startPoint x: 476, startPoint y: 351, endPoint x: 488, endPoint y: 313, distance: 39.8
click at [485, 327] on div at bounding box center [257, 417] width 515 height 747
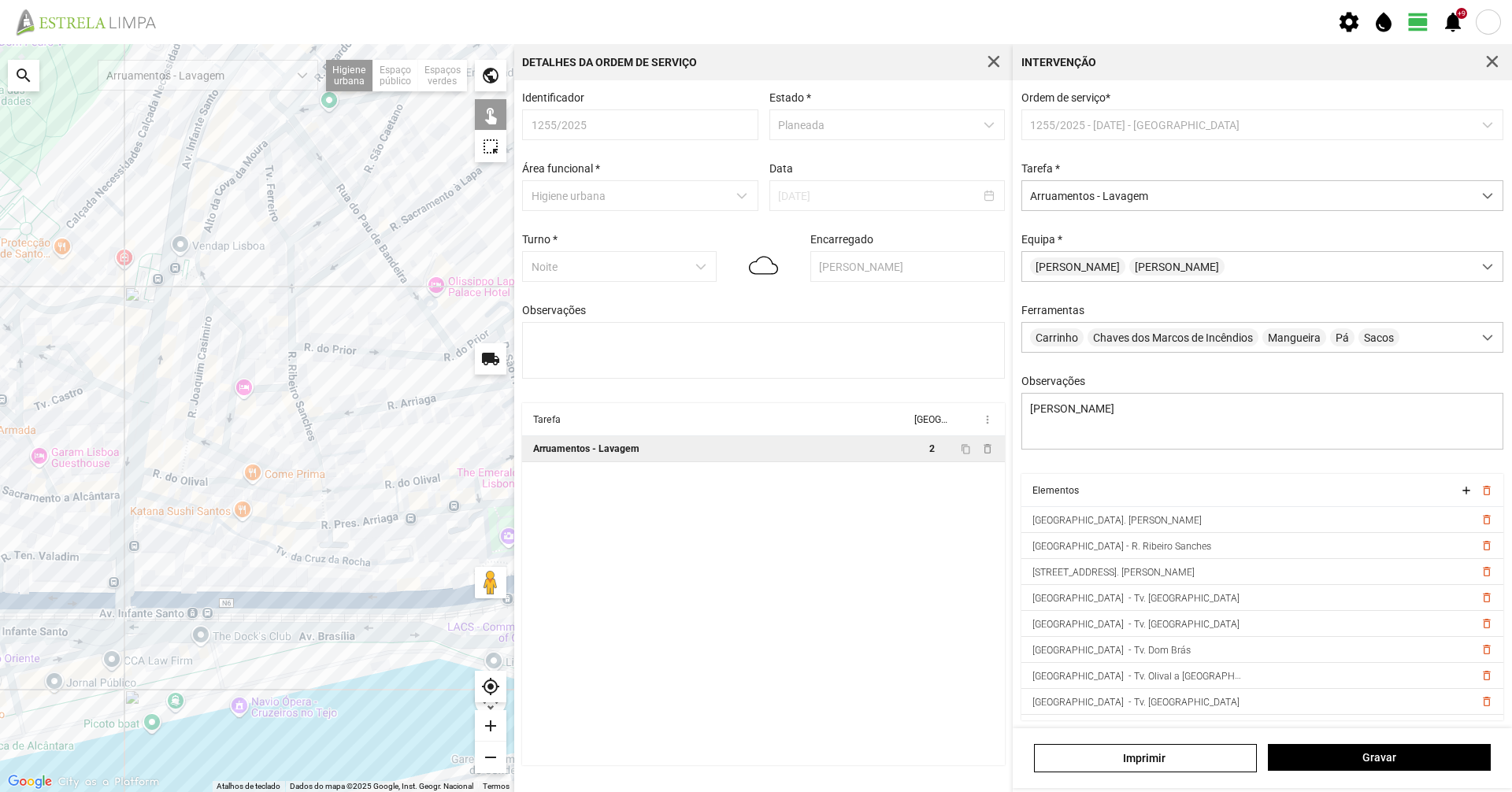
drag, startPoint x: 326, startPoint y: 513, endPoint x: 253, endPoint y: 543, distance: 78.9
click at [257, 543] on div at bounding box center [257, 417] width 515 height 747
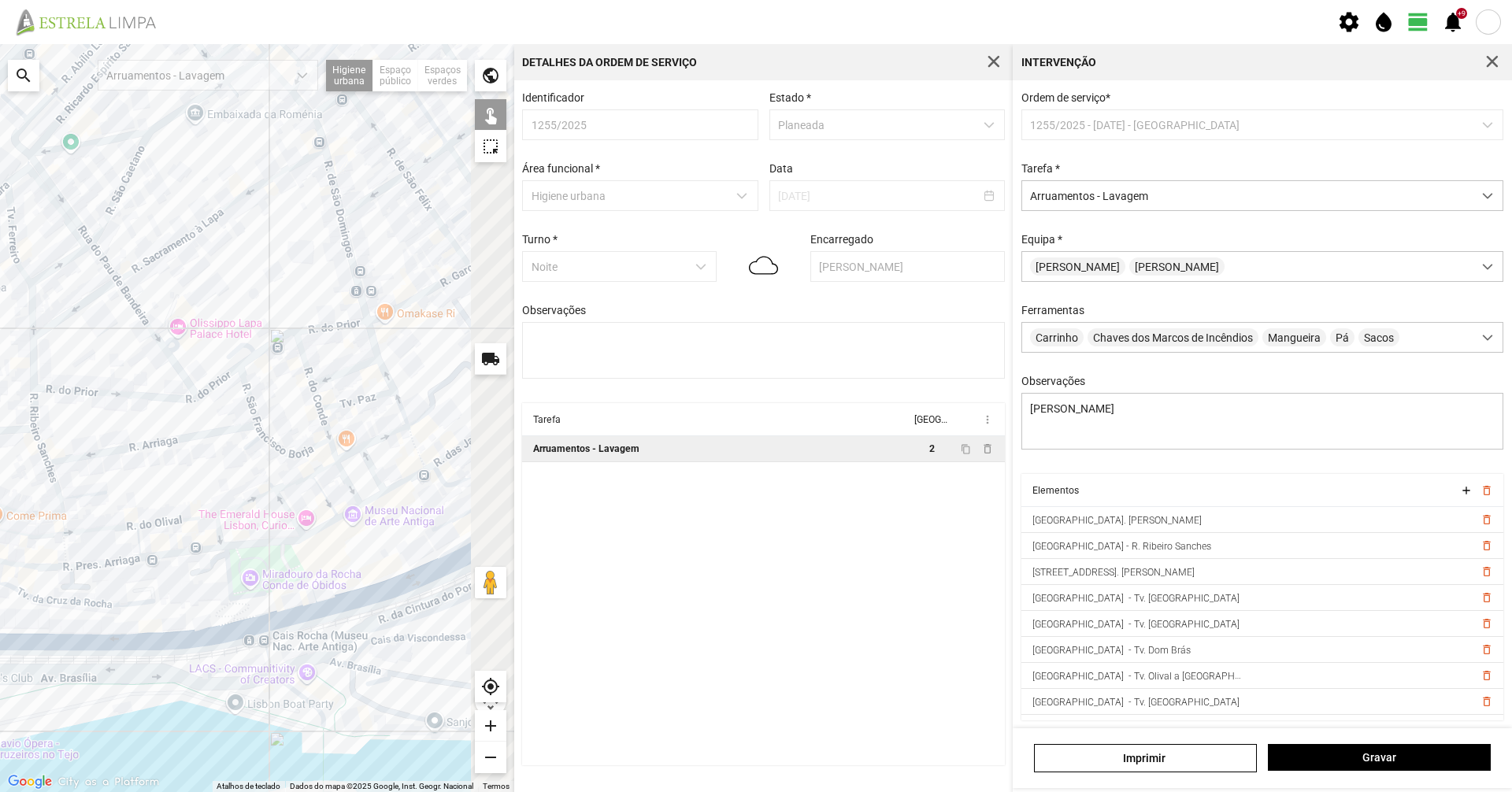
click at [115, 511] on div at bounding box center [257, 417] width 515 height 747
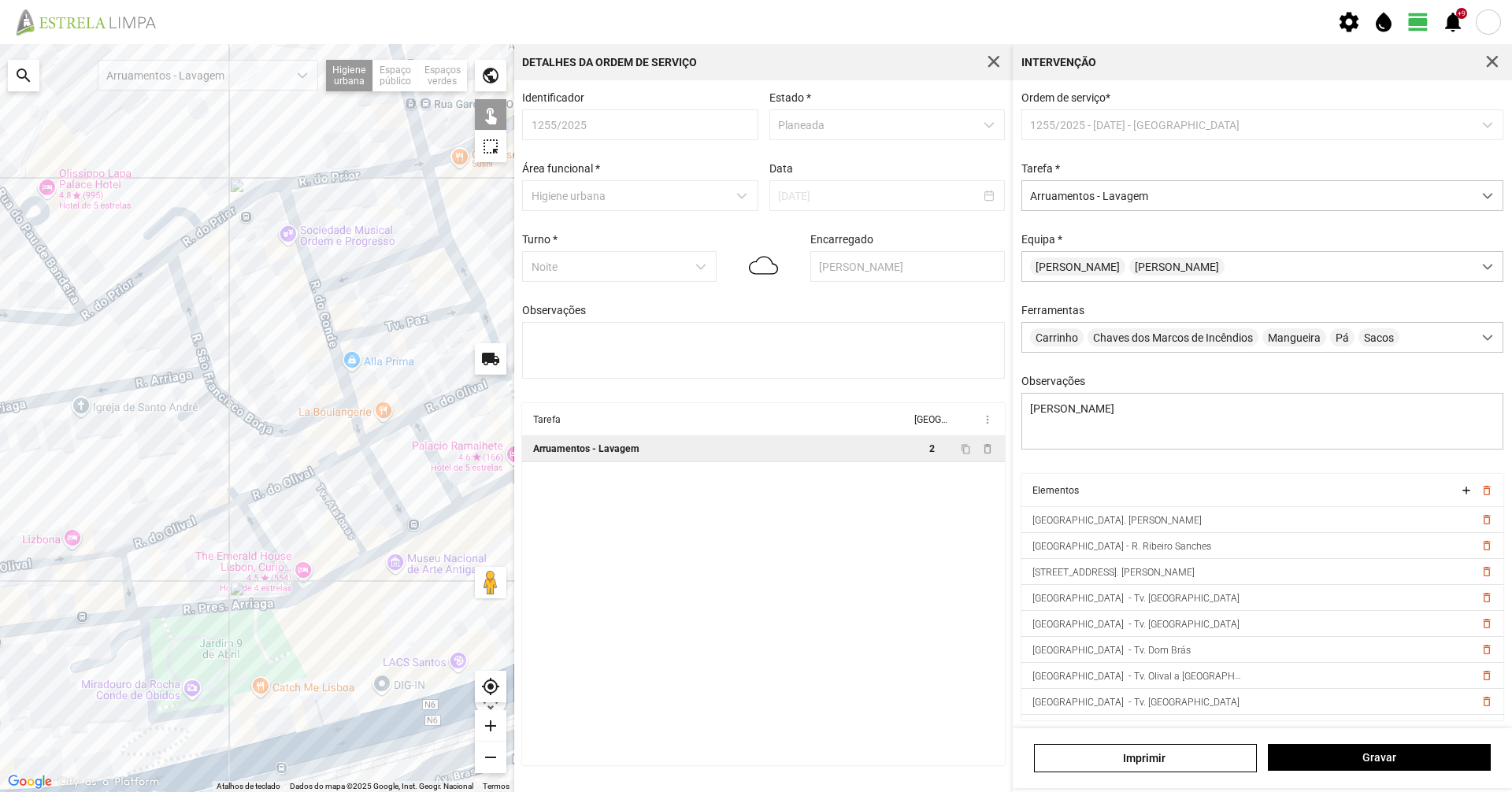
click at [324, 544] on div at bounding box center [257, 417] width 515 height 747
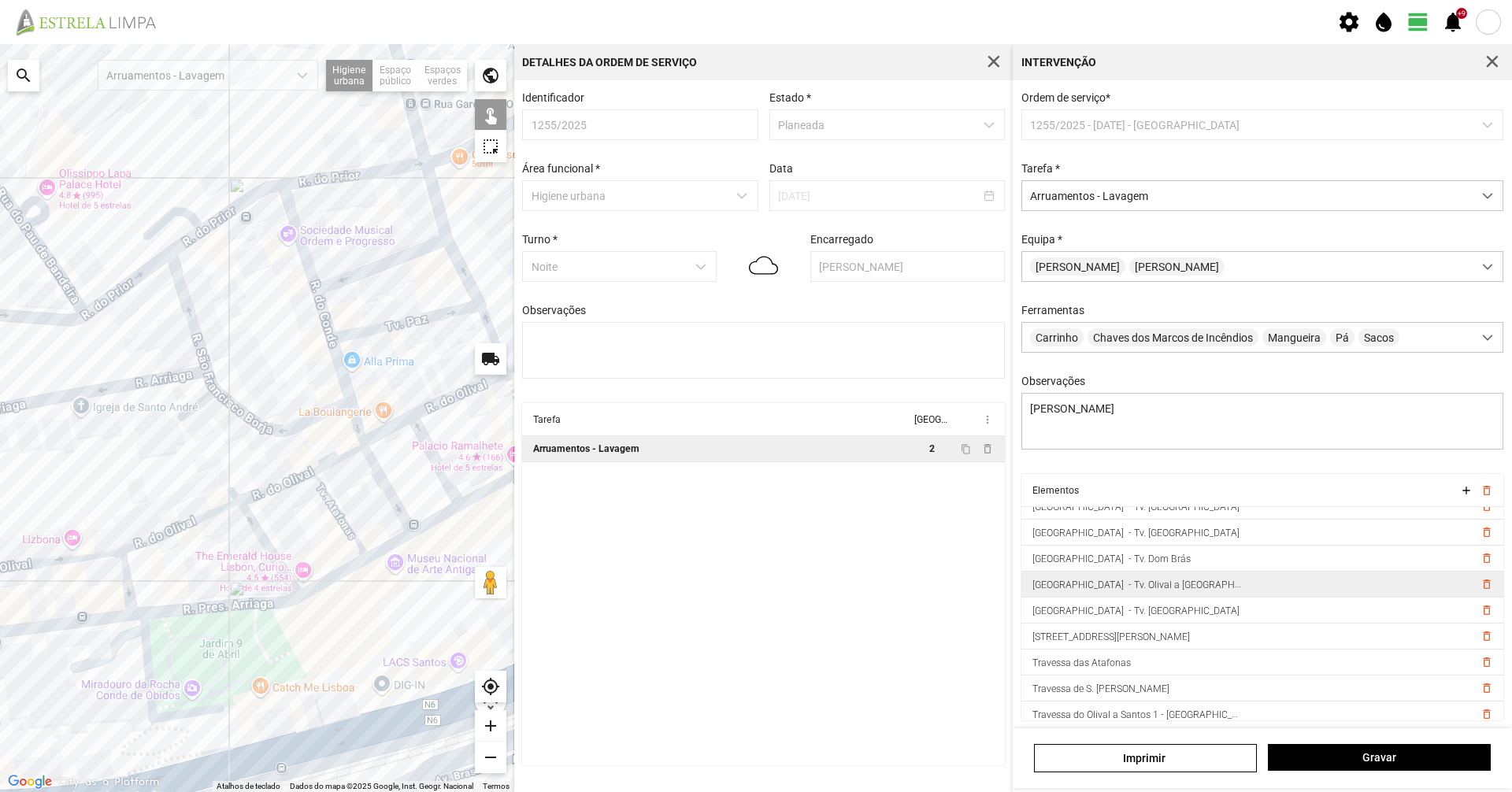
scroll to position [125, 0]
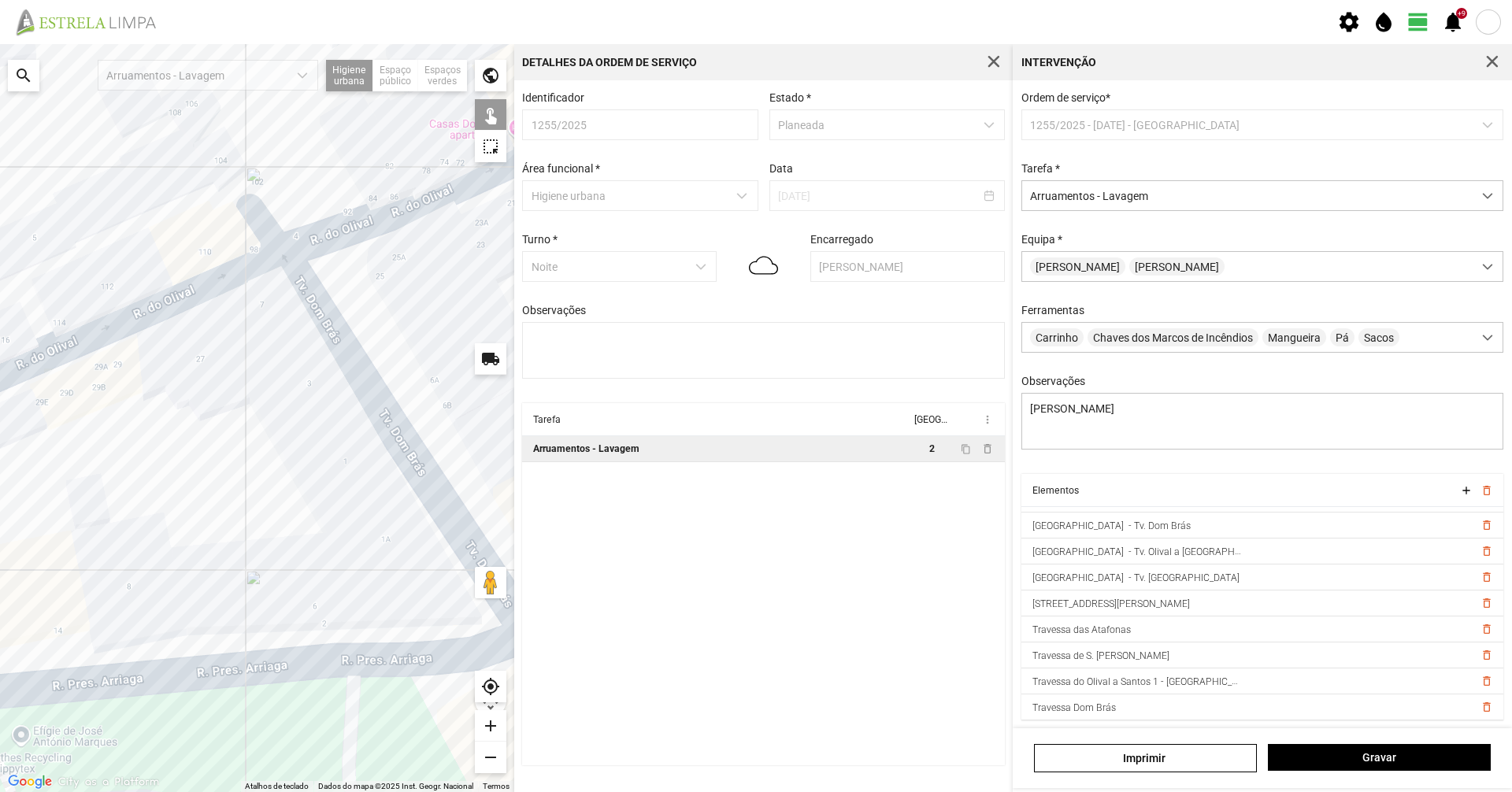
drag, startPoint x: 310, startPoint y: 551, endPoint x: 225, endPoint y: 577, distance: 88.9
click at [225, 572] on div at bounding box center [257, 417] width 515 height 747
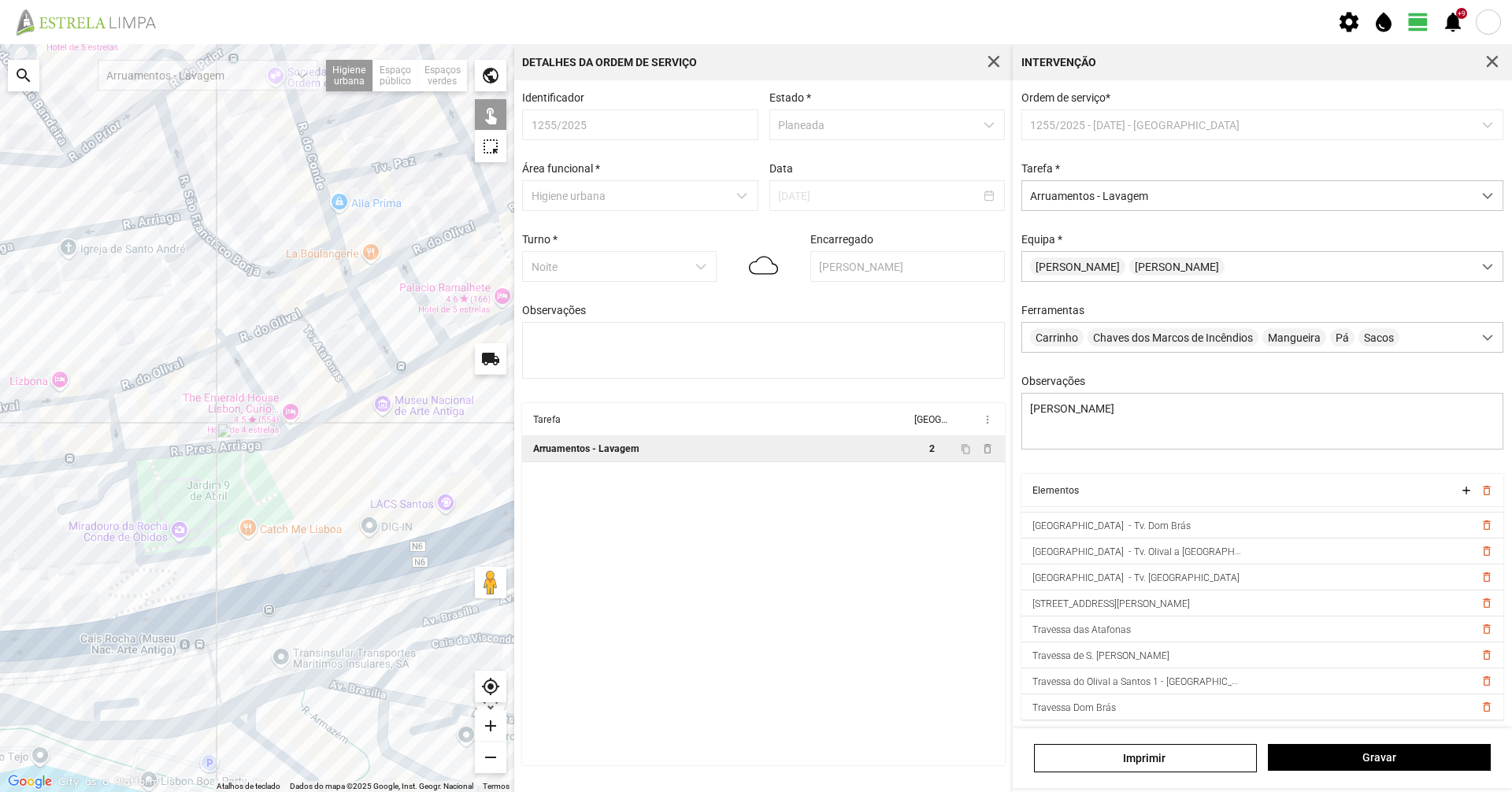
drag, startPoint x: 177, startPoint y: 401, endPoint x: 335, endPoint y: 407, distance: 158.1
click at [335, 407] on div at bounding box center [257, 417] width 515 height 747
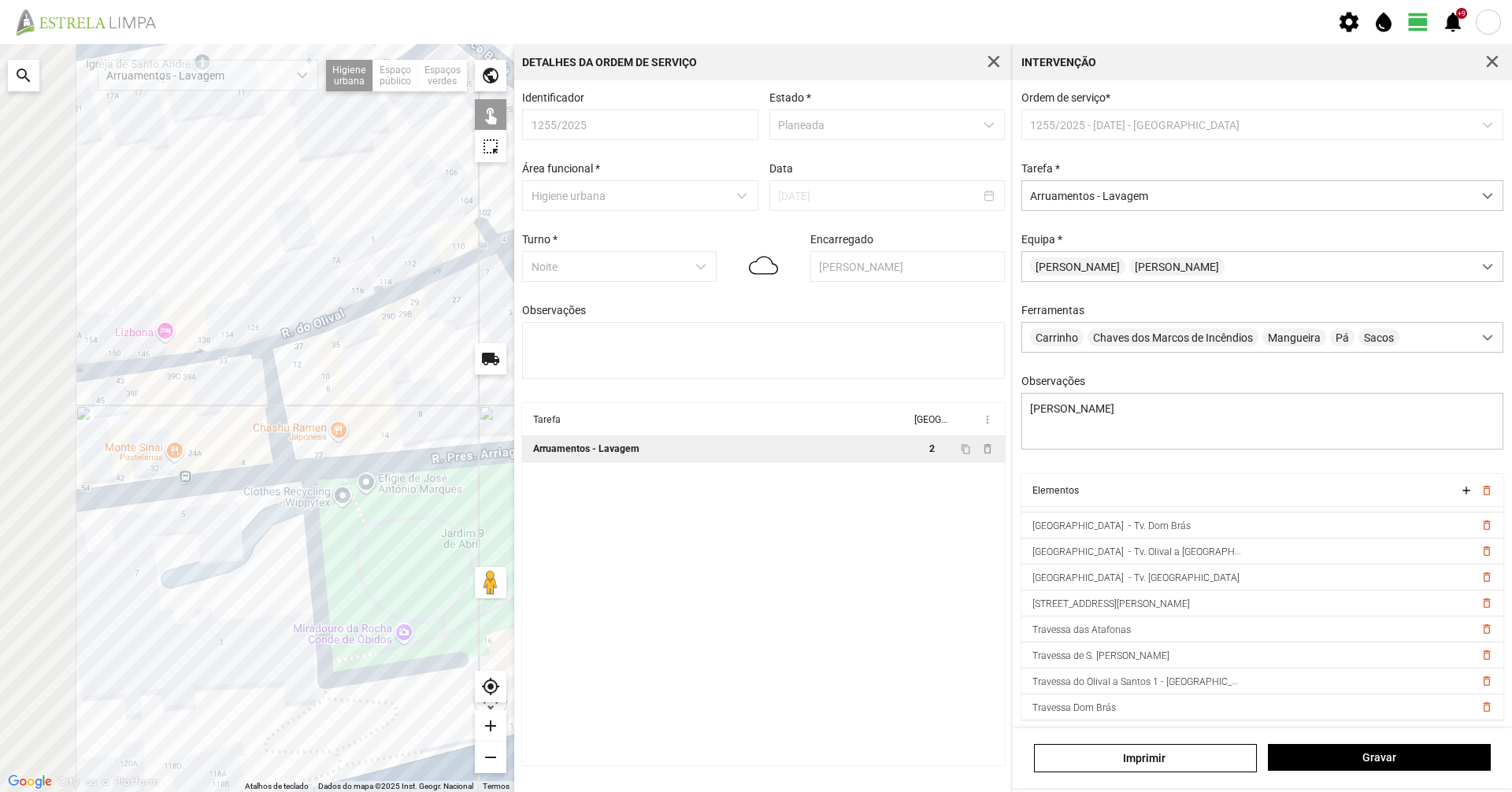
drag, startPoint x: 144, startPoint y: 424, endPoint x: 369, endPoint y: 424, distance: 225.0
click at [372, 420] on div at bounding box center [257, 417] width 515 height 747
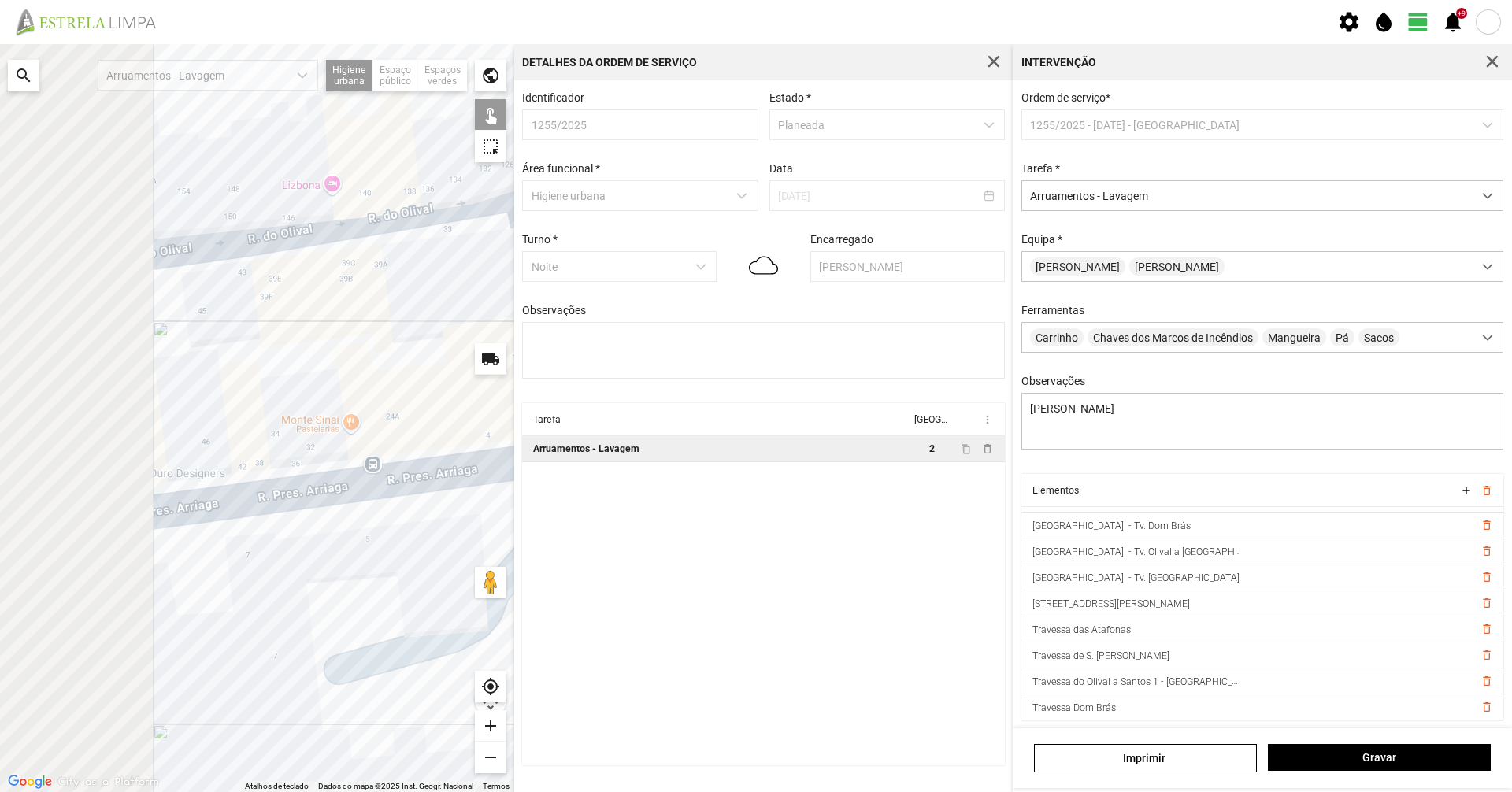
drag, startPoint x: 210, startPoint y: 343, endPoint x: 554, endPoint y: 309, distance: 345.7
click at [563, 311] on div "Para navegar no mapa com gestos de toque, toque duas vezes sem soltar no mapa e…" at bounding box center [756, 417] width 1512 height 747
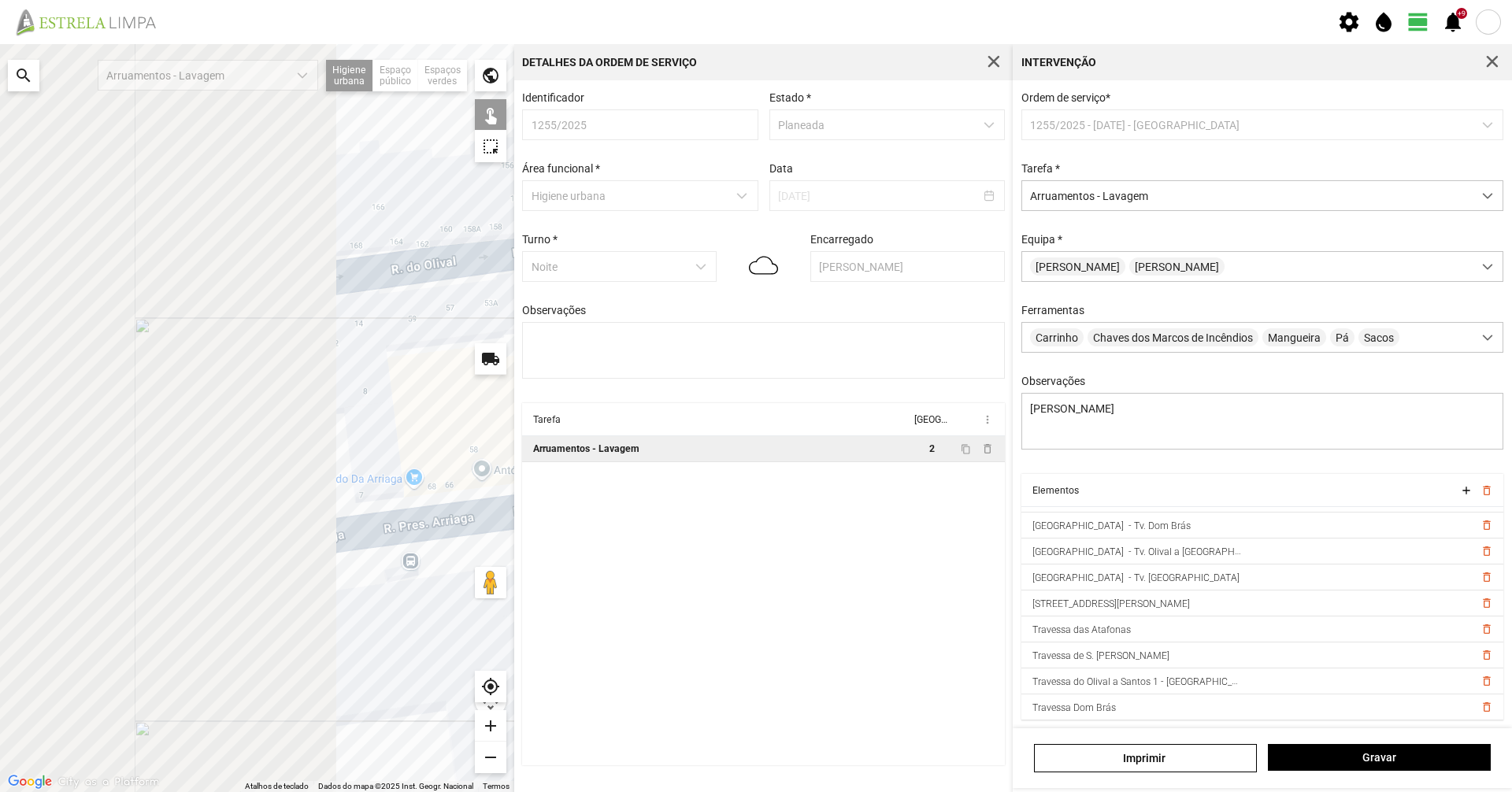
drag, startPoint x: 643, startPoint y: 390, endPoint x: 671, endPoint y: 390, distance: 28.0
click at [671, 390] on div "Para navegar no mapa com gestos de toque, toque duas vezes sem soltar no mapa e…" at bounding box center [756, 417] width 1512 height 747
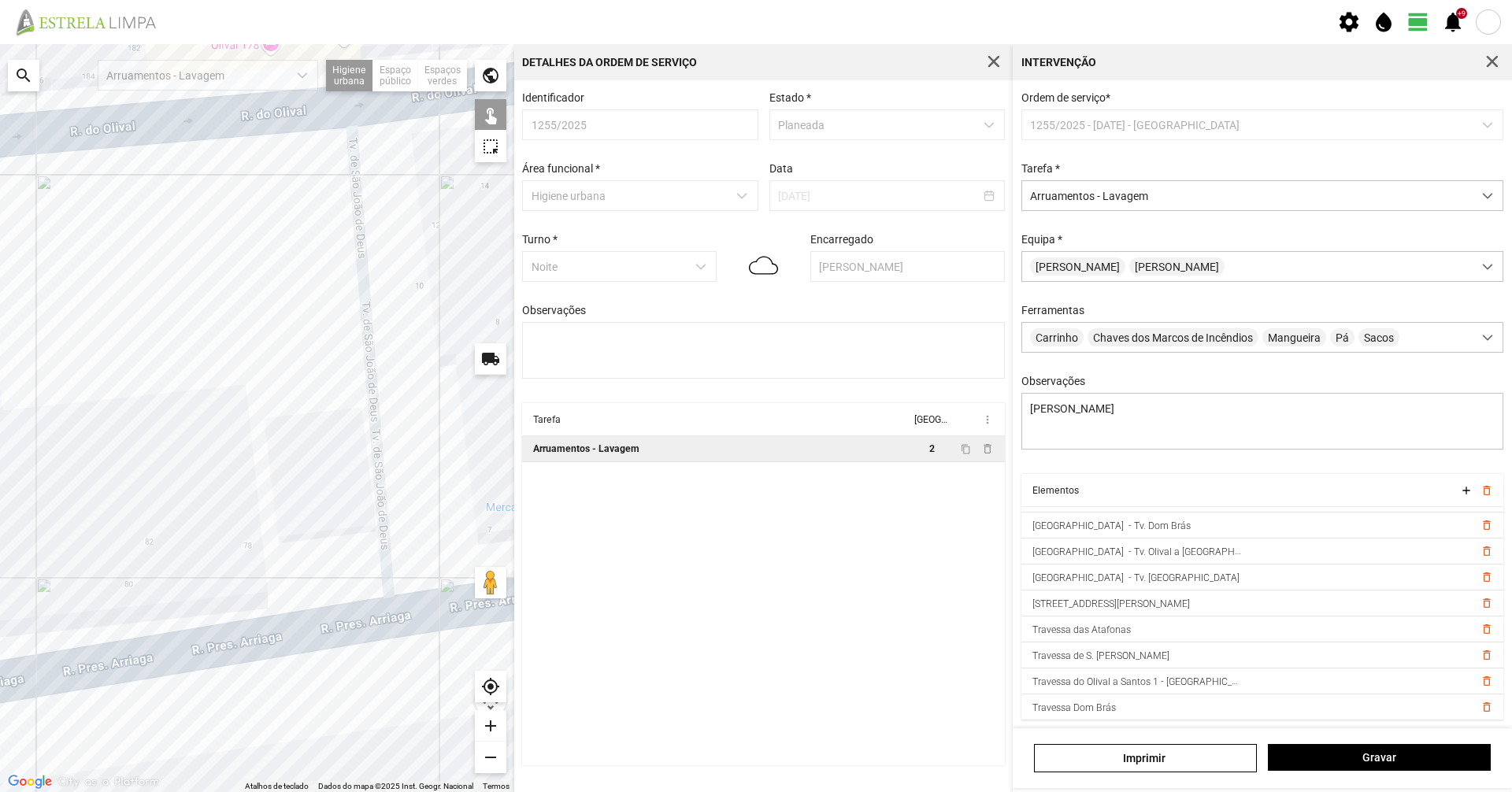
drag, startPoint x: 211, startPoint y: 432, endPoint x: 418, endPoint y: 383, distance: 212.7
click at [429, 384] on div at bounding box center [257, 417] width 515 height 747
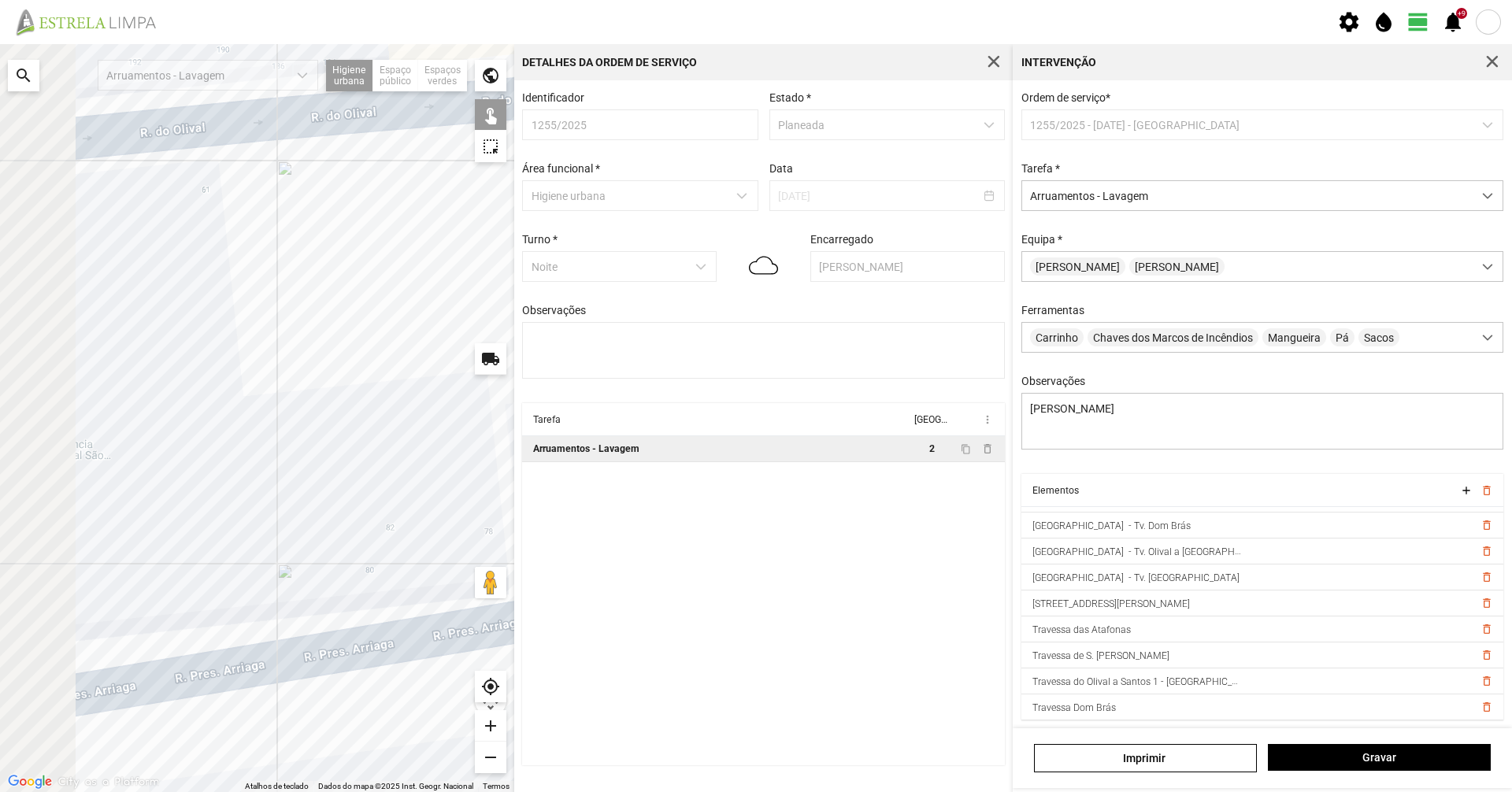
click at [580, 370] on div "Para navegar no mapa com gestos de toque, toque duas vezes sem soltar no mapa e…" at bounding box center [756, 417] width 1512 height 747
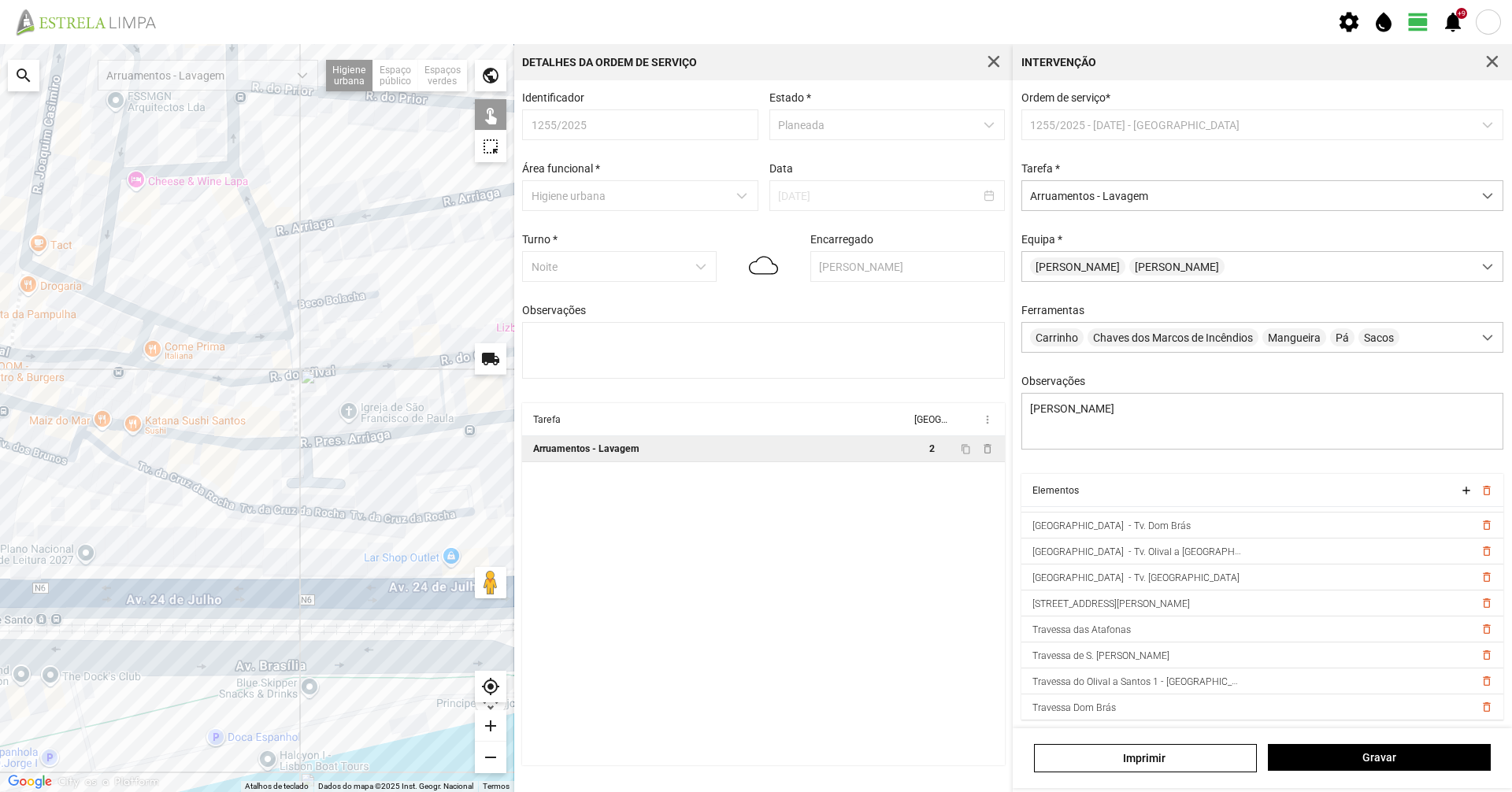
drag, startPoint x: 156, startPoint y: 420, endPoint x: 263, endPoint y: 436, distance: 108.2
click at [384, 486] on div at bounding box center [257, 417] width 515 height 747
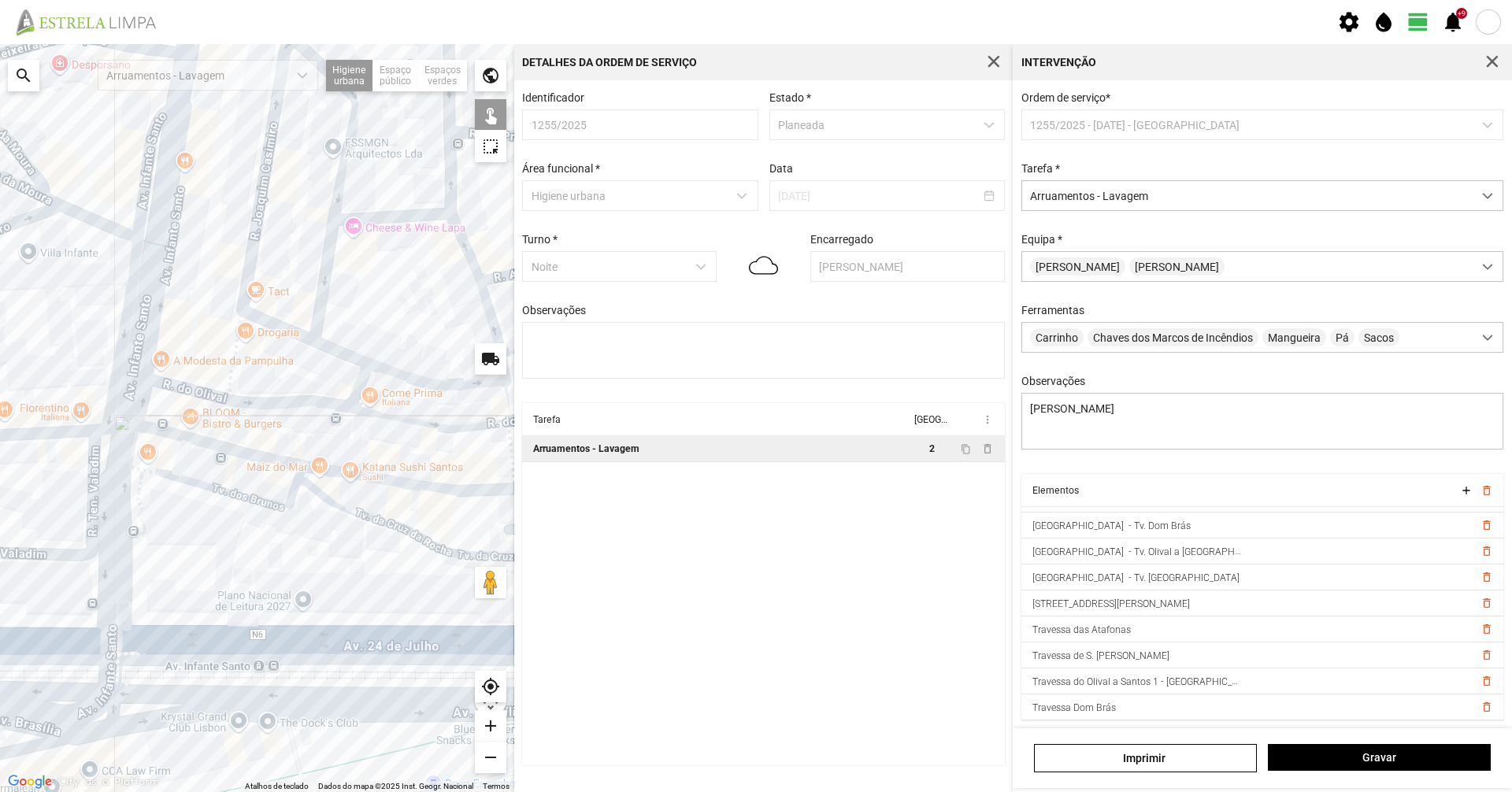
drag, startPoint x: 171, startPoint y: 409, endPoint x: 323, endPoint y: 577, distance: 226.6
click at [336, 541] on div at bounding box center [257, 417] width 515 height 747
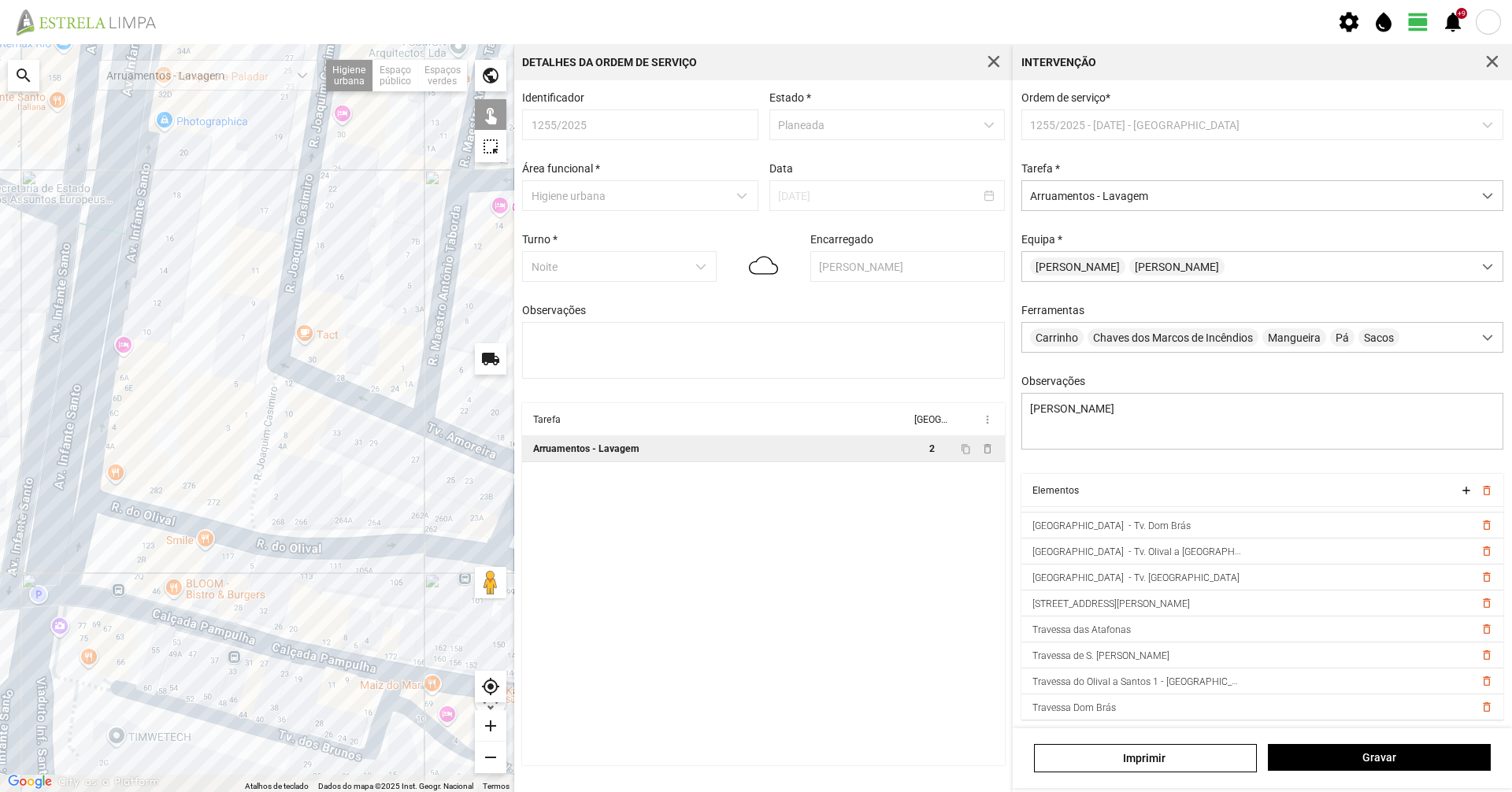
drag, startPoint x: 299, startPoint y: 474, endPoint x: 293, endPoint y: 487, distance: 14.3
click at [301, 467] on div at bounding box center [257, 417] width 515 height 747
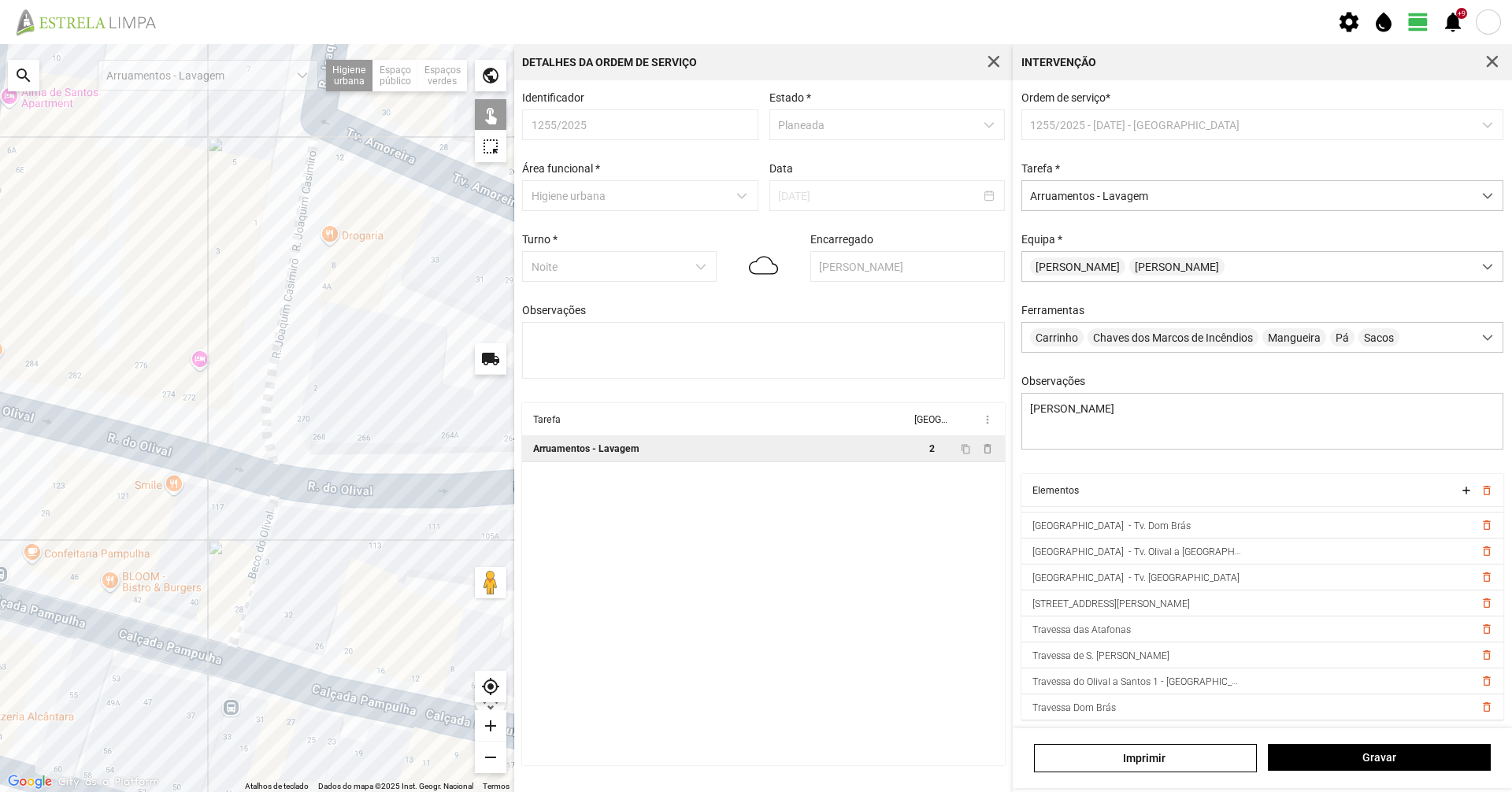
click at [1491, 66] on span "button" at bounding box center [1492, 62] width 14 height 14
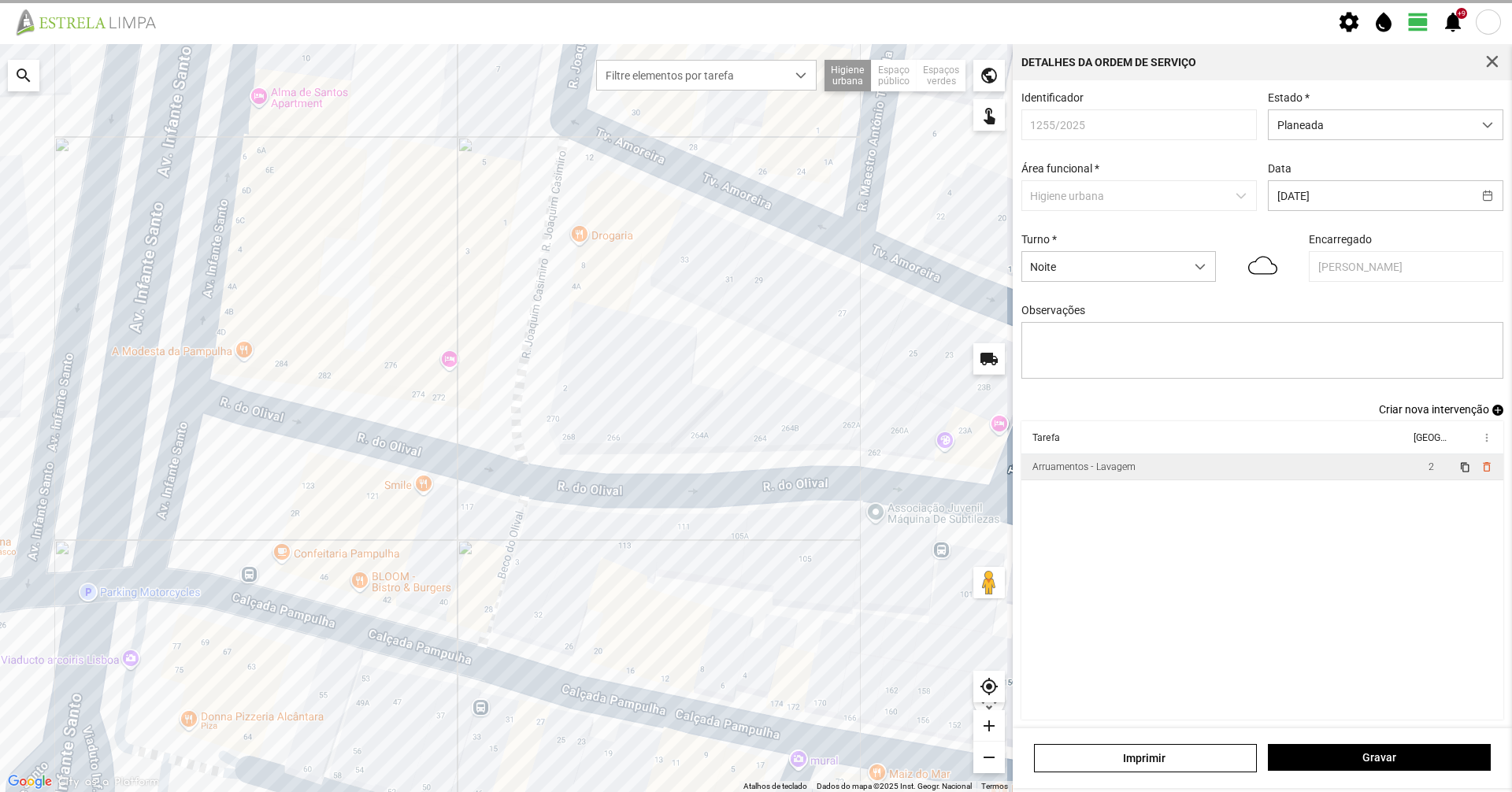
click at [1489, 66] on span "button" at bounding box center [1492, 62] width 14 height 14
